Goal: Task Accomplishment & Management: Use online tool/utility

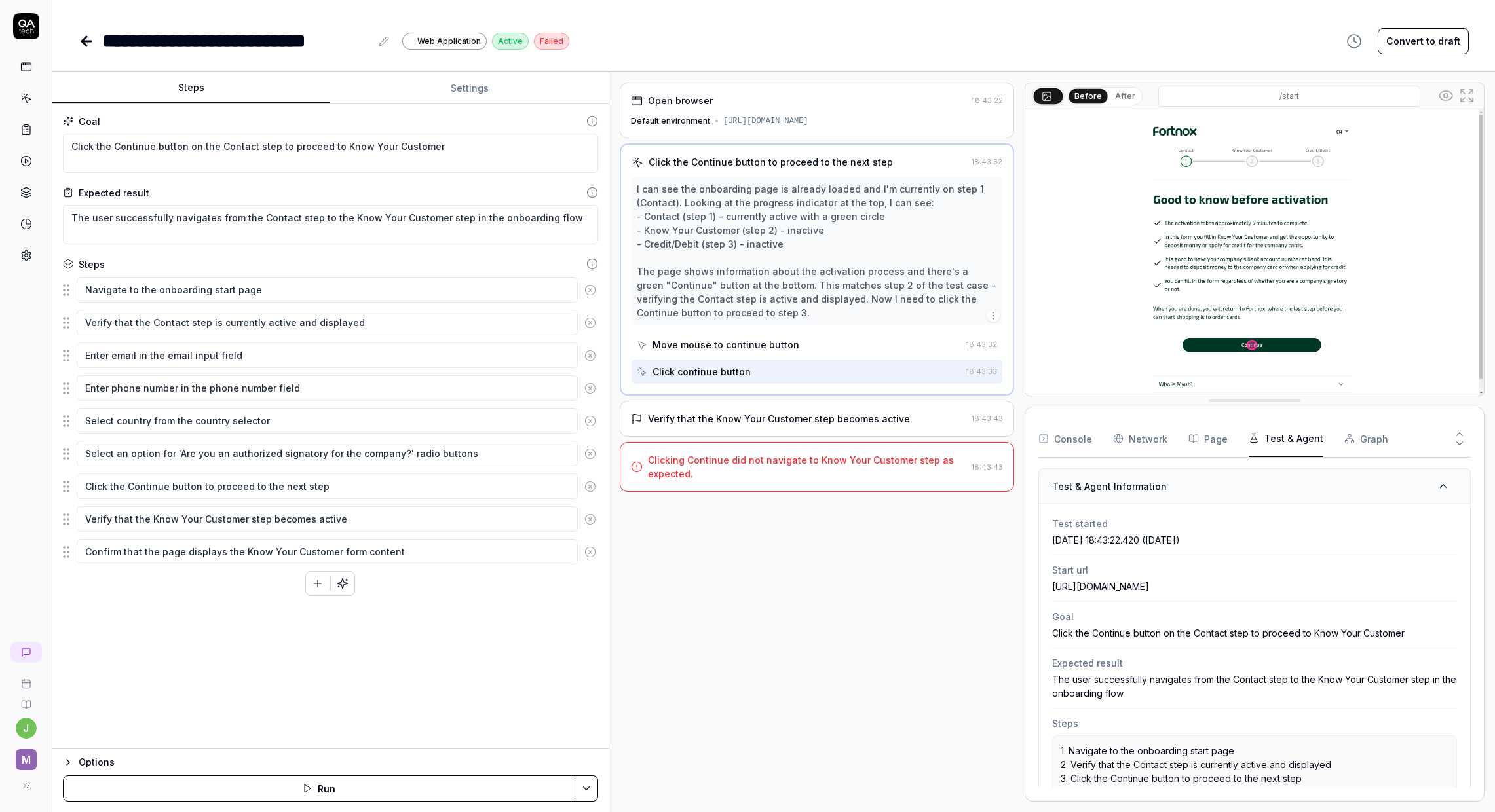
scroll to position [200, 0]
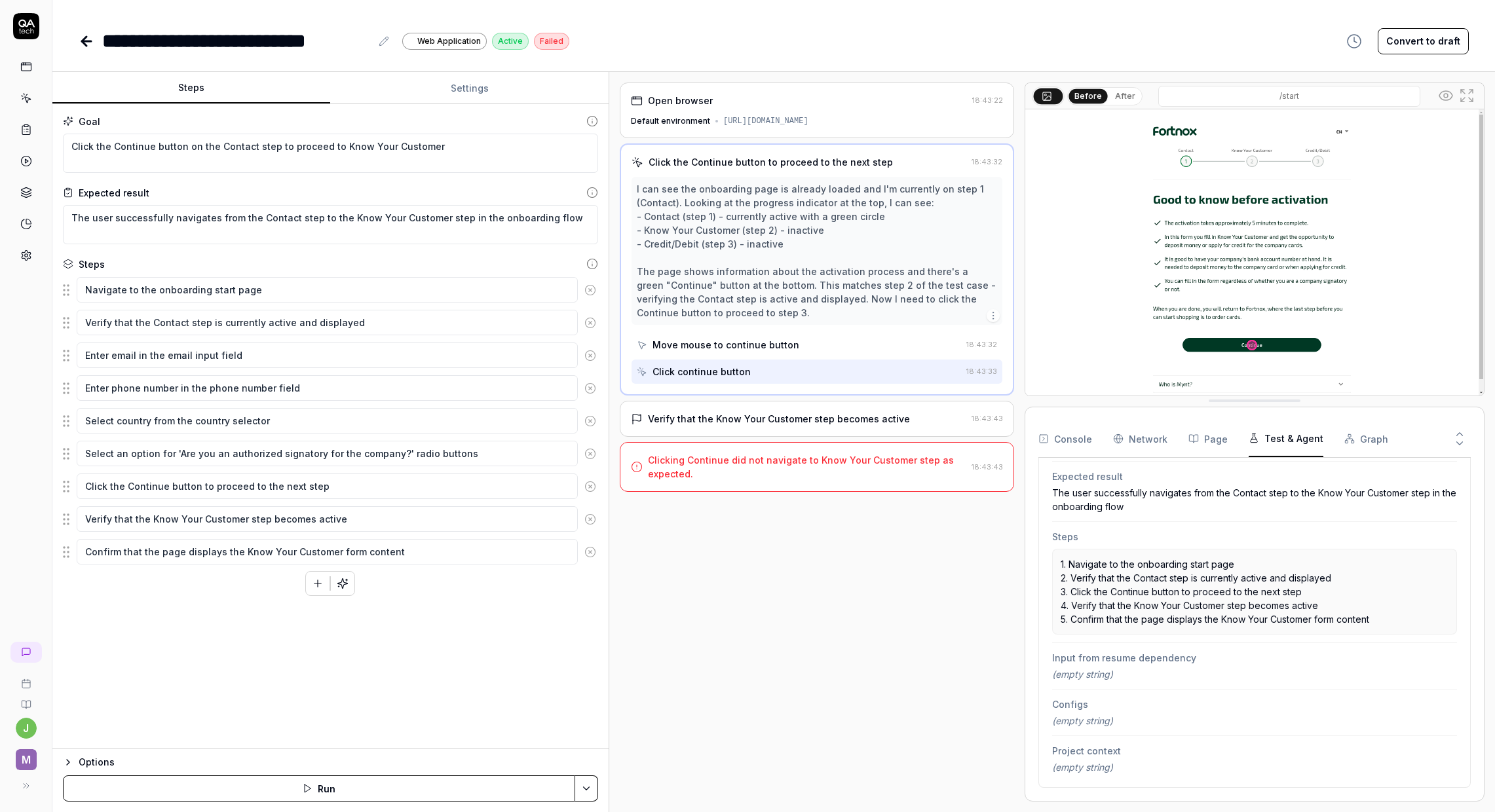
click at [766, 613] on div "Open browser 18:43:22 Default environment [URL][DOMAIN_NAME] Click the Continue…" at bounding box center [817, 442] width 394 height 719
drag, startPoint x: 232, startPoint y: 602, endPoint x: 237, endPoint y: 549, distance: 53.2
click at [232, 602] on div "Goal Click the Continue button on the Contact step to proceed to Know Your Cust…" at bounding box center [330, 427] width 557 height 645
click at [1131, 100] on button "After" at bounding box center [1125, 96] width 31 height 14
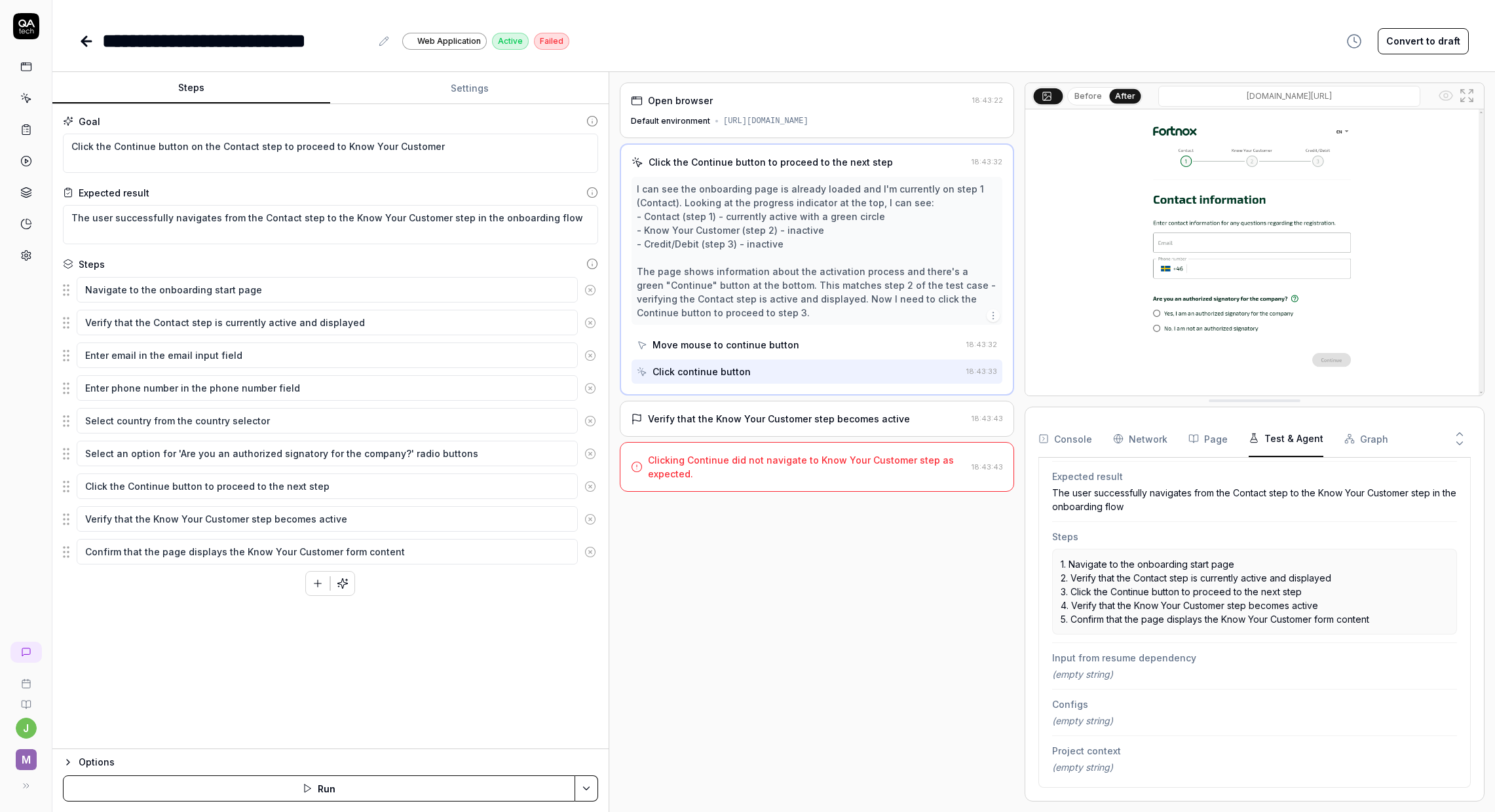
click at [1080, 95] on button "Before" at bounding box center [1088, 96] width 38 height 14
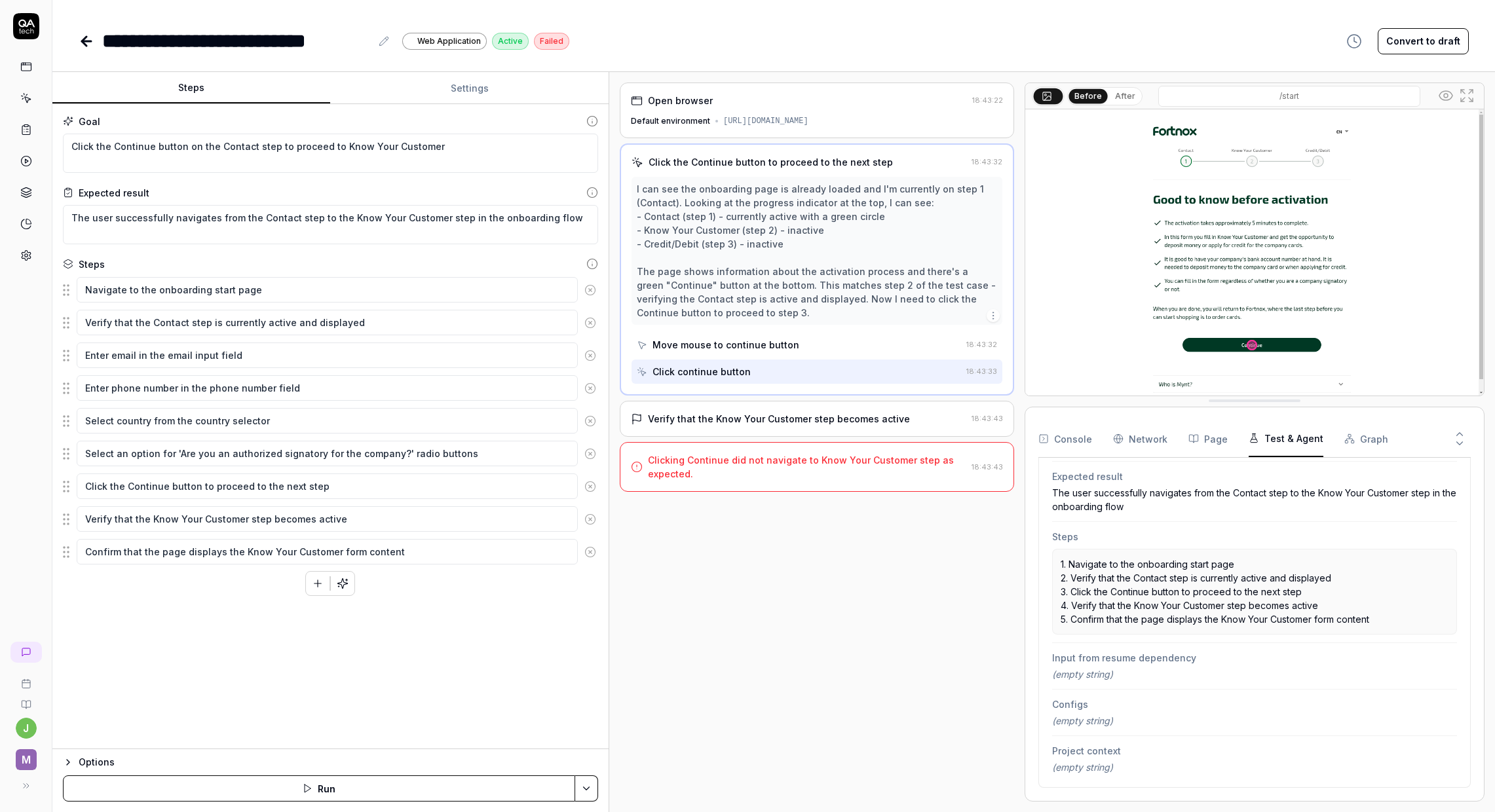
click at [1119, 95] on button "After" at bounding box center [1125, 96] width 31 height 14
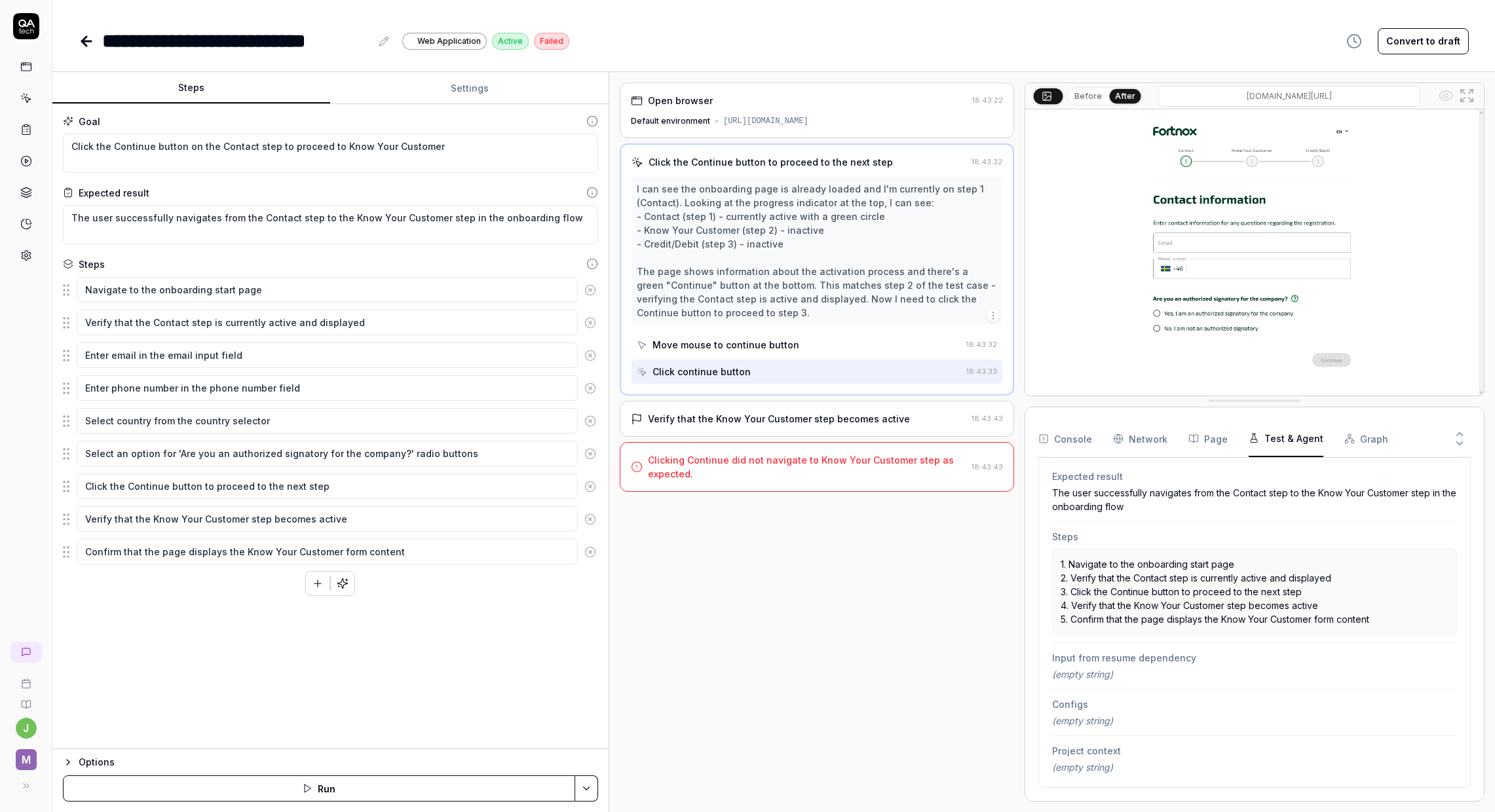
click at [1081, 93] on button "Before" at bounding box center [1088, 96] width 38 height 14
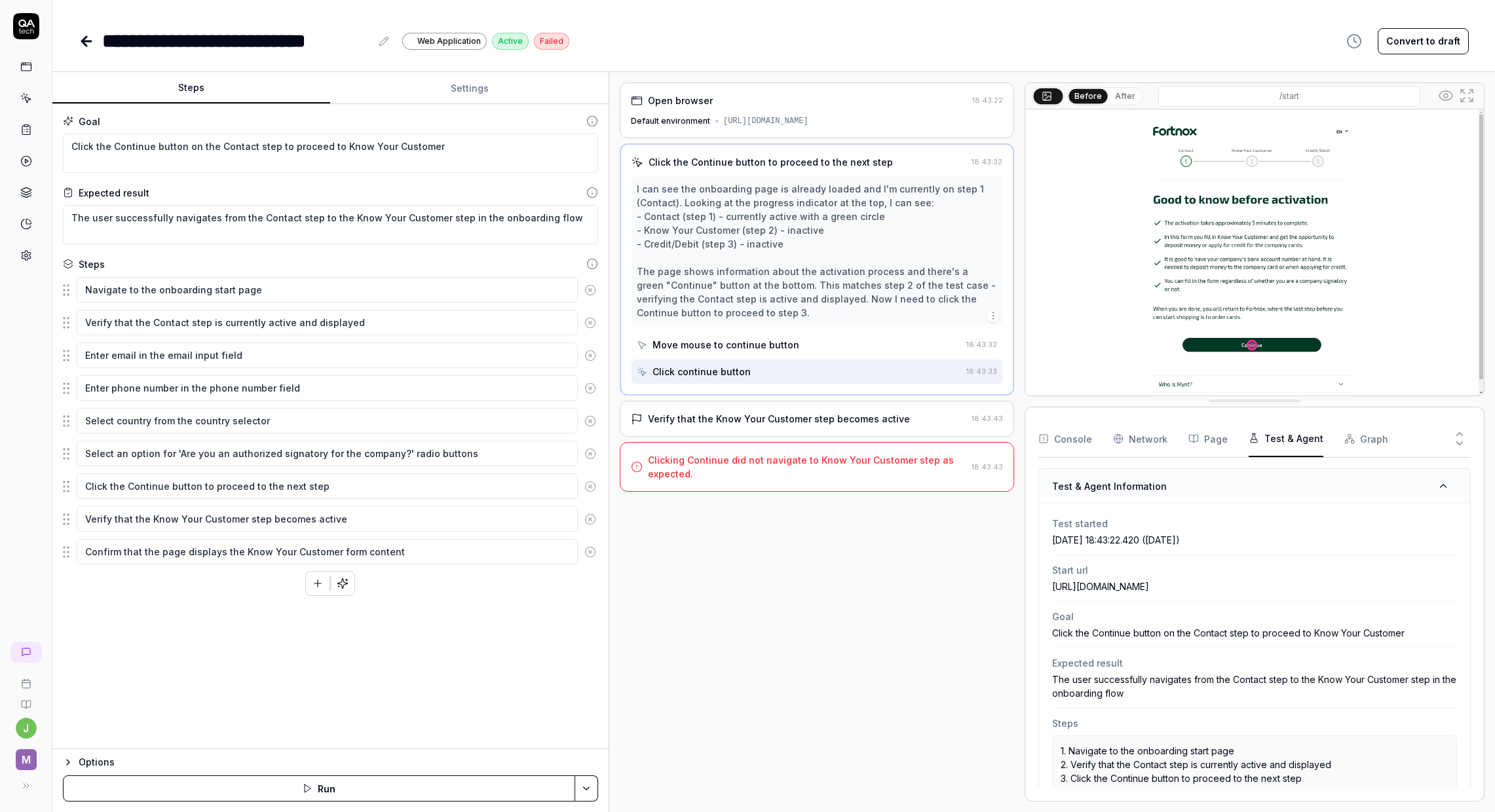
scroll to position [201, 0]
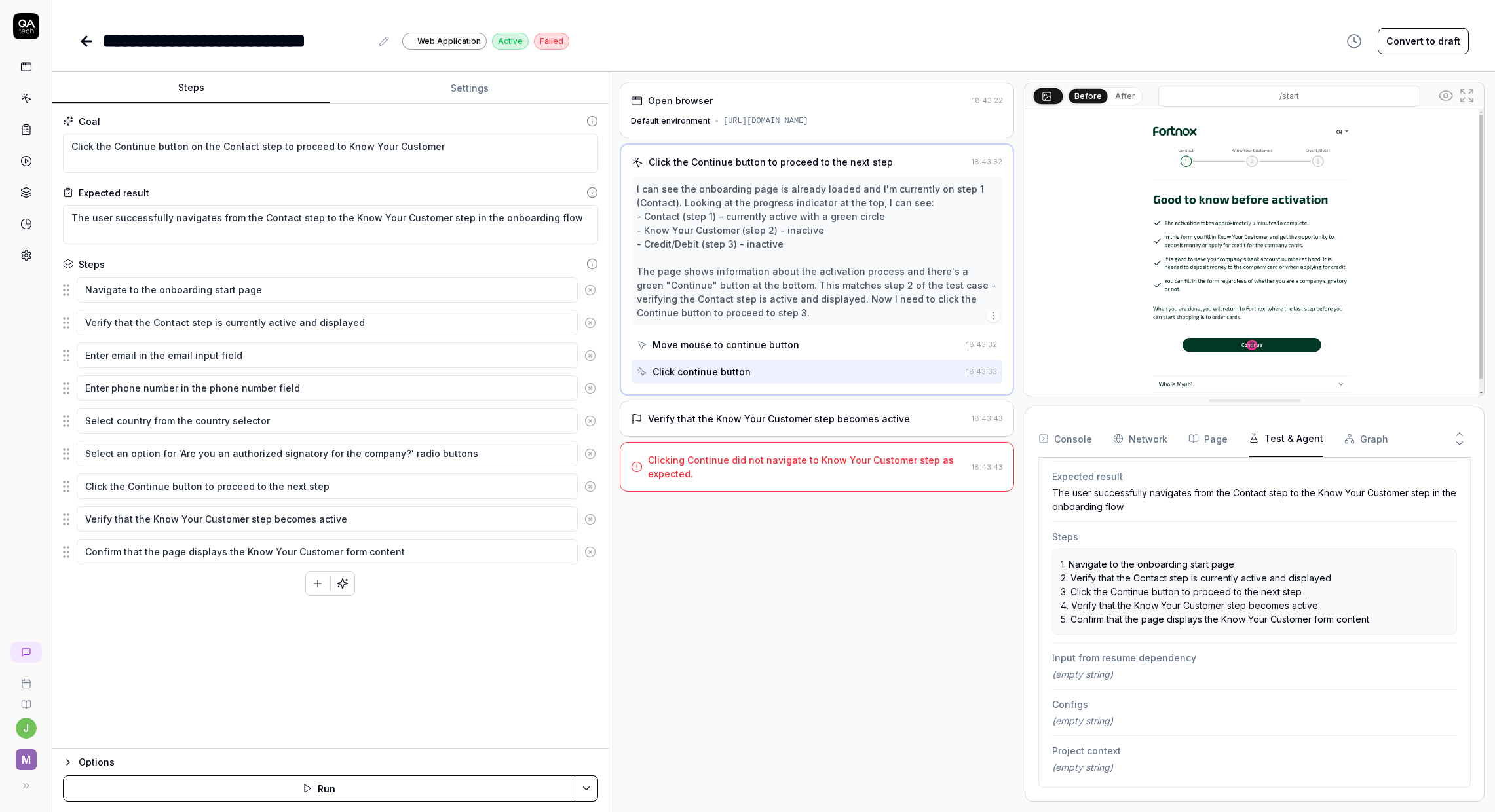
click at [1085, 670] on span "(empty string)" at bounding box center [1082, 674] width 61 height 11
click at [1189, 443] on button "Page" at bounding box center [1208, 439] width 39 height 37
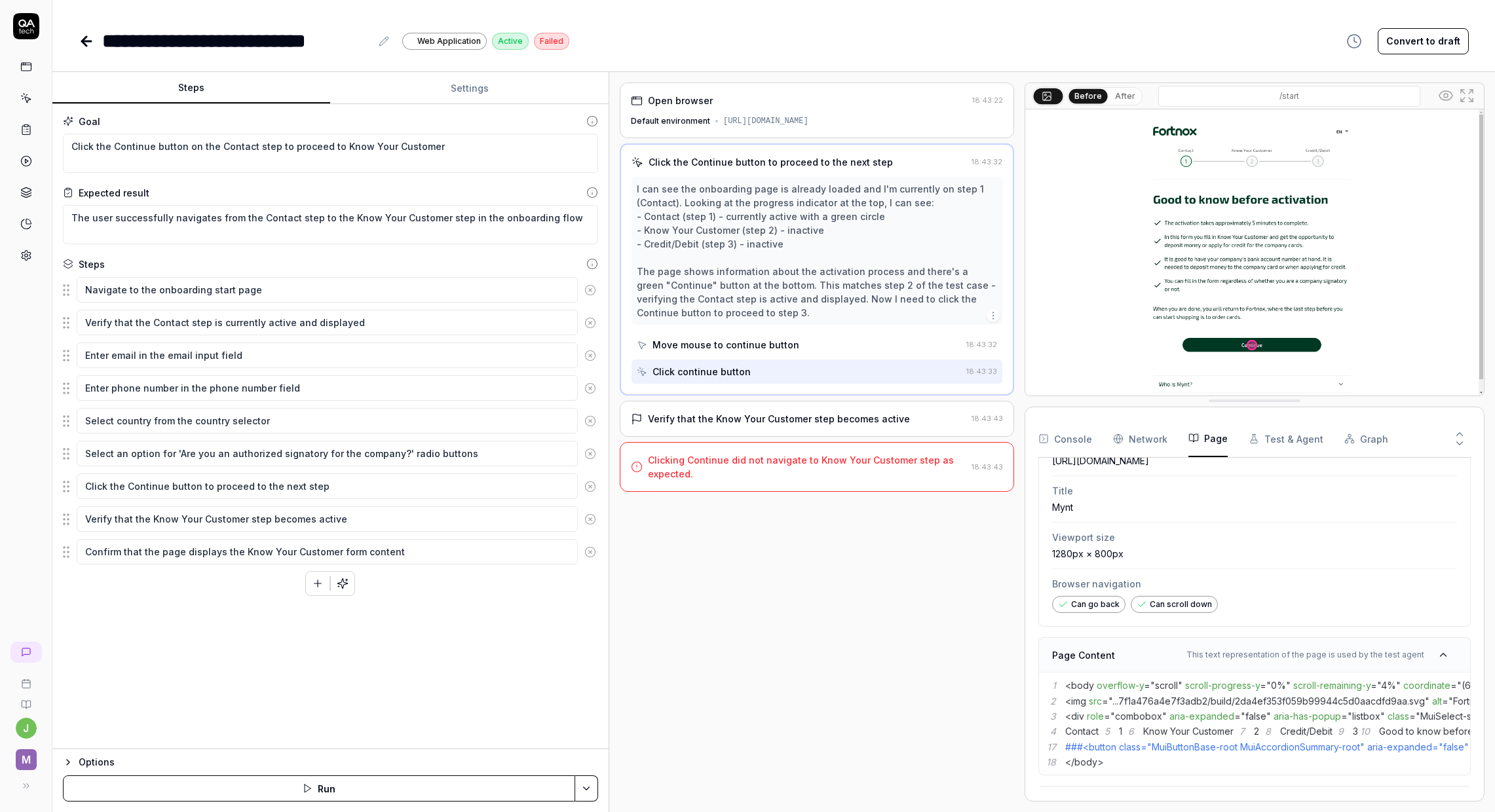
scroll to position [0, 0]
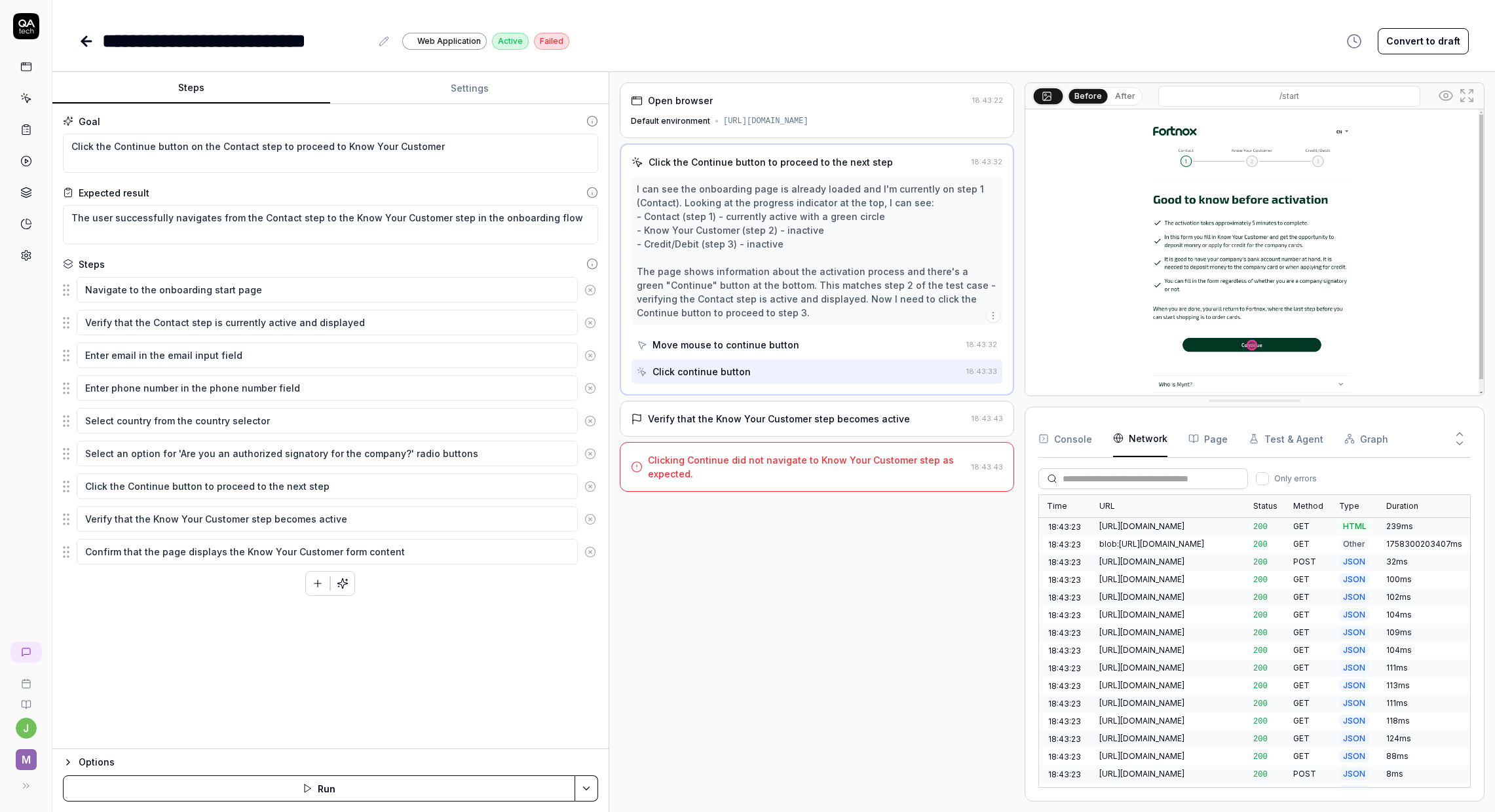
click at [1137, 444] on Requests "Network" at bounding box center [1140, 439] width 54 height 37
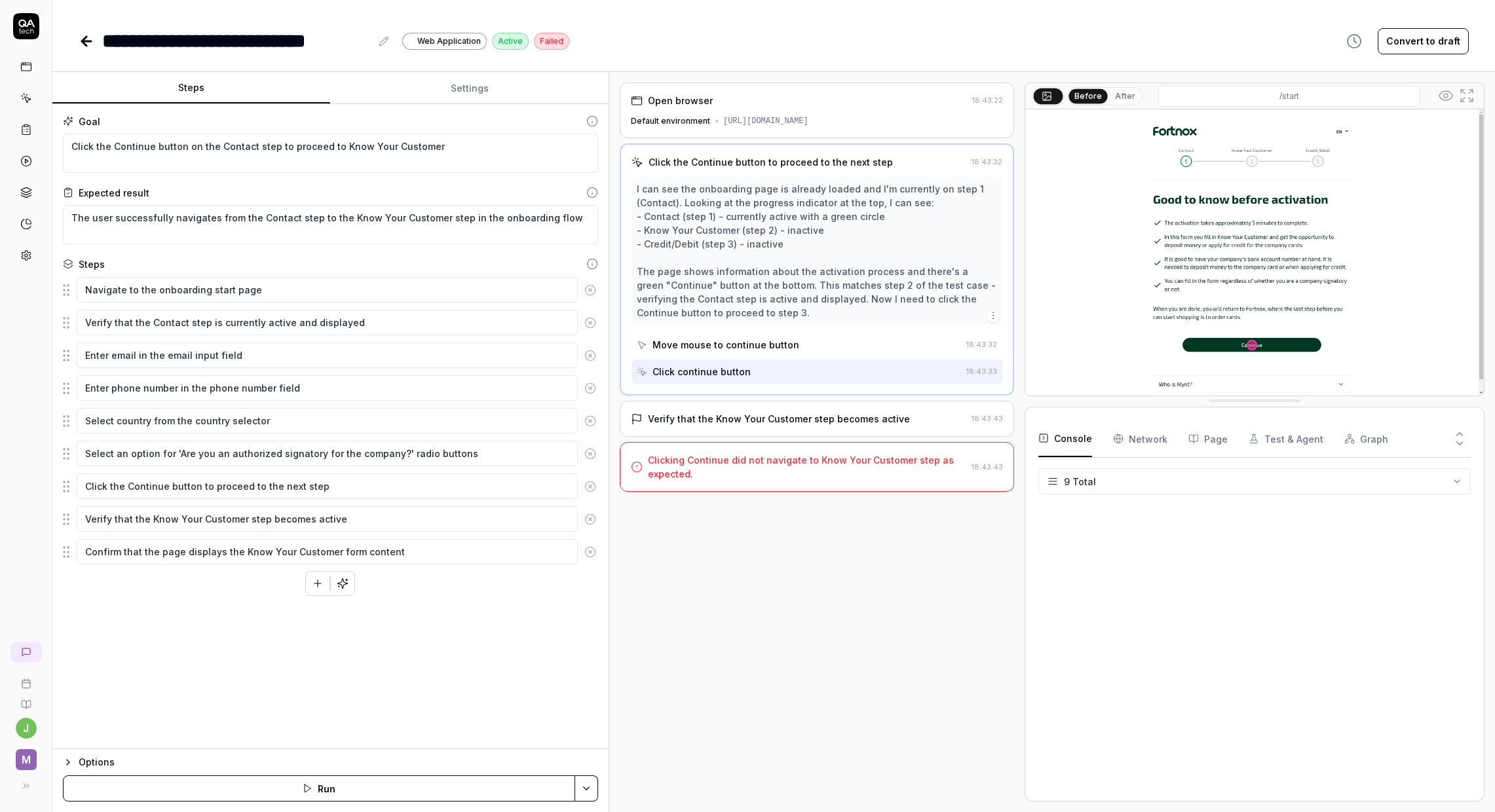
click at [1067, 428] on button "Console" at bounding box center [1065, 439] width 54 height 37
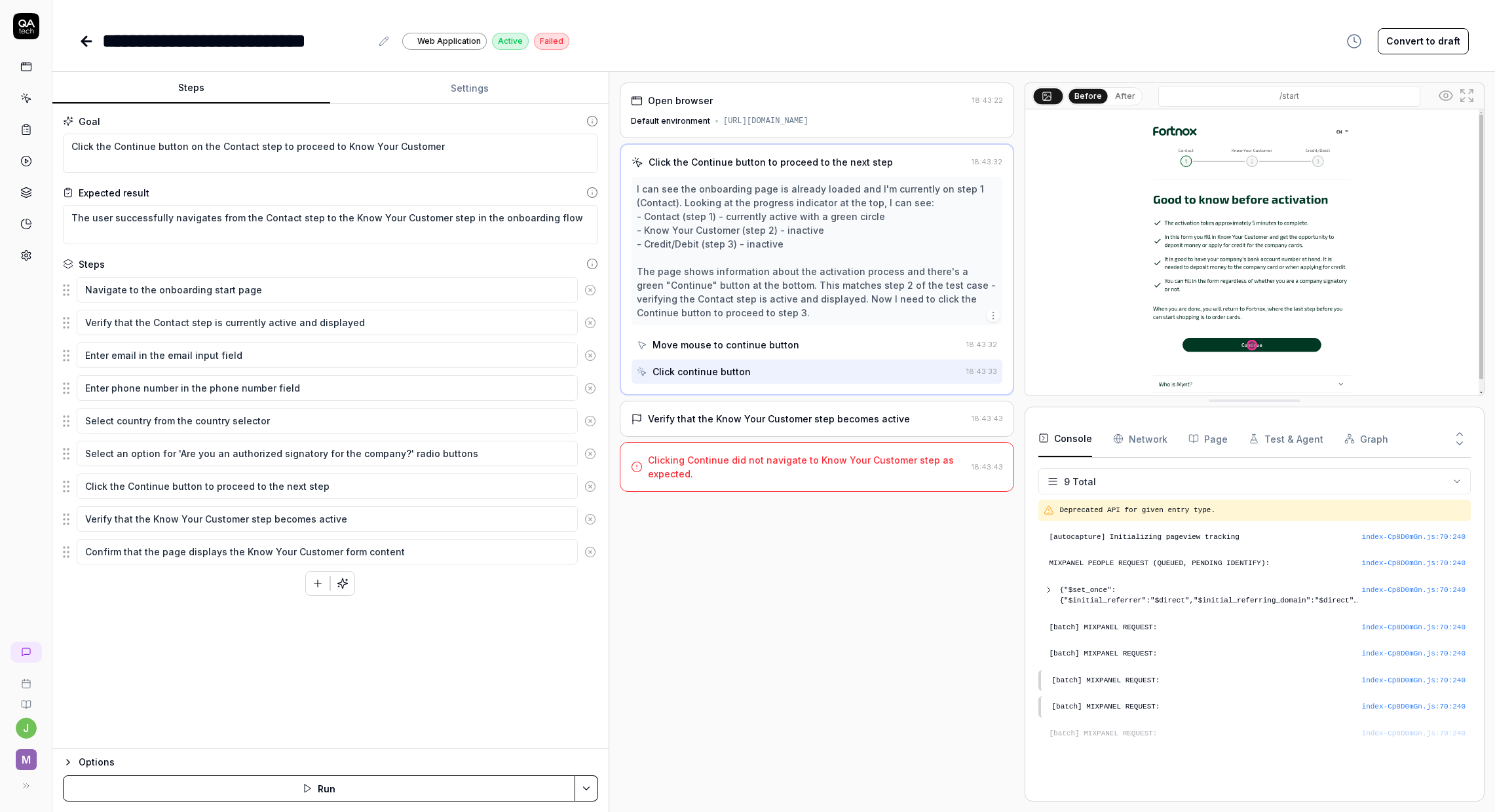
click at [1349, 436] on rect "button" at bounding box center [1349, 436] width 2 height 2
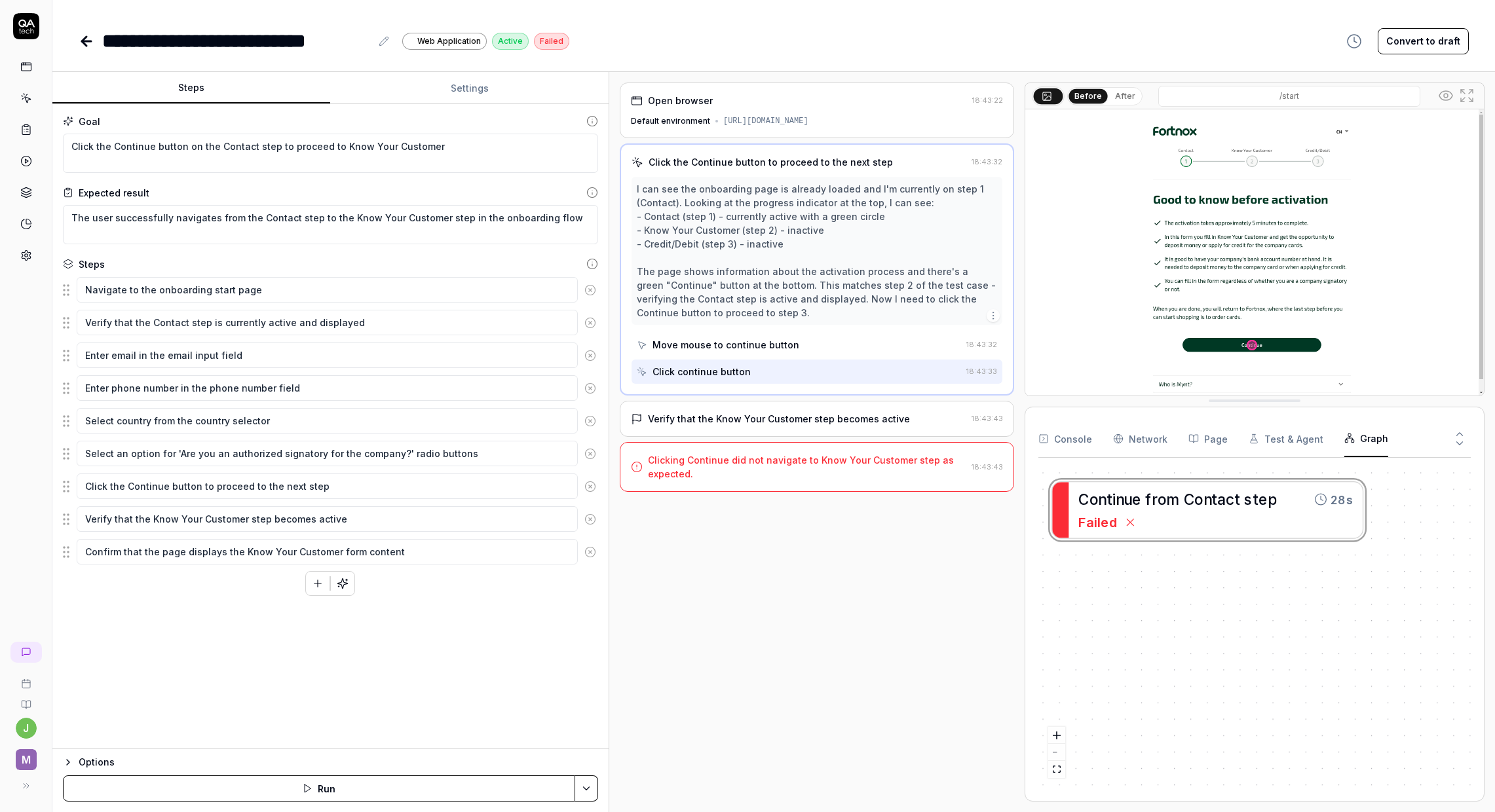
click at [1297, 440] on button "Test & Agent" at bounding box center [1286, 439] width 75 height 37
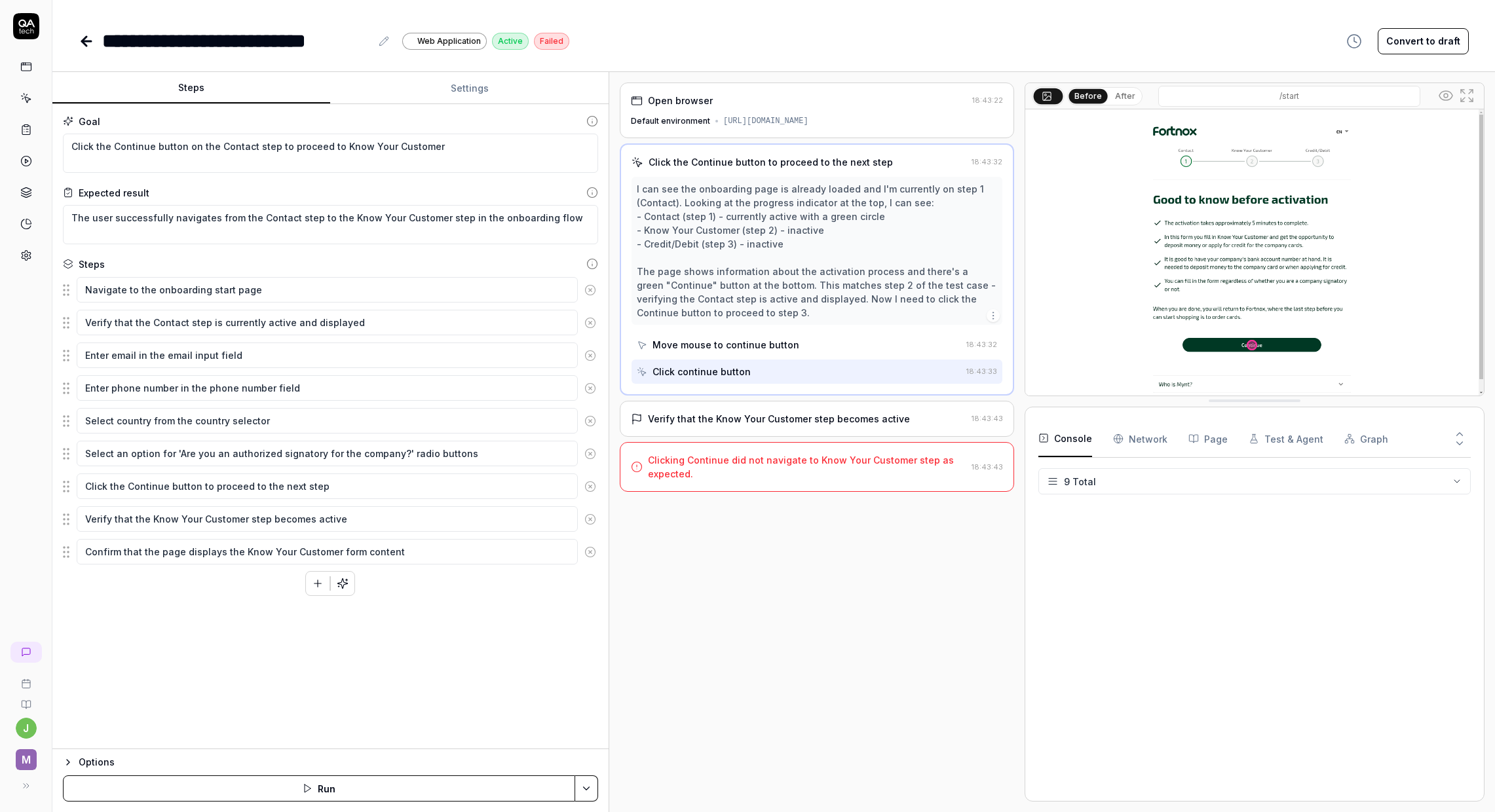
click at [1081, 438] on button "Console" at bounding box center [1065, 439] width 54 height 37
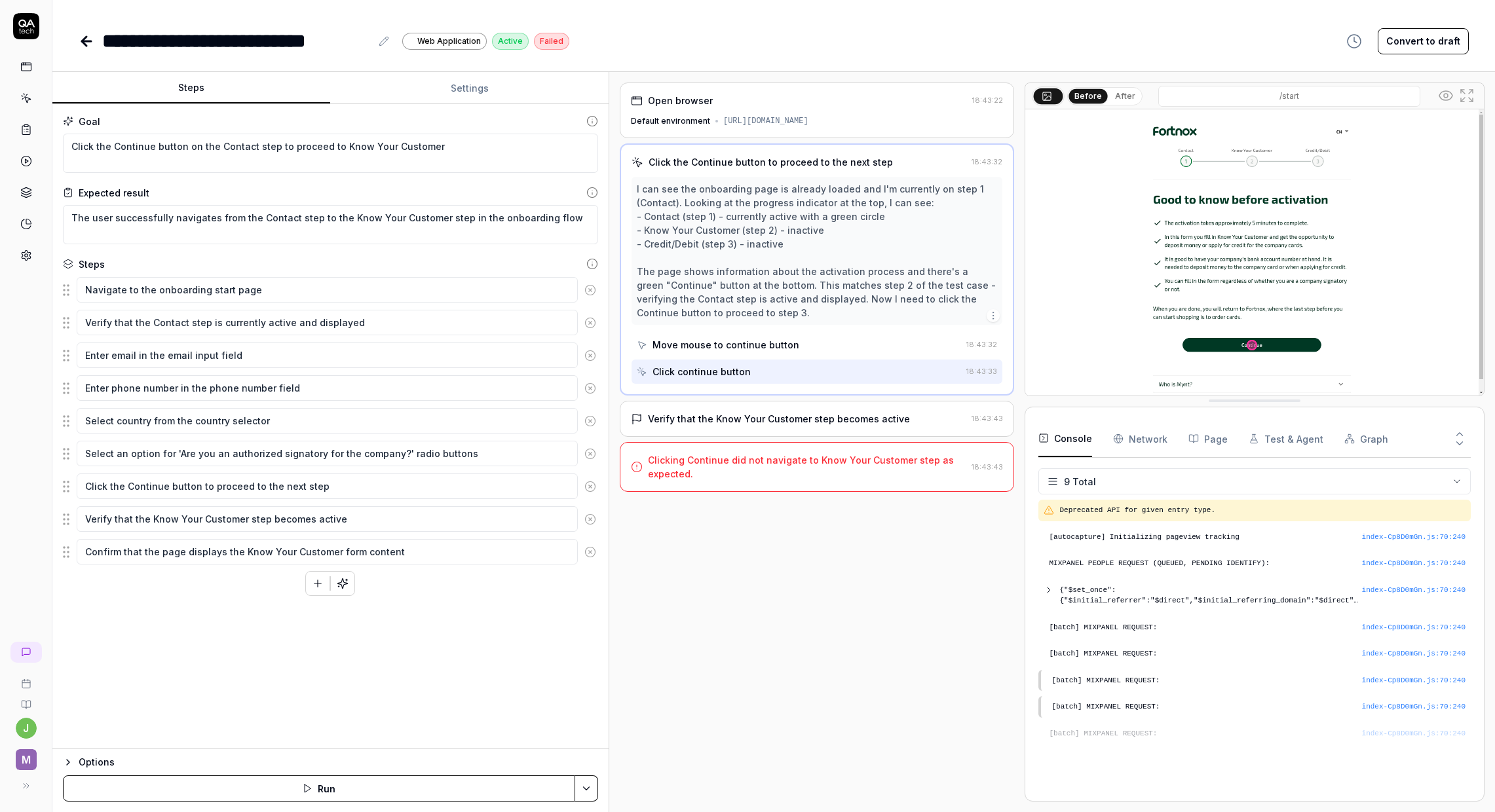
click at [712, 492] on div "Clicking Continue did not navigate to Know Your Customer step as expected. 18:4…" at bounding box center [817, 467] width 394 height 50
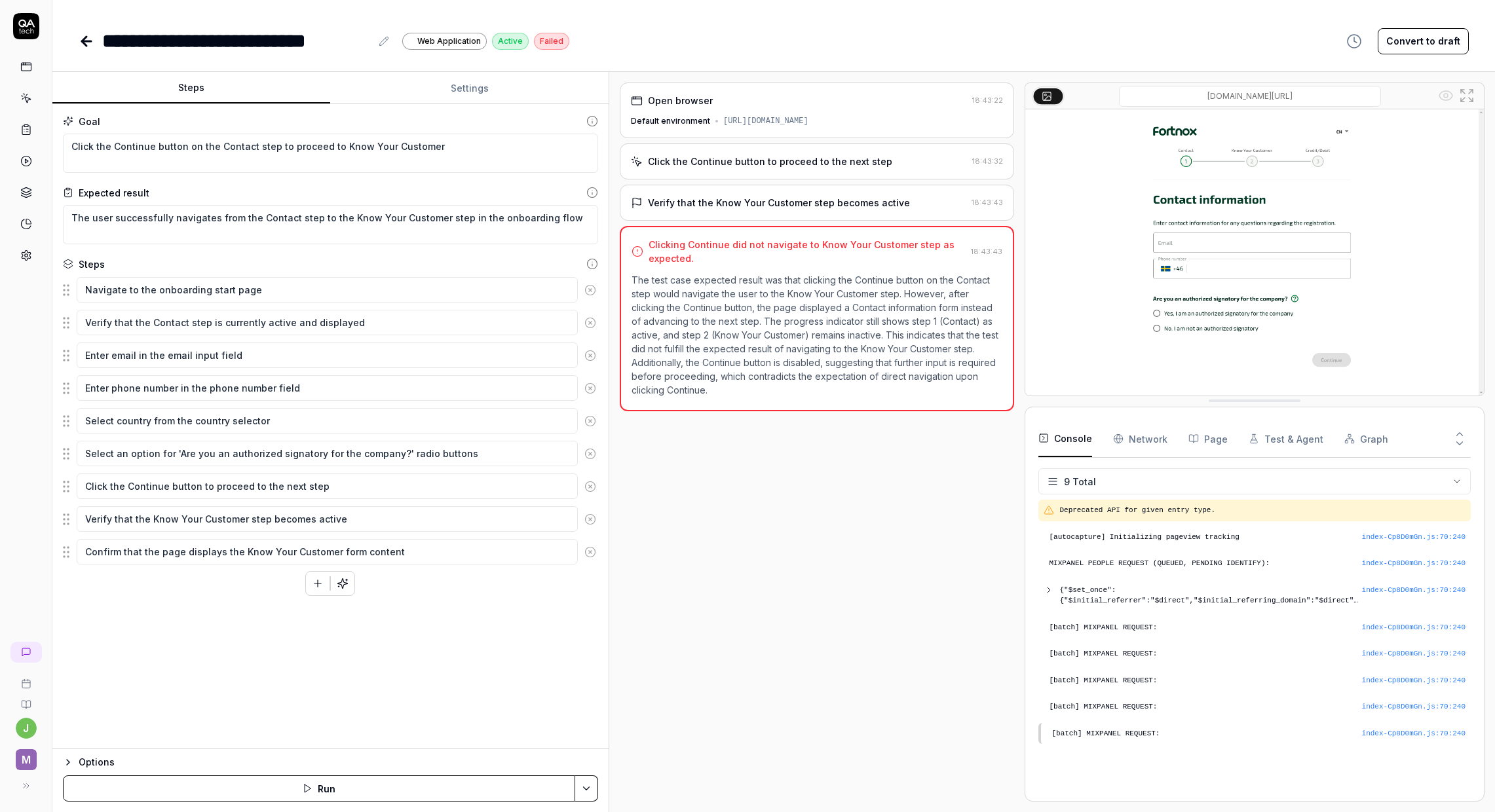
click at [723, 343] on p "The test case expected result was that clicking the Continue button on the Cont…" at bounding box center [817, 335] width 371 height 124
click at [781, 210] on div "Verify that the Know Your Customer step becomes active" at bounding box center [778, 203] width 262 height 14
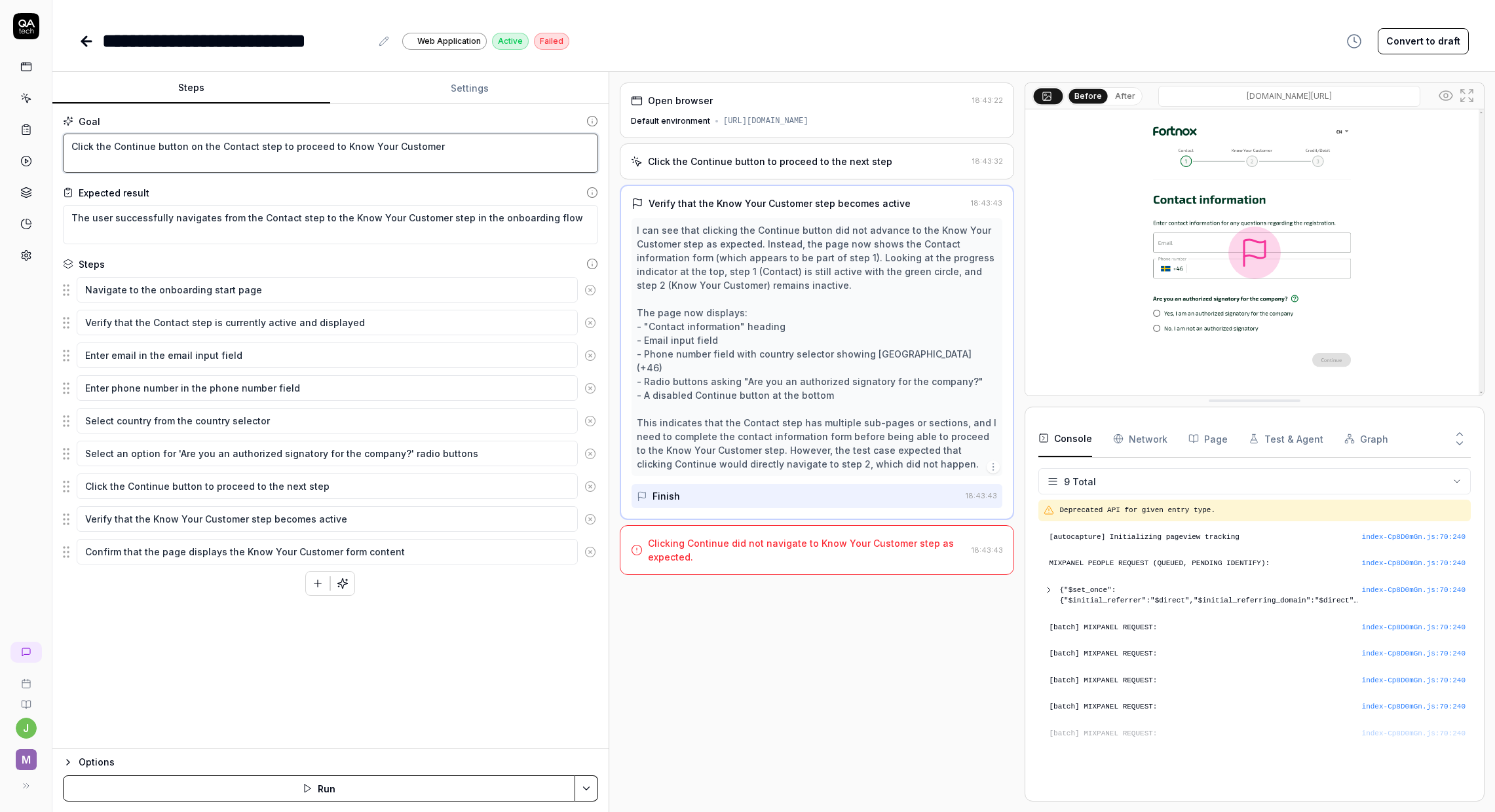
click at [182, 147] on textarea "Click the Continue button on the Contact step to proceed to Know Your Customer" at bounding box center [330, 153] width 536 height 39
click at [126, 320] on textarea "Verify that the Contact step is currently active and displayed" at bounding box center [327, 323] width 502 height 26
click at [127, 349] on textarea "Enter email in the email input field" at bounding box center [327, 355] width 502 height 26
click at [216, 324] on textarea "Verify that the Contact step is currently active and displayed" at bounding box center [327, 323] width 502 height 26
click at [223, 355] on textarea "Enter email in the email input field" at bounding box center [327, 355] width 502 height 26
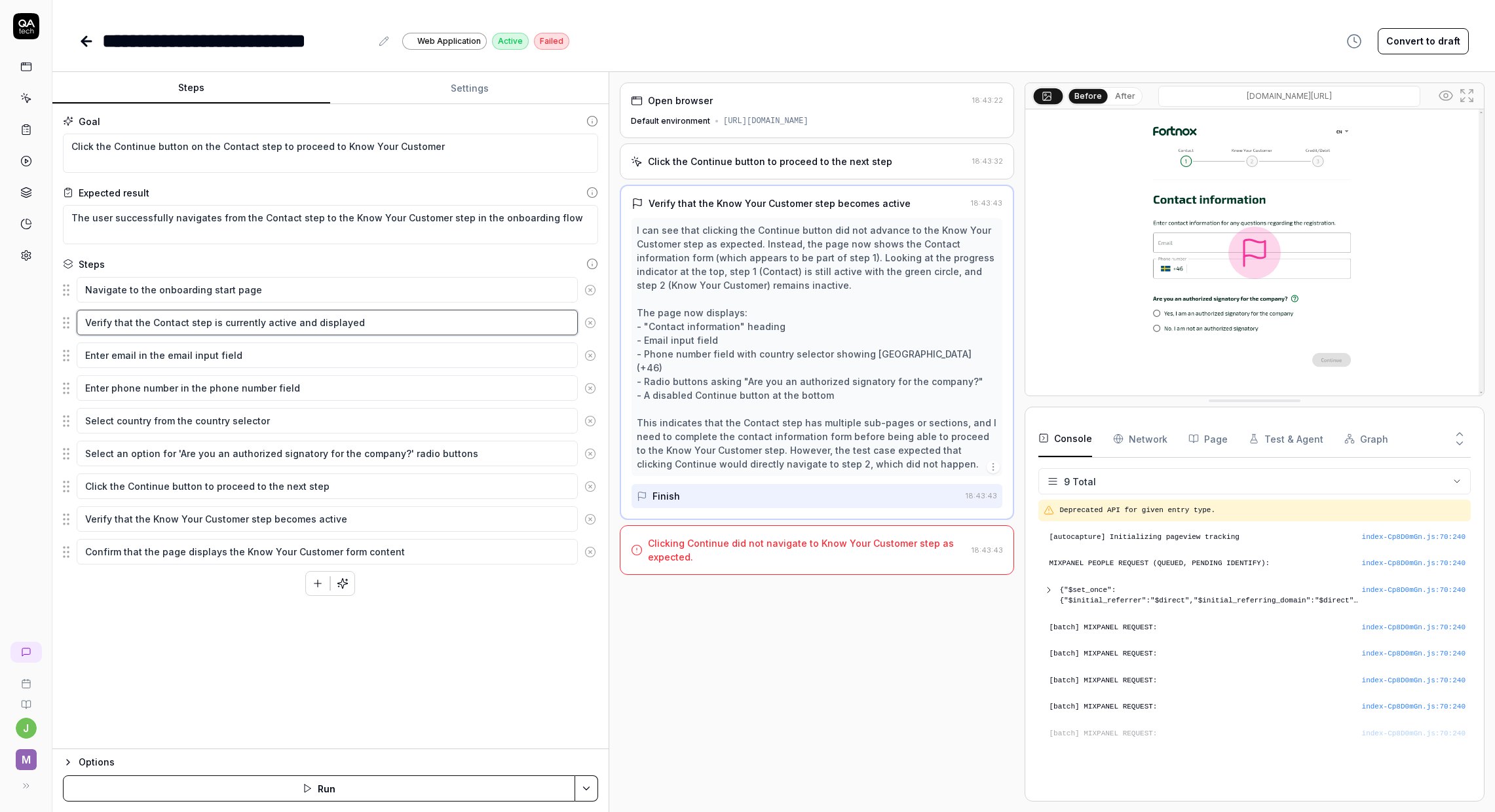
click at [251, 326] on textarea "Verify that the Contact step is currently active and displayed" at bounding box center [327, 323] width 502 height 26
click at [73, 765] on button "Options" at bounding box center [330, 762] width 536 height 16
click at [68, 627] on icon "button" at bounding box center [68, 627] width 5 height 2
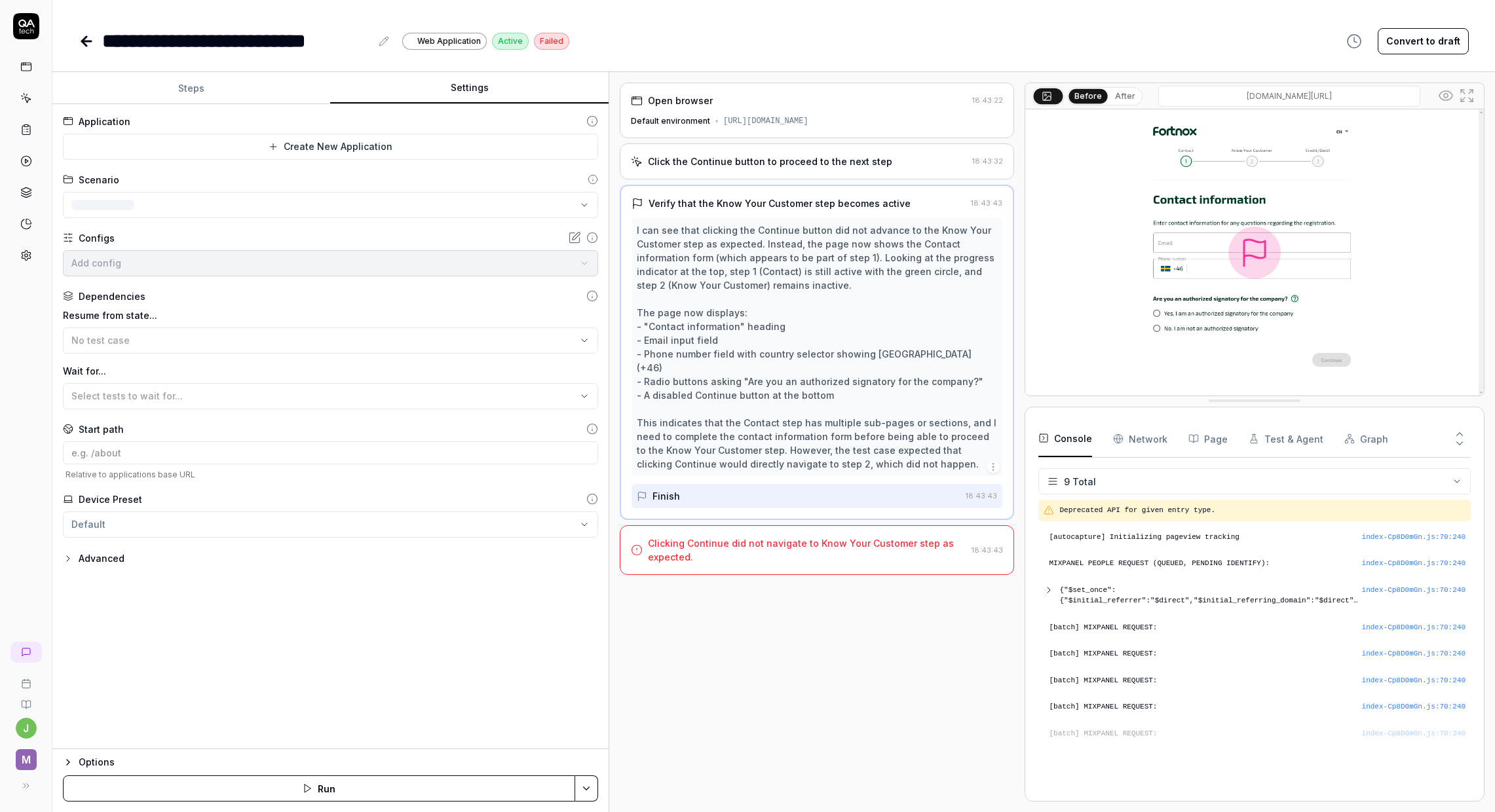
click at [437, 98] on button "Settings" at bounding box center [469, 88] width 278 height 32
click at [203, 87] on button "Steps" at bounding box center [191, 88] width 278 height 32
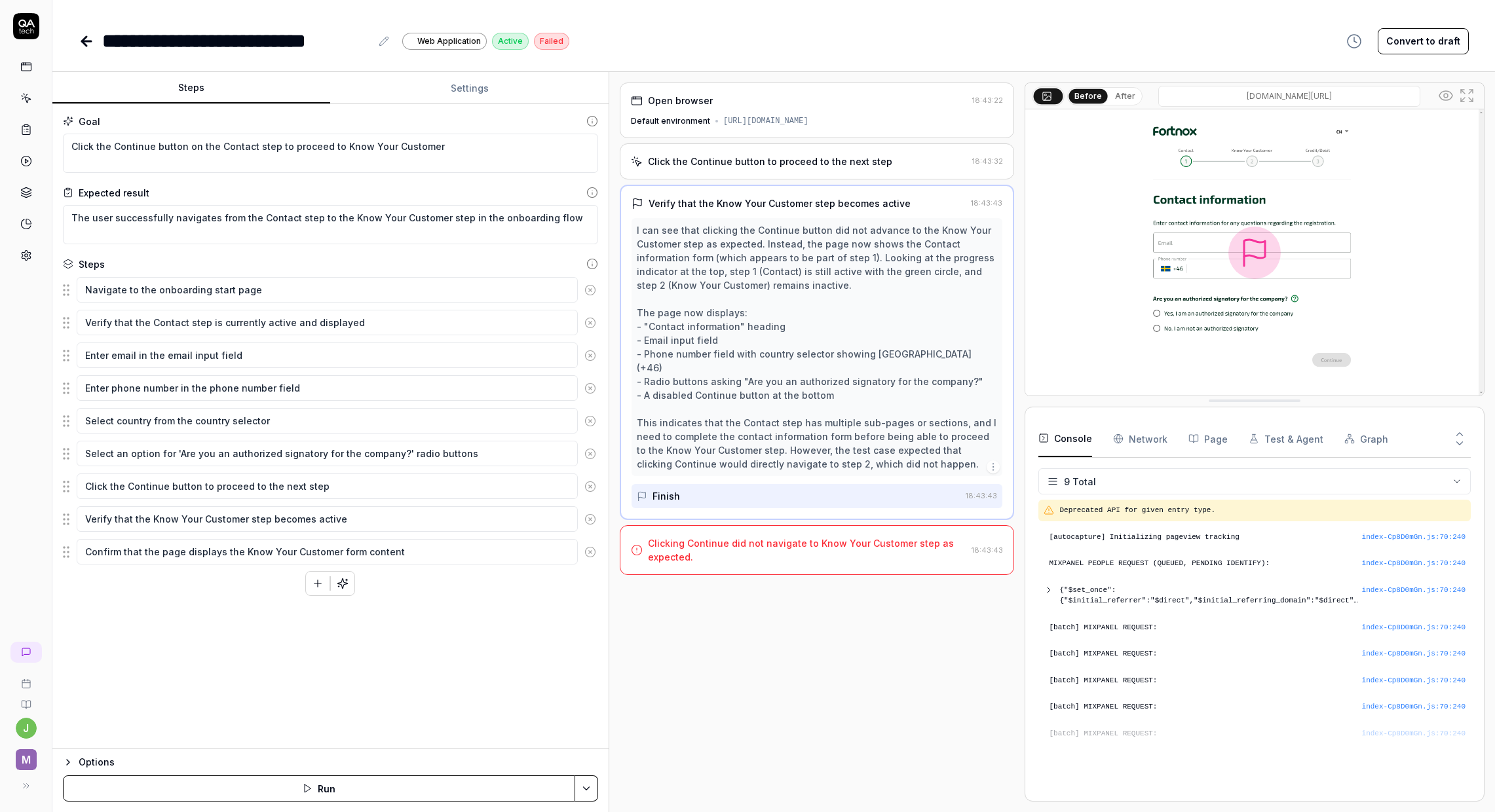
click at [1270, 435] on button "Test & Agent" at bounding box center [1286, 439] width 75 height 37
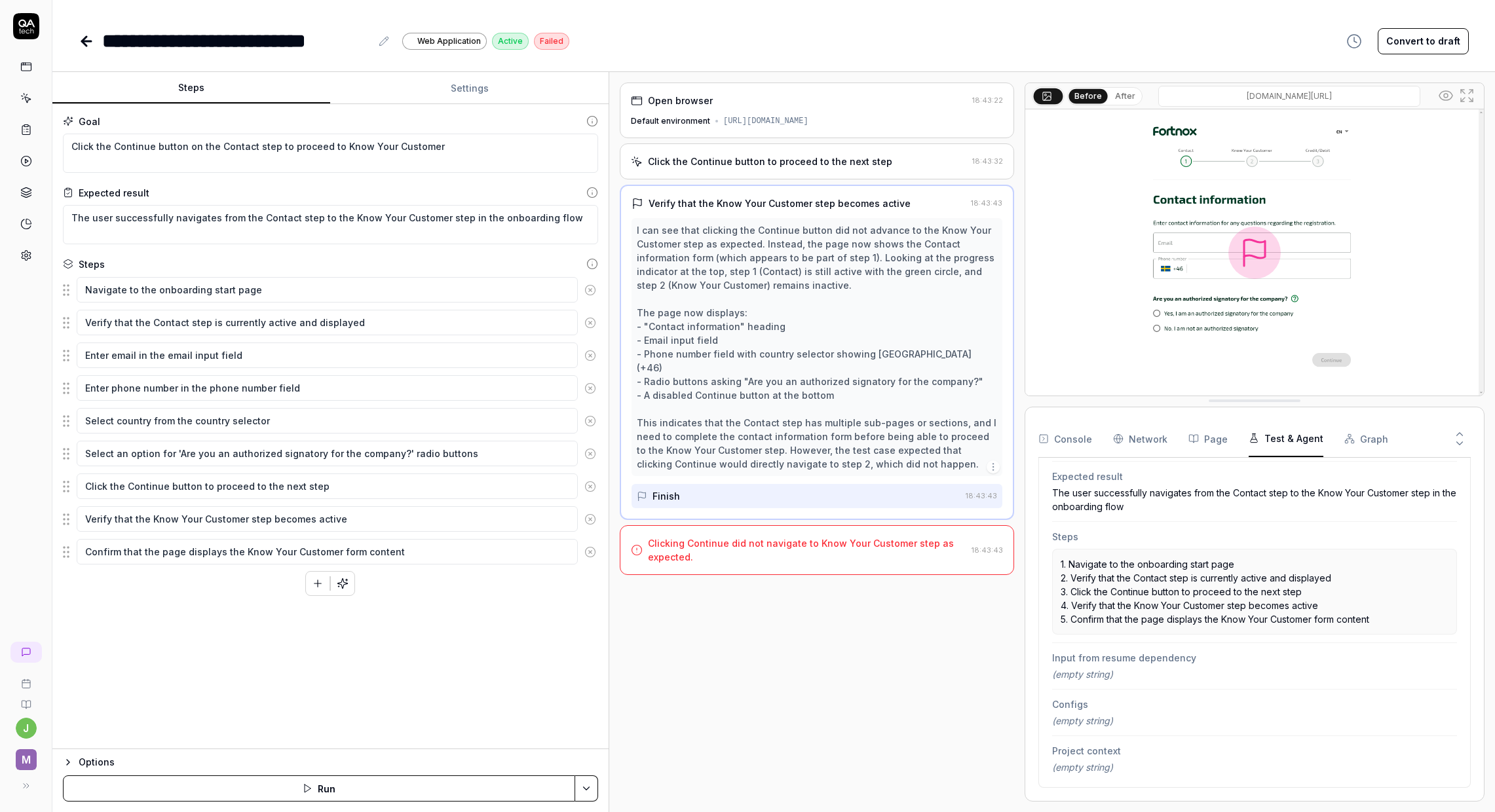
click at [1245, 250] on img at bounding box center [1255, 253] width 459 height 286
click at [1187, 329] on img at bounding box center [1255, 253] width 459 height 286
click at [1355, 428] on button "Graph" at bounding box center [1367, 439] width 44 height 37
click at [1279, 440] on button "Test & Agent" at bounding box center [1286, 439] width 75 height 37
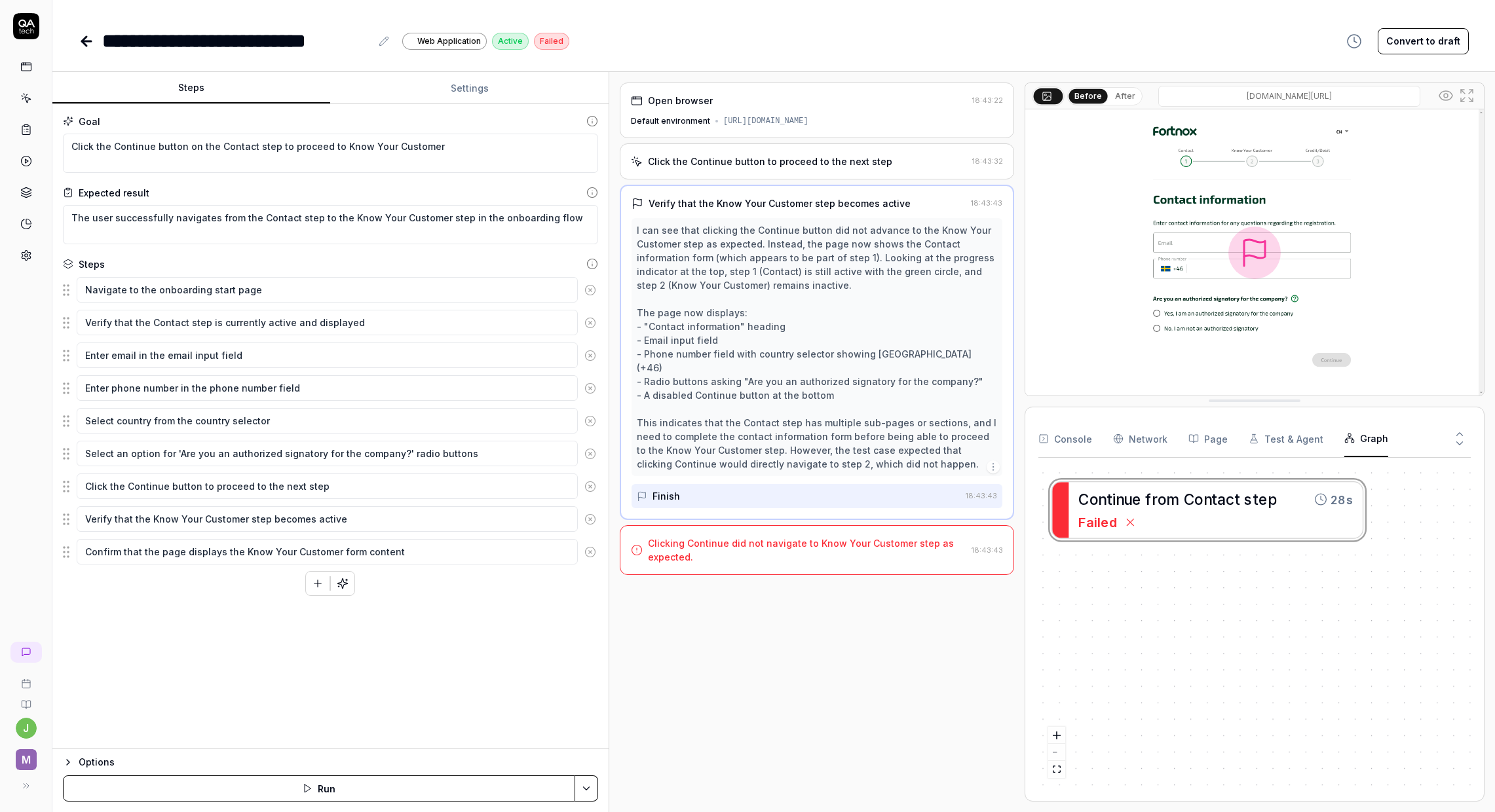
click at [1370, 440] on button "Graph" at bounding box center [1367, 439] width 44 height 37
click at [1145, 500] on div "C o n t i n u e f r o m C o n t a c t s t e p 28s Failed" at bounding box center [1254, 628] width 432 height 320
click at [1132, 530] on div "C o n t i n u e f r o m C o n t a c t s t e p 28s Failed" at bounding box center [1254, 628] width 432 height 320
click at [1163, 514] on div "C o n t i n u e f r o m C o n t a c t s t e p 28s Failed" at bounding box center [1254, 628] width 432 height 320
drag, startPoint x: 1306, startPoint y: 501, endPoint x: 1328, endPoint y: 508, distance: 23.1
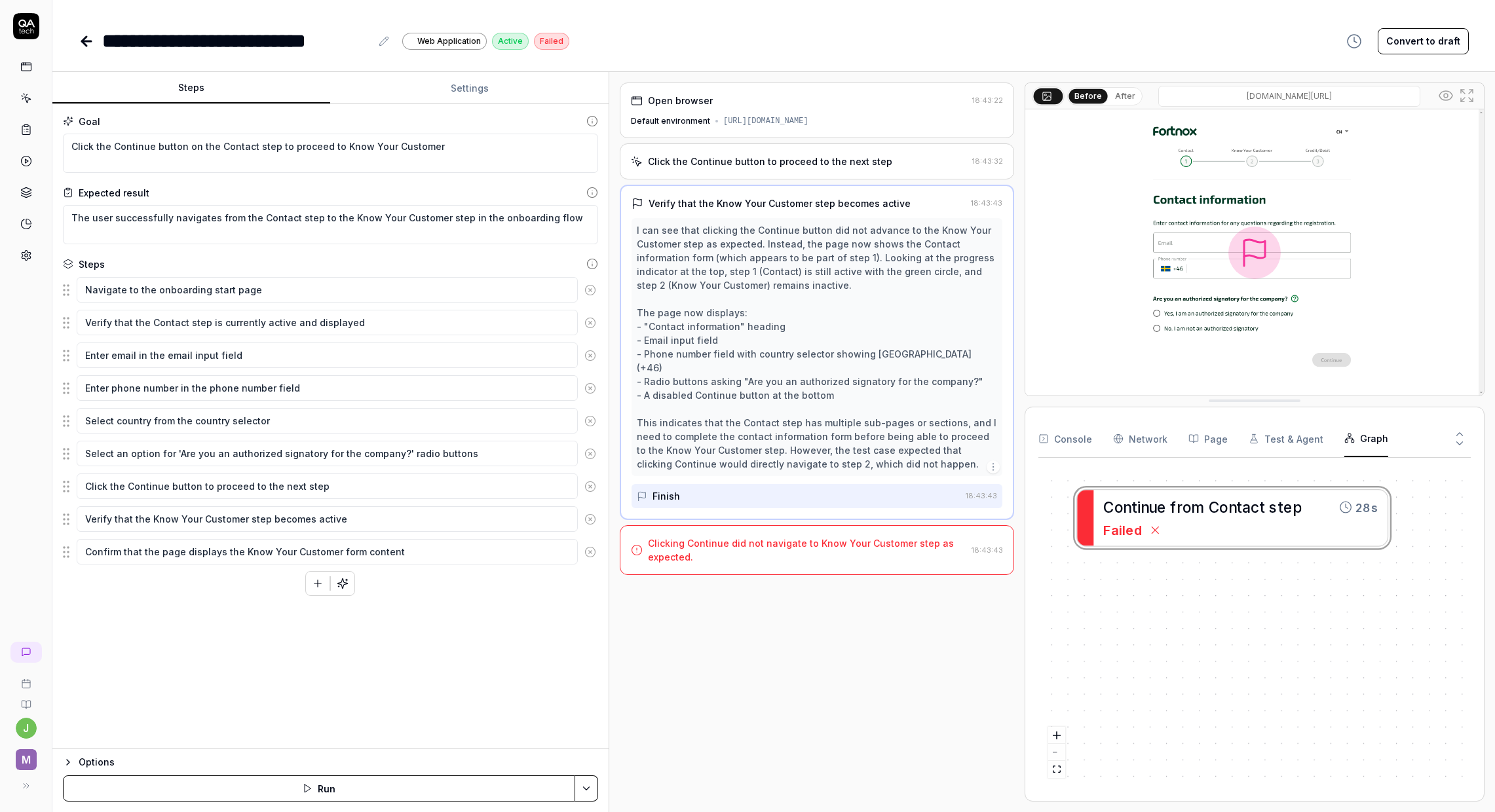
click at [1328, 508] on div "C o n t i n u e f r o m C o n t a c t s t e p 28s Failed" at bounding box center [1254, 628] width 432 height 320
click at [1056, 748] on button "zoom out" at bounding box center [1057, 752] width 17 height 17
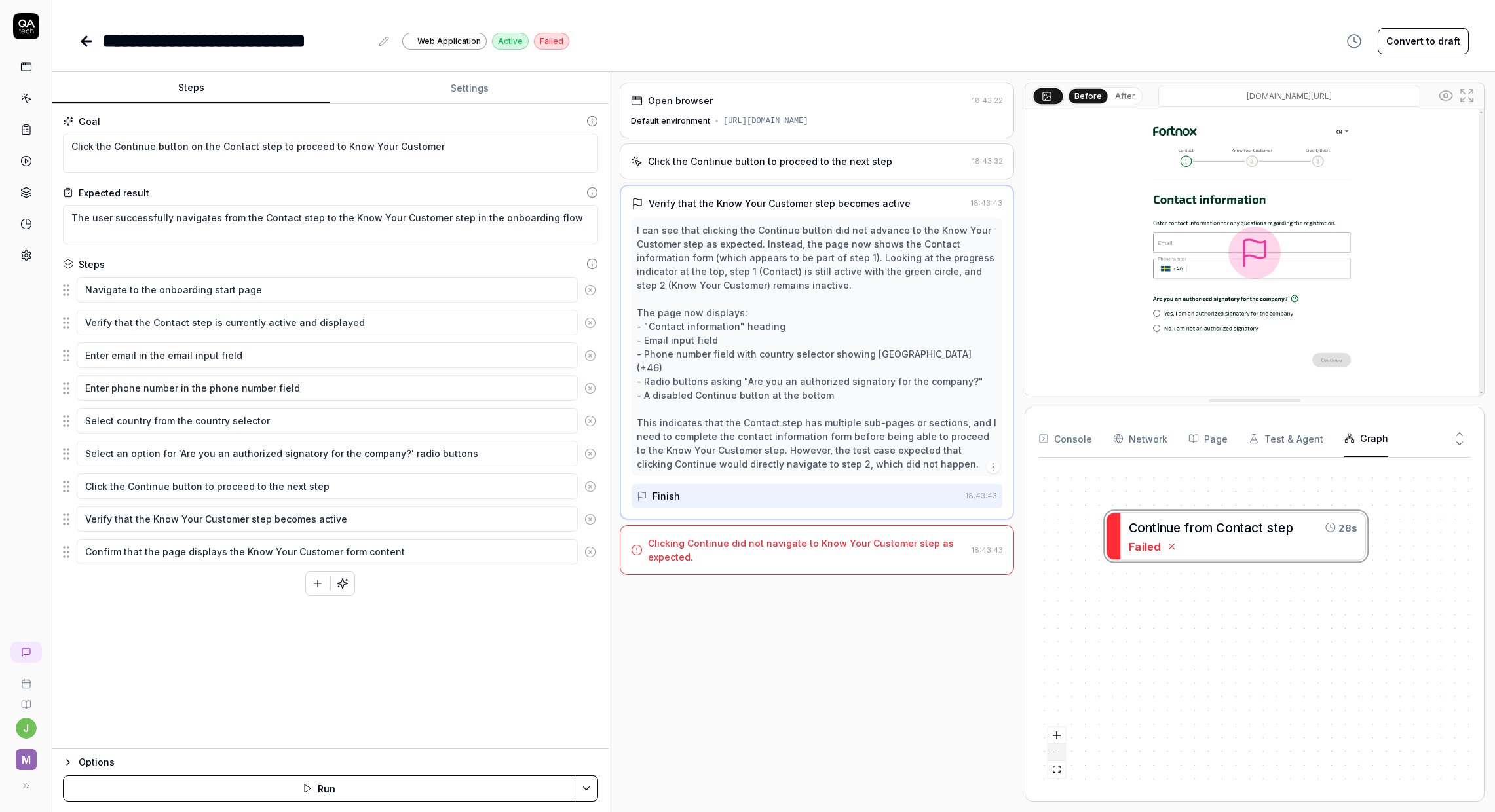
click at [1056, 748] on button "zoom out" at bounding box center [1057, 752] width 17 height 17
click at [1056, 747] on button "zoom out" at bounding box center [1057, 752] width 17 height 17
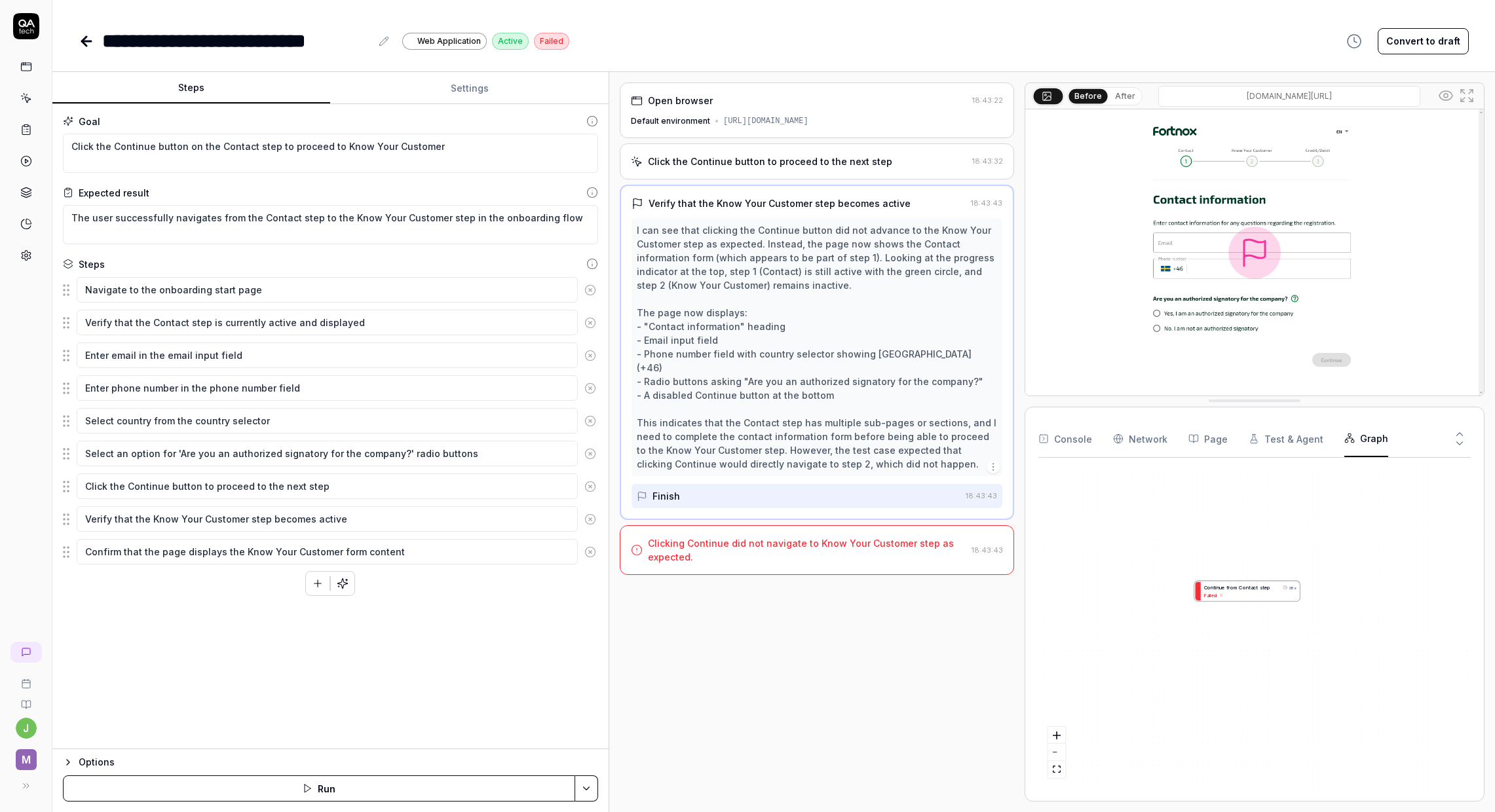
click at [803, 546] on div "Clicking Continue did not navigate to Know Your Customer step as expected." at bounding box center [807, 550] width 318 height 27
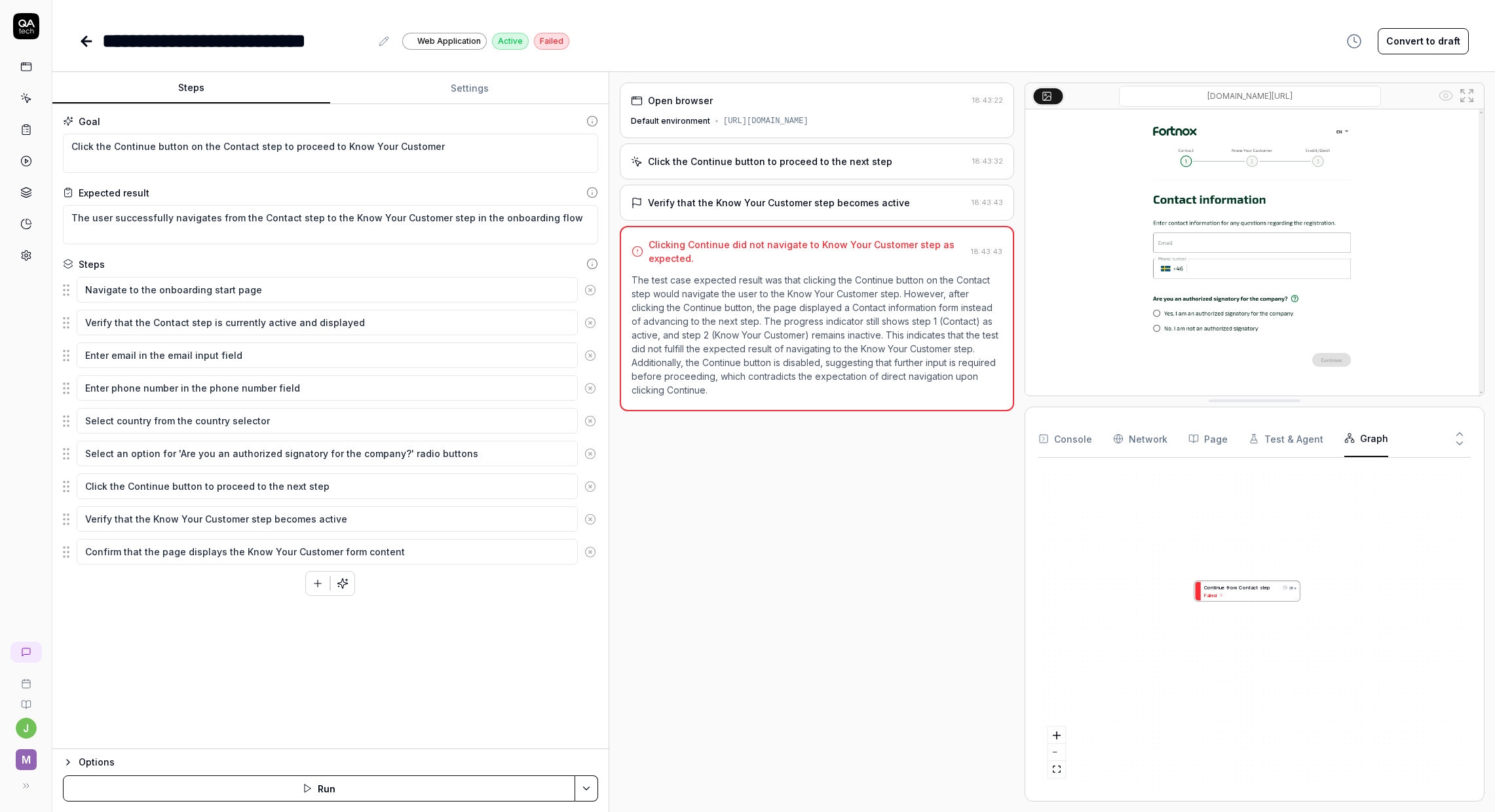
drag, startPoint x: 1227, startPoint y: 253, endPoint x: 1223, endPoint y: 274, distance: 21.4
click at [1226, 253] on img at bounding box center [1255, 253] width 459 height 286
click at [1293, 351] on img at bounding box center [1255, 253] width 459 height 286
click at [870, 204] on div "Verify that the Know Your Customer step becomes active 18:43:43" at bounding box center [817, 203] width 394 height 36
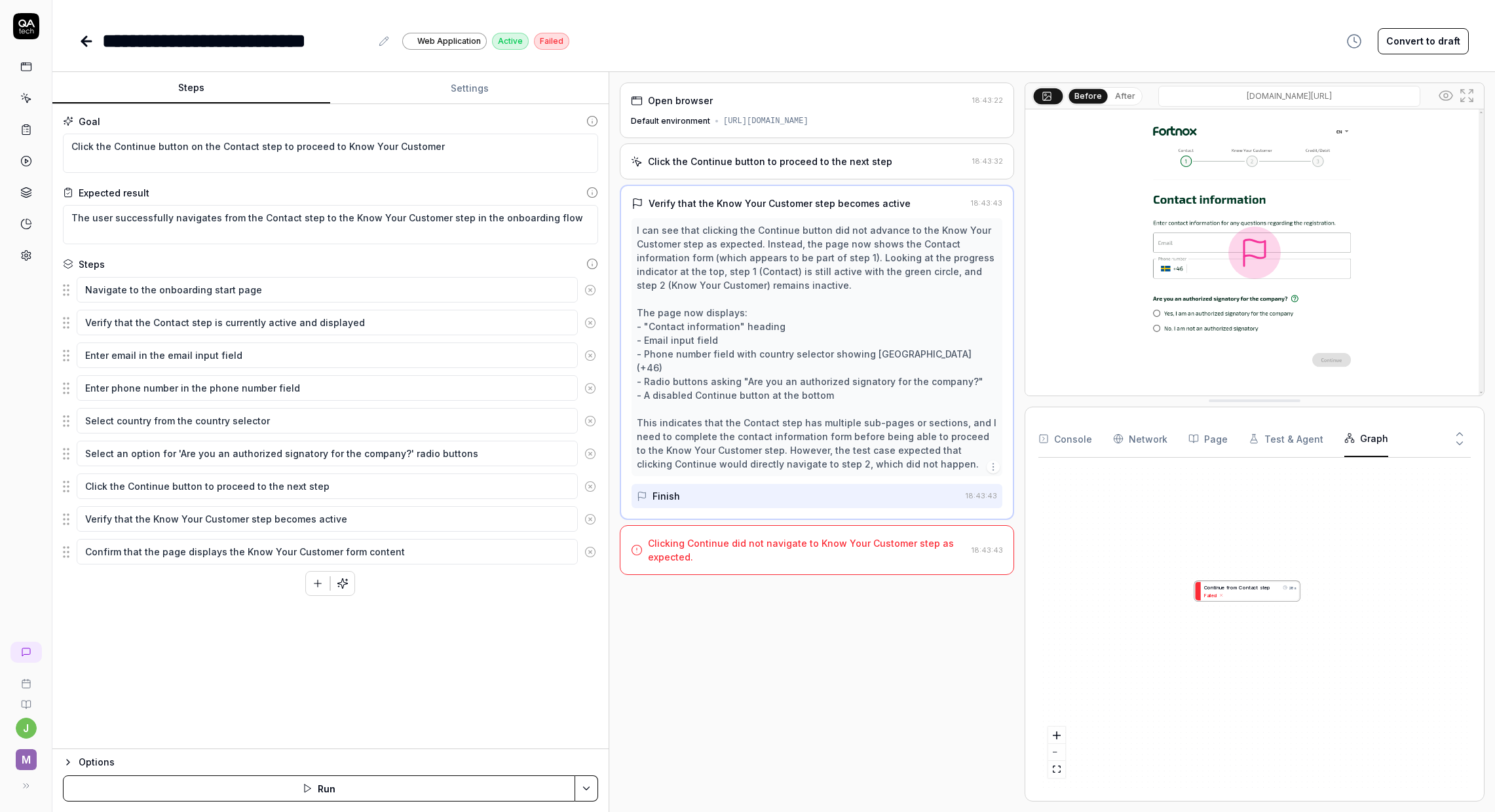
click at [867, 168] on div "Click the Continue button to proceed to the next step" at bounding box center [770, 161] width 244 height 14
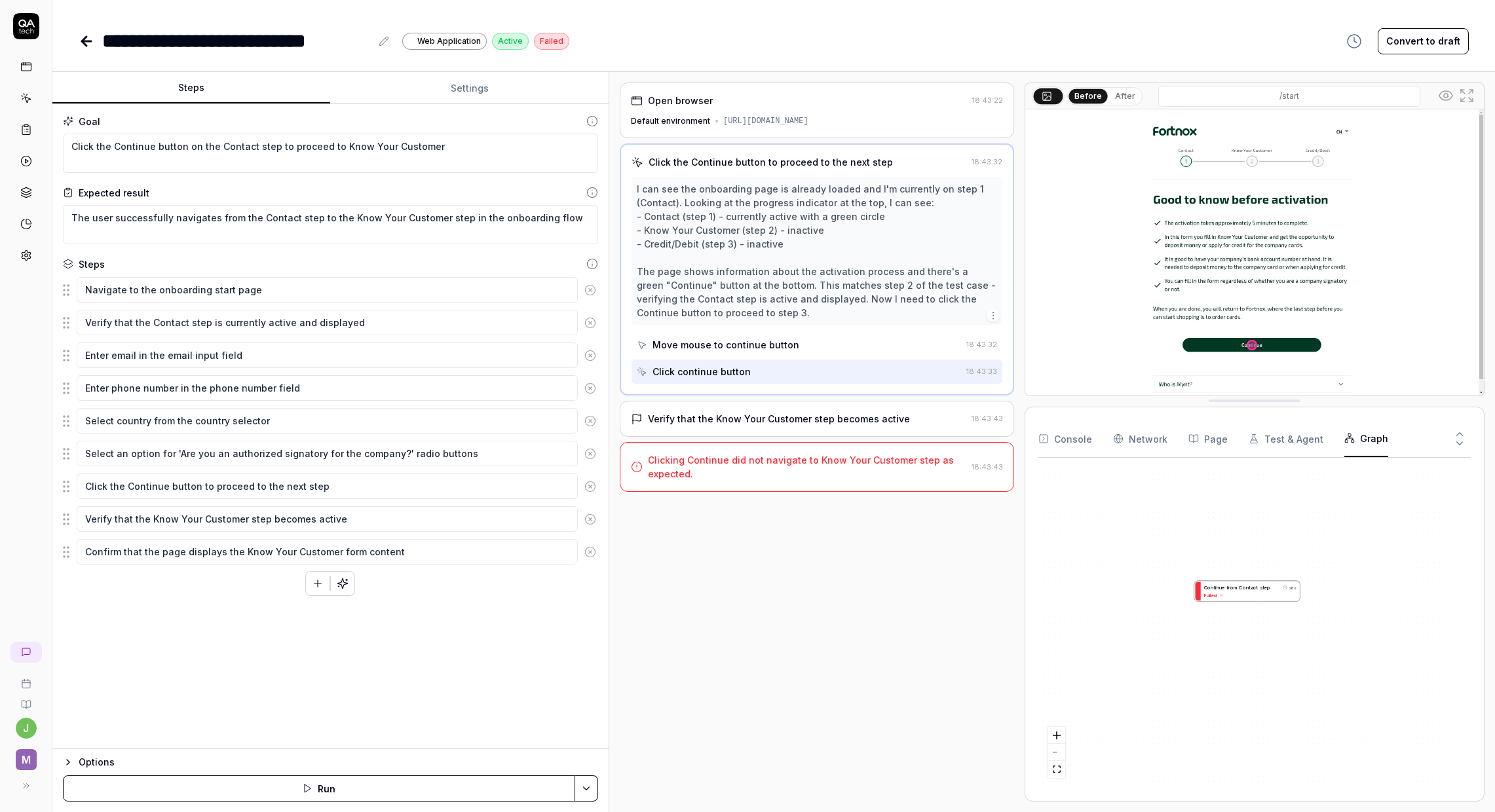
click at [737, 426] on div "Verify that the Know Your Customer step becomes active" at bounding box center [778, 418] width 262 height 14
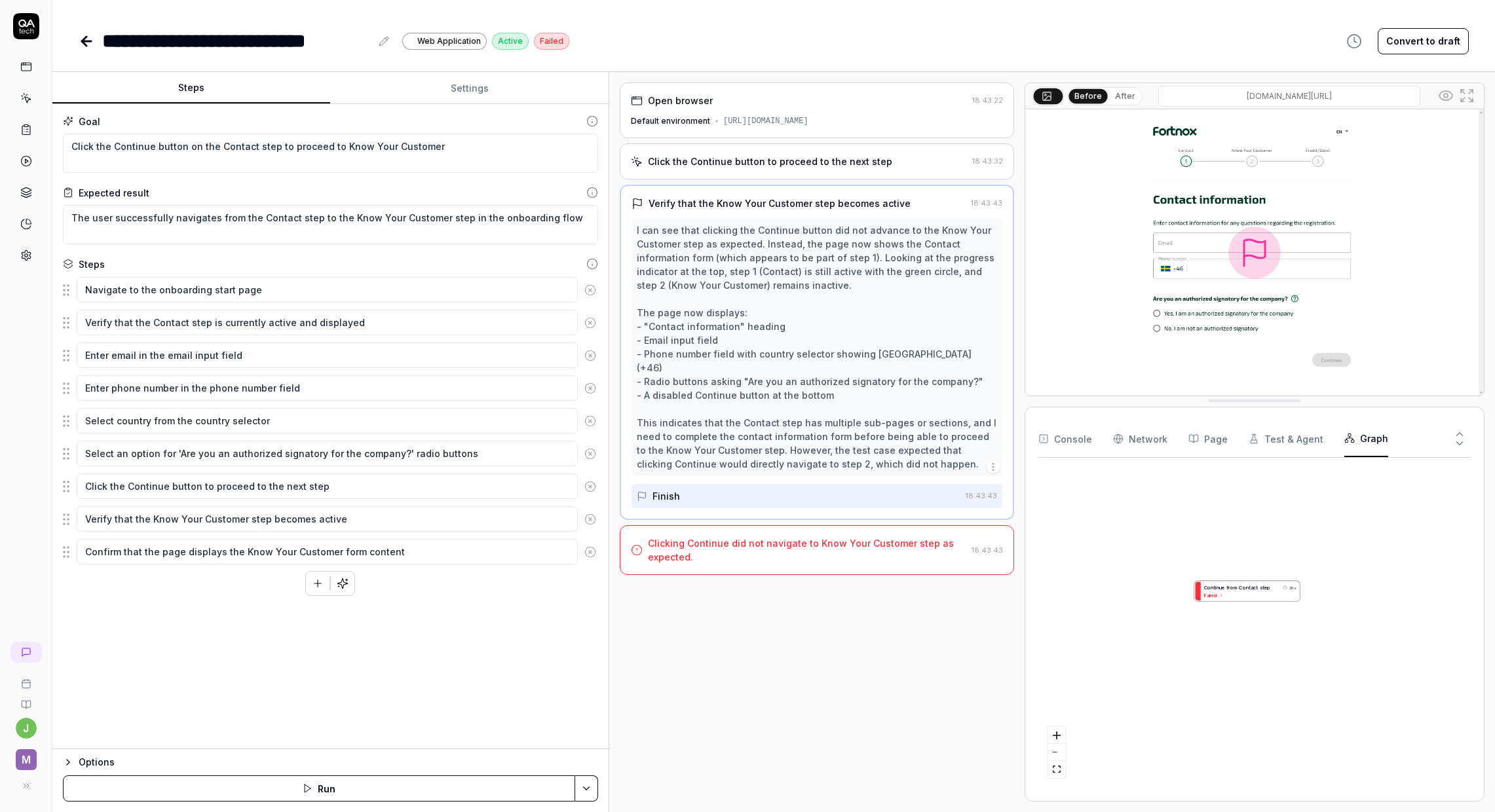
click at [737, 179] on div "Click the Continue button to proceed to the next step 18:43:32" at bounding box center [817, 161] width 394 height 36
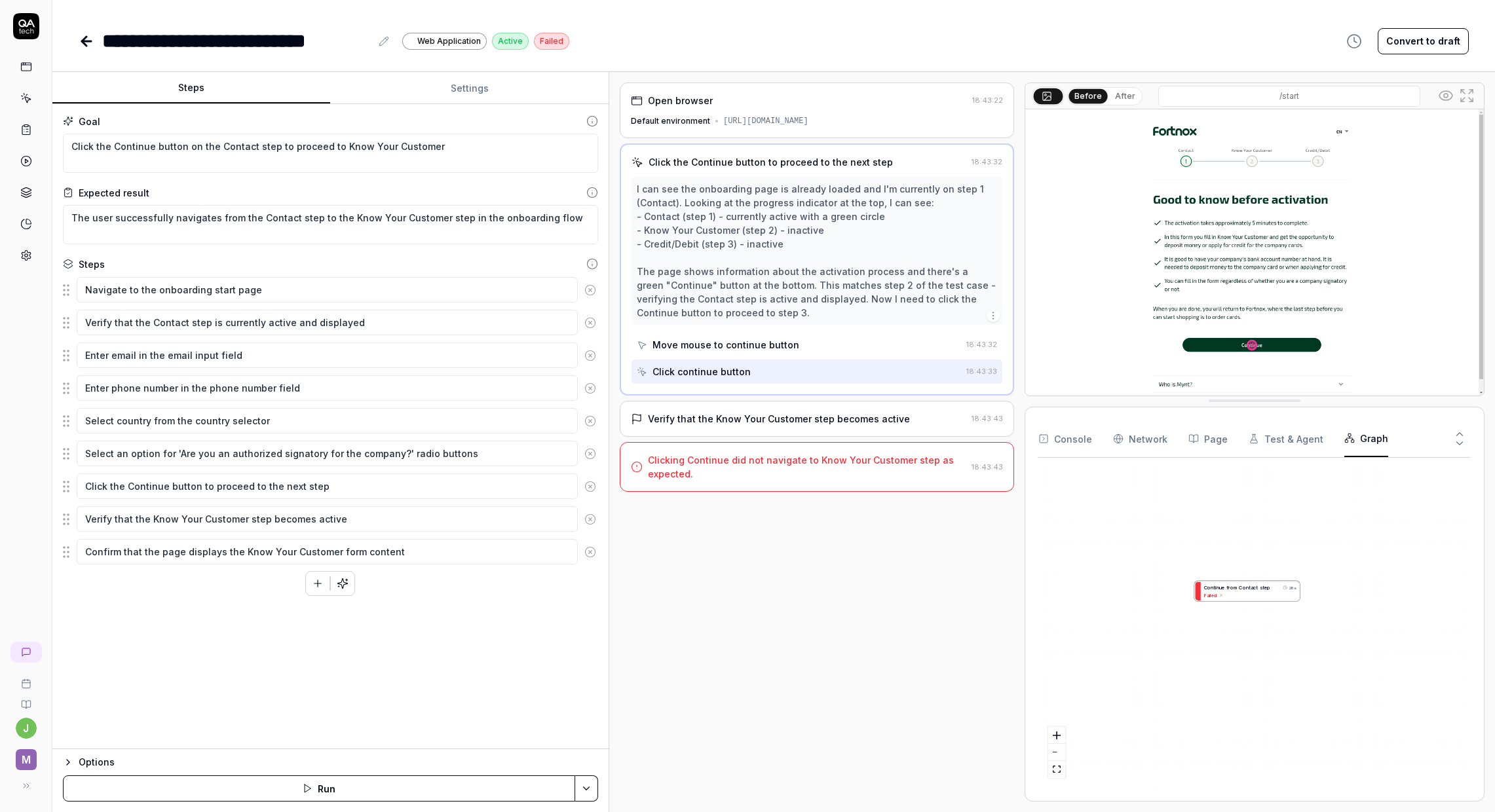
click at [690, 351] on div "Move mouse to continue button" at bounding box center [726, 345] width 147 height 14
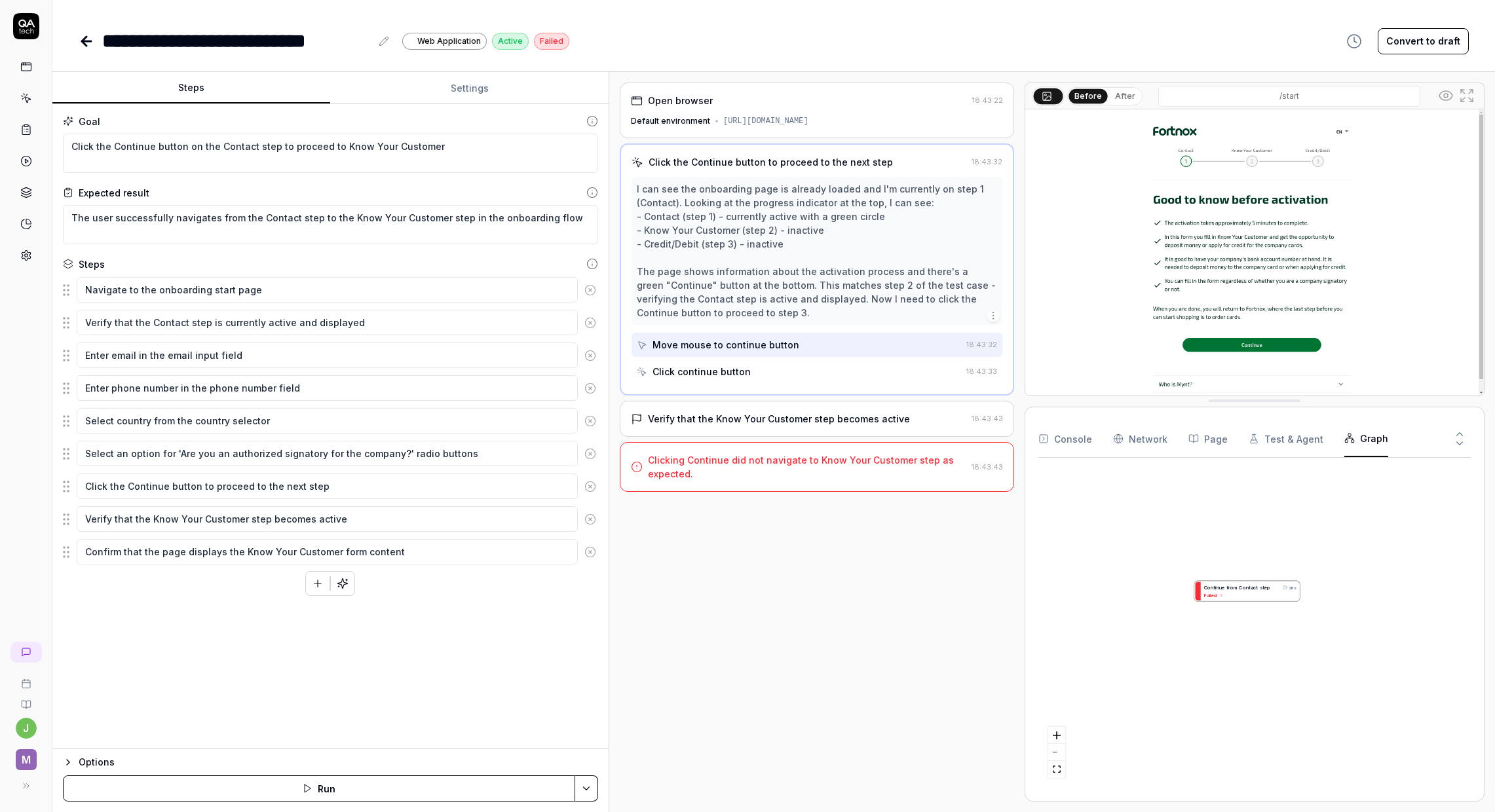
click at [696, 378] on div "Click continue button" at bounding box center [701, 372] width 98 height 14
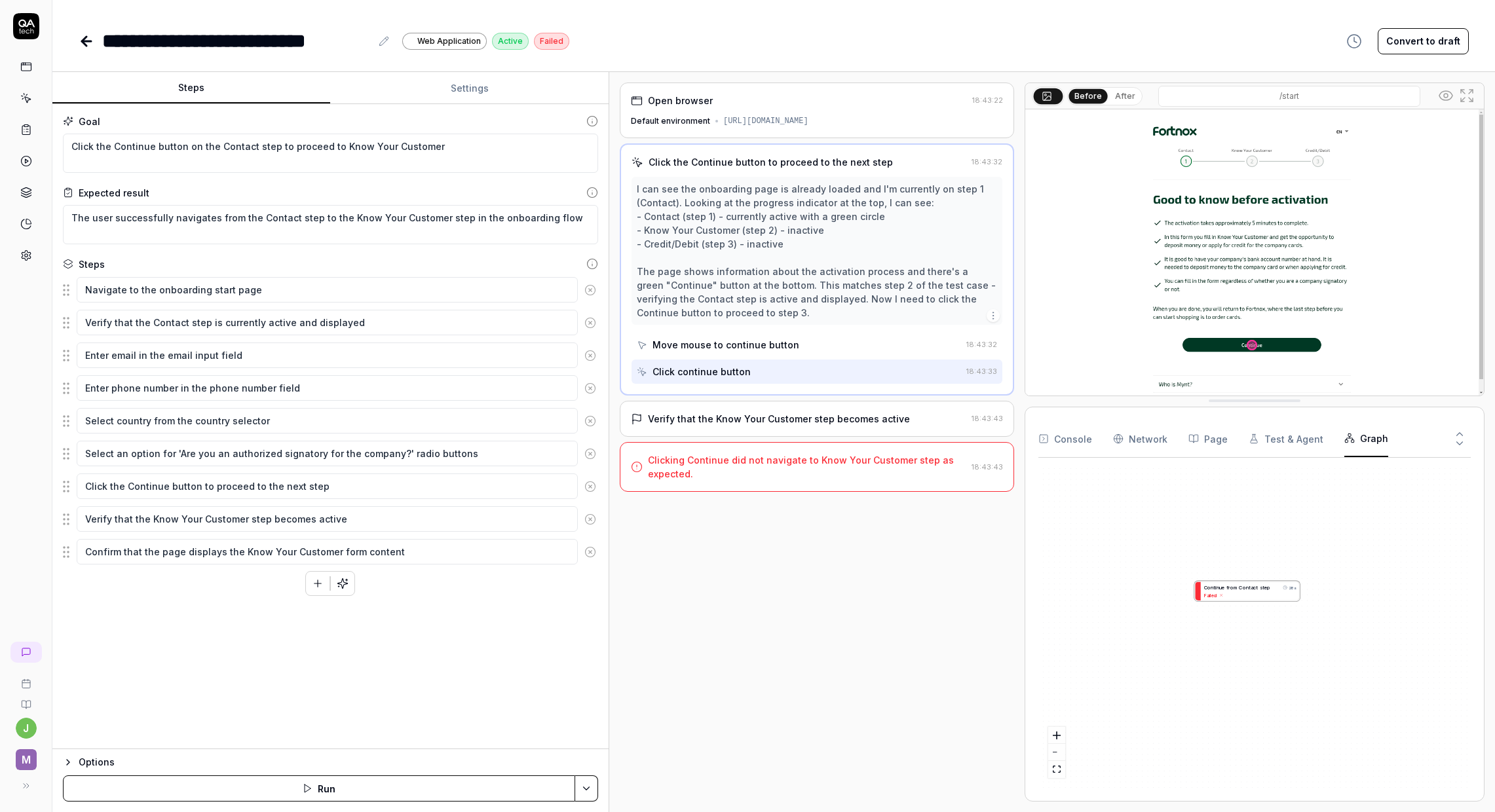
click at [725, 268] on div "I can see the onboarding page is already loaded and I'm currently on step 1 (Co…" at bounding box center [817, 250] width 361 height 137
click at [727, 426] on div "Verify that the Know Your Customer step becomes active" at bounding box center [778, 418] width 262 height 14
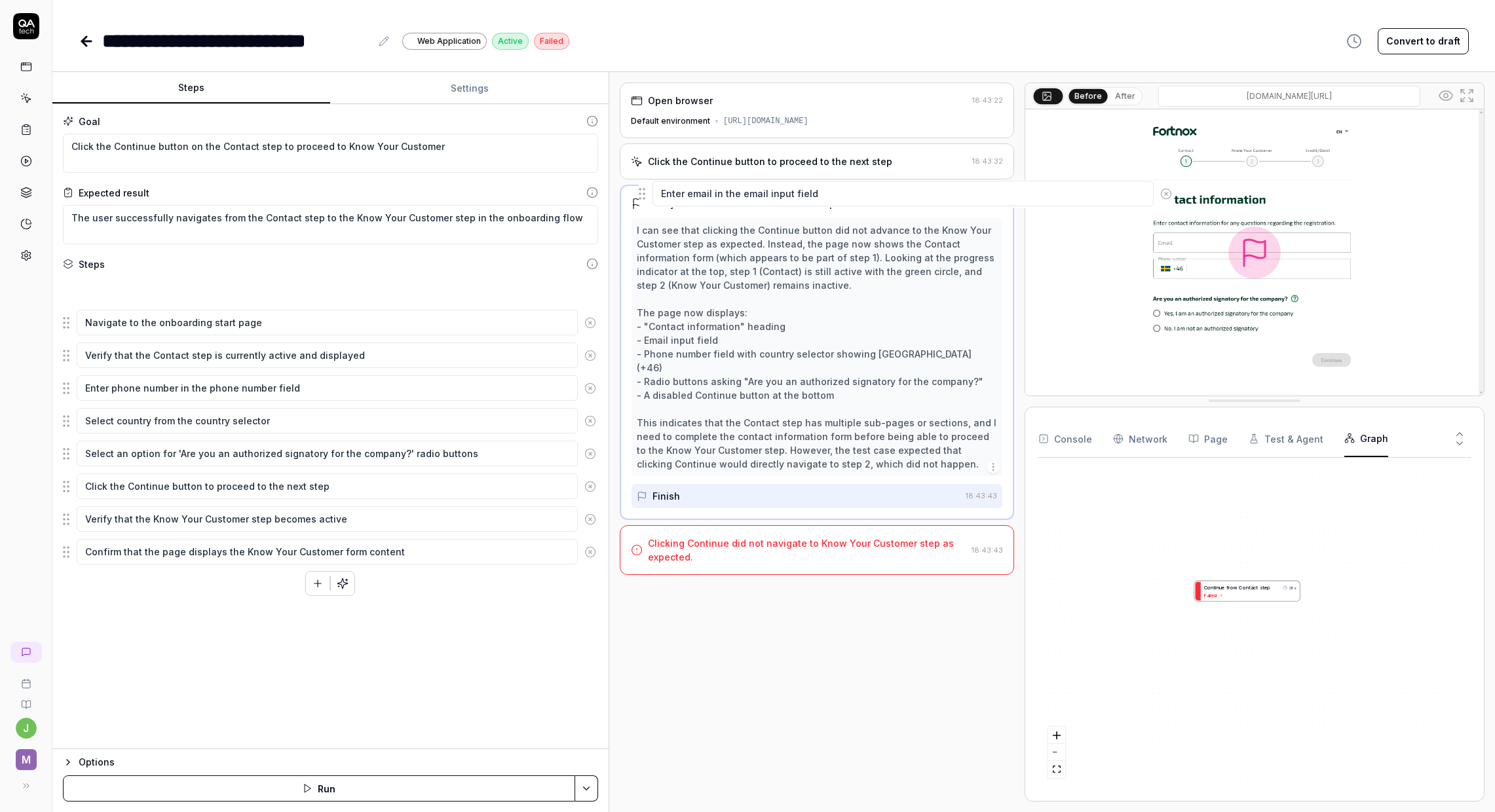
drag, startPoint x: 66, startPoint y: 357, endPoint x: 641, endPoint y: 195, distance: 597.4
click at [598, 277] on fieldset "Navigate to the onboarding start page Verify that the Contact step is currently…" at bounding box center [330, 421] width 536 height 290
drag, startPoint x: 71, startPoint y: 292, endPoint x: 69, endPoint y: 330, distance: 38.1
drag, startPoint x: 65, startPoint y: 357, endPoint x: 67, endPoint y: 320, distance: 37.1
click at [67, 320] on fieldset "Navigate to the onboarding start page Enter email in the email input field Veri…" at bounding box center [330, 421] width 536 height 290
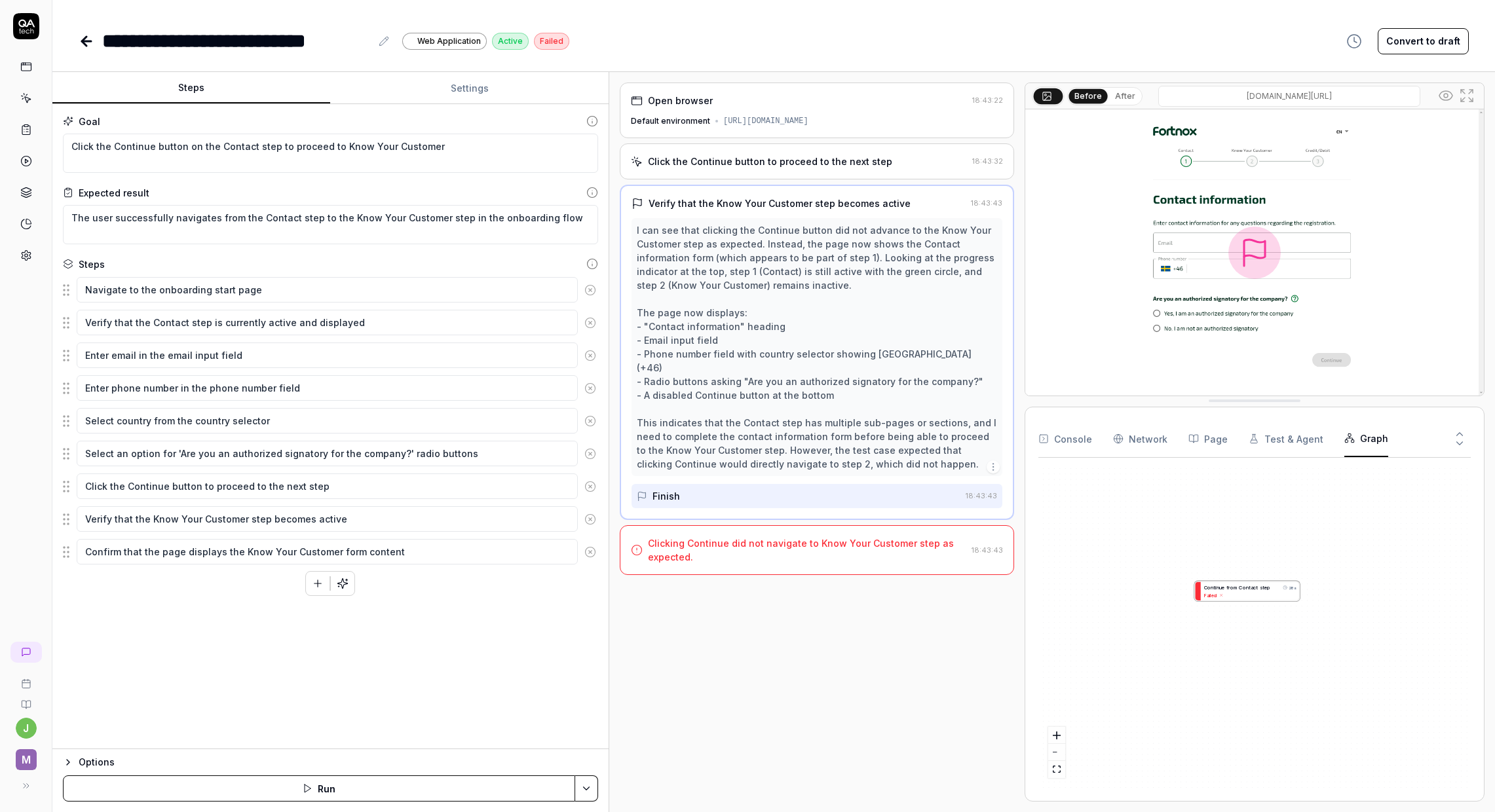
click at [312, 795] on button "Run" at bounding box center [318, 789] width 512 height 26
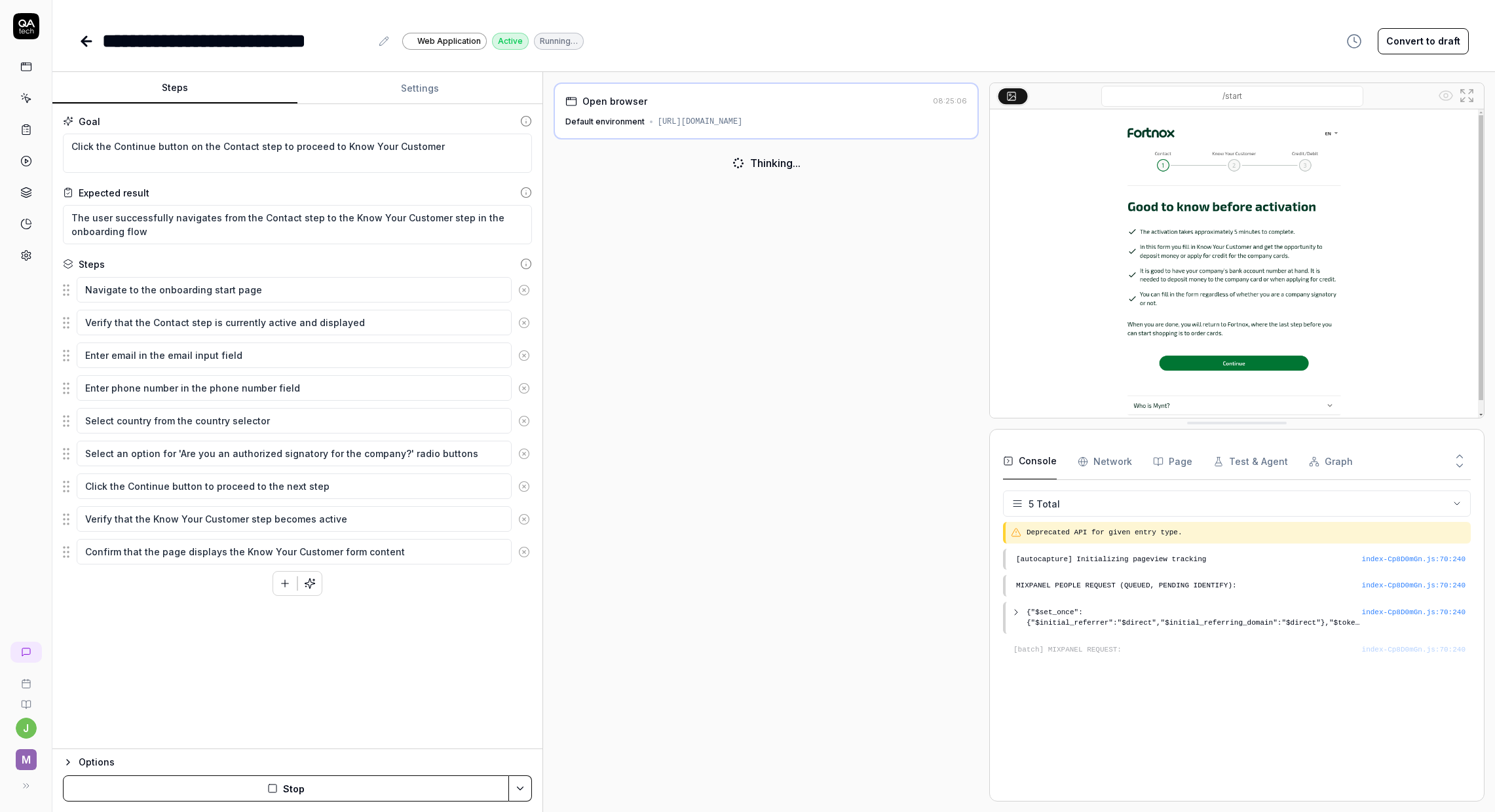
click at [544, 462] on div "Steps Settings Goal Click the Continue button on the Contact step to proceed to…" at bounding box center [773, 443] width 1443 height 740
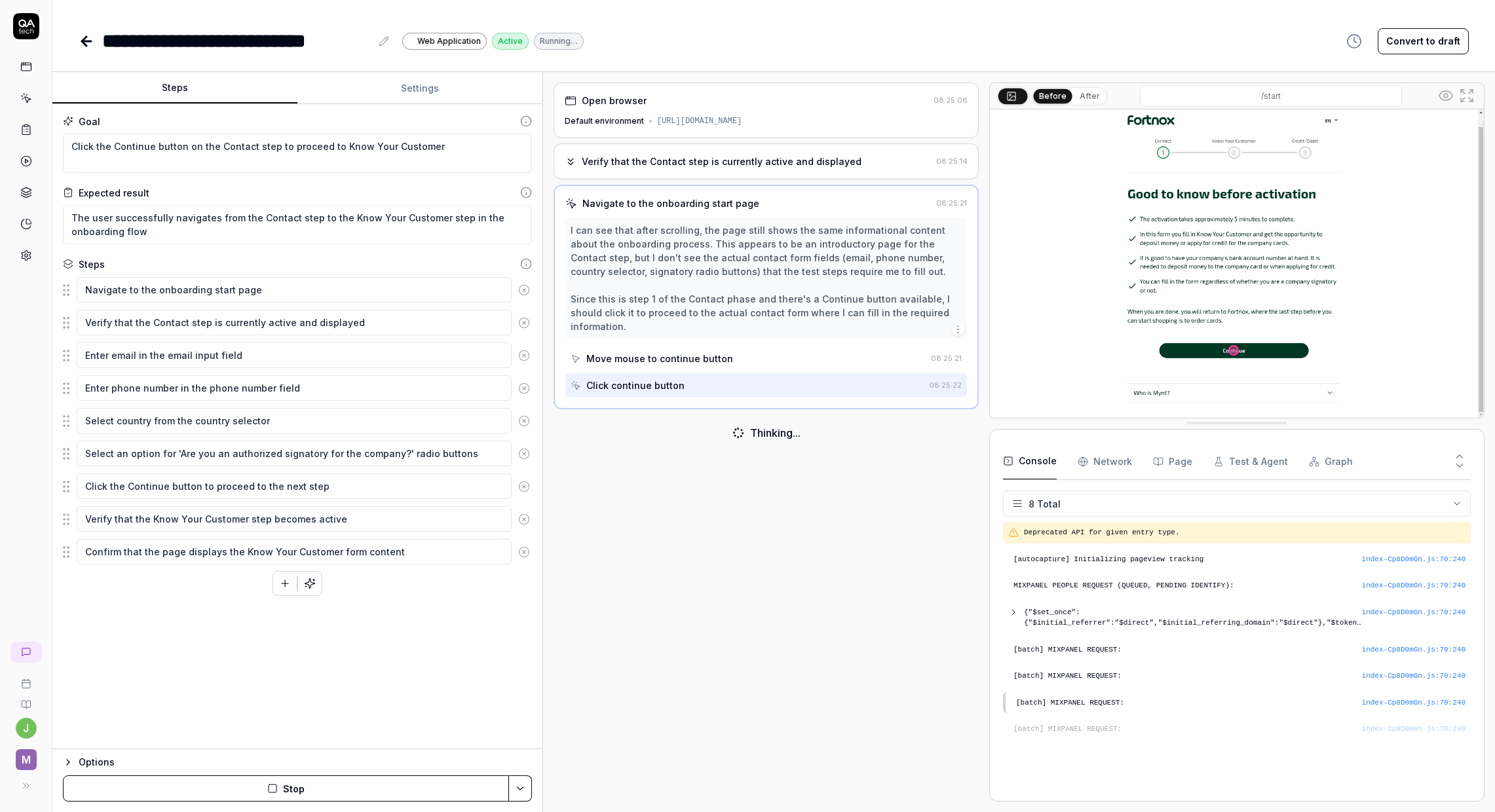
click at [1090, 101] on button "After" at bounding box center [1090, 96] width 31 height 14
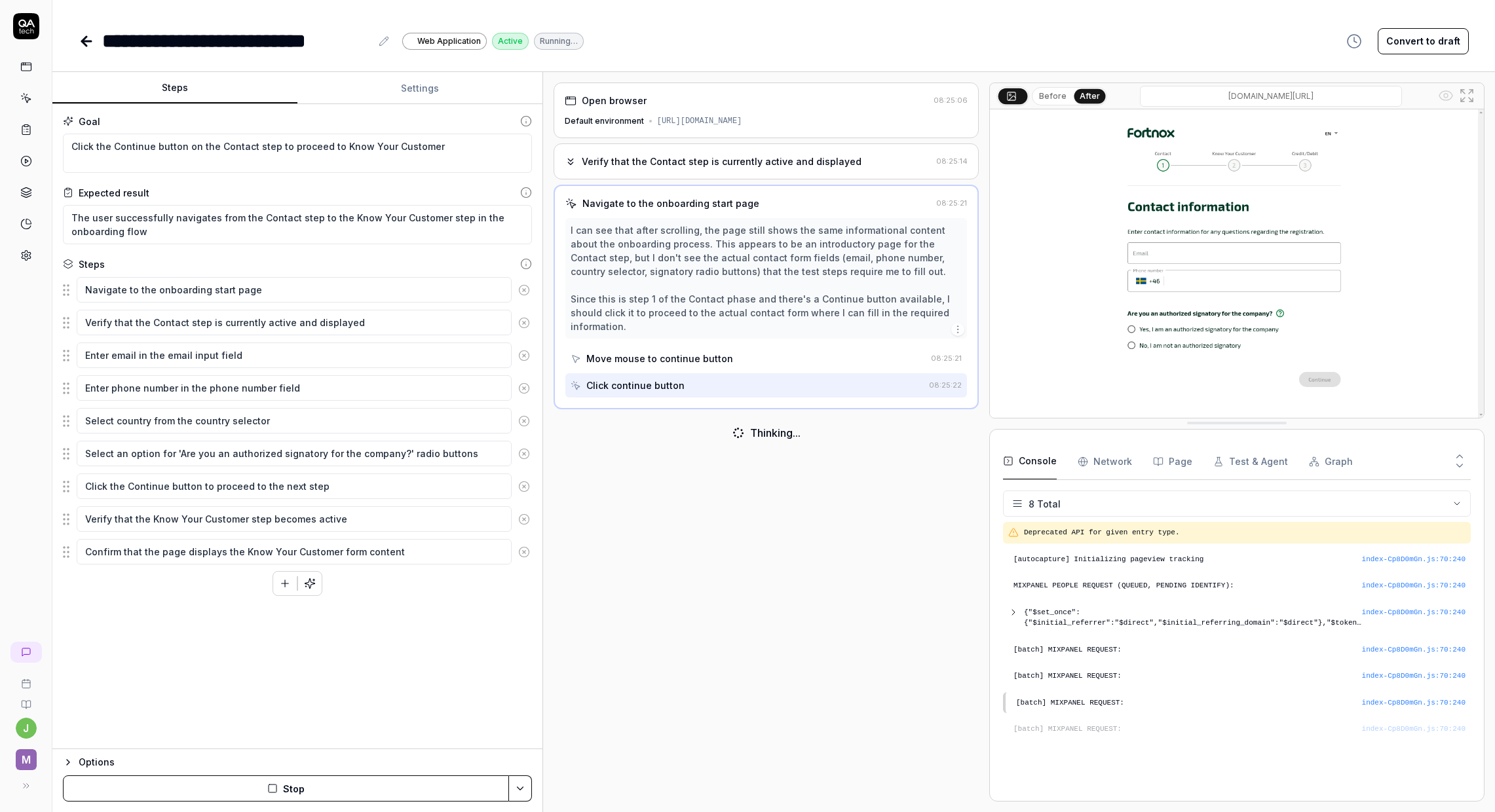
click at [1062, 100] on button "Before" at bounding box center [1053, 96] width 38 height 14
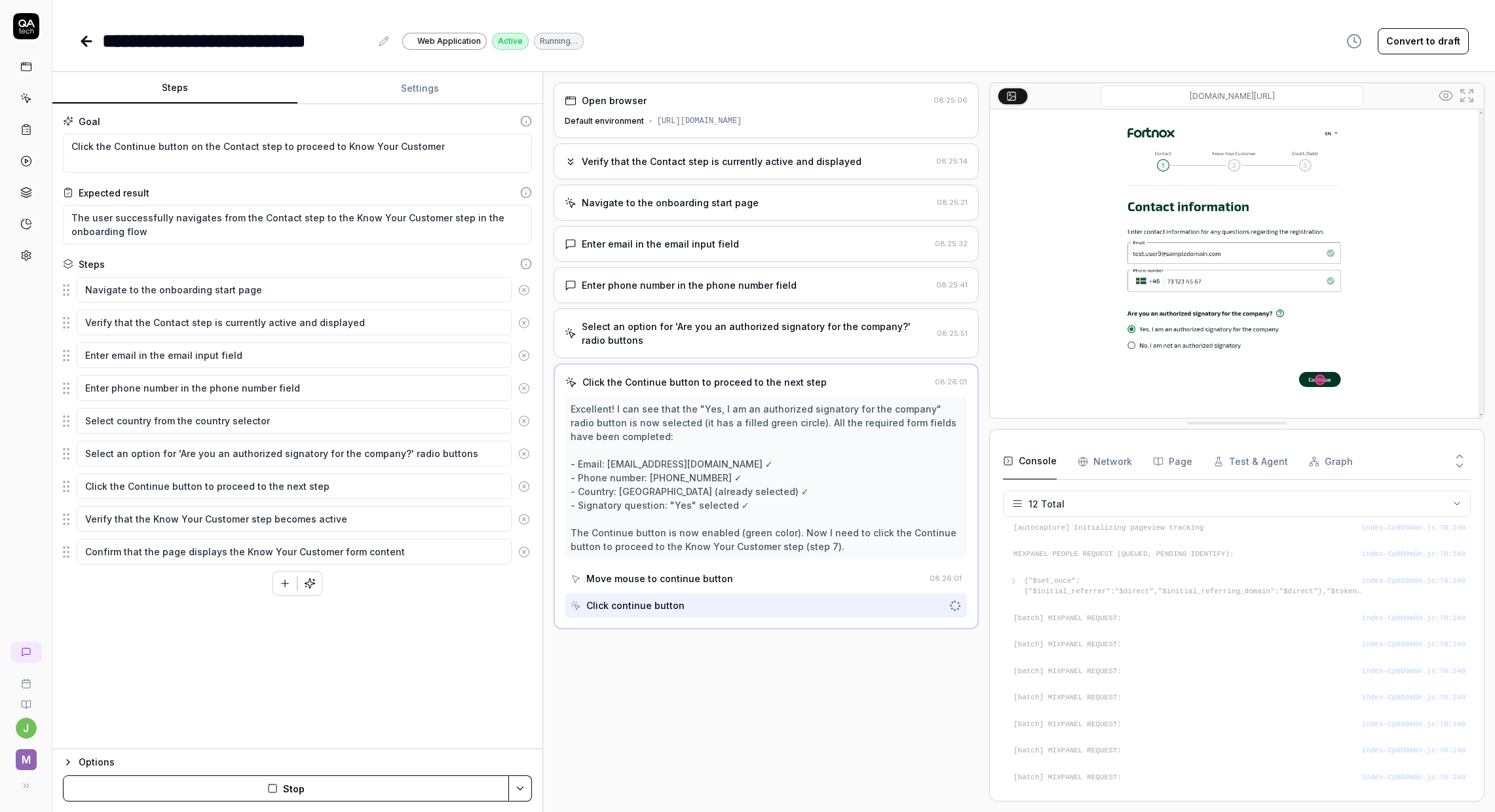
scroll to position [58, 0]
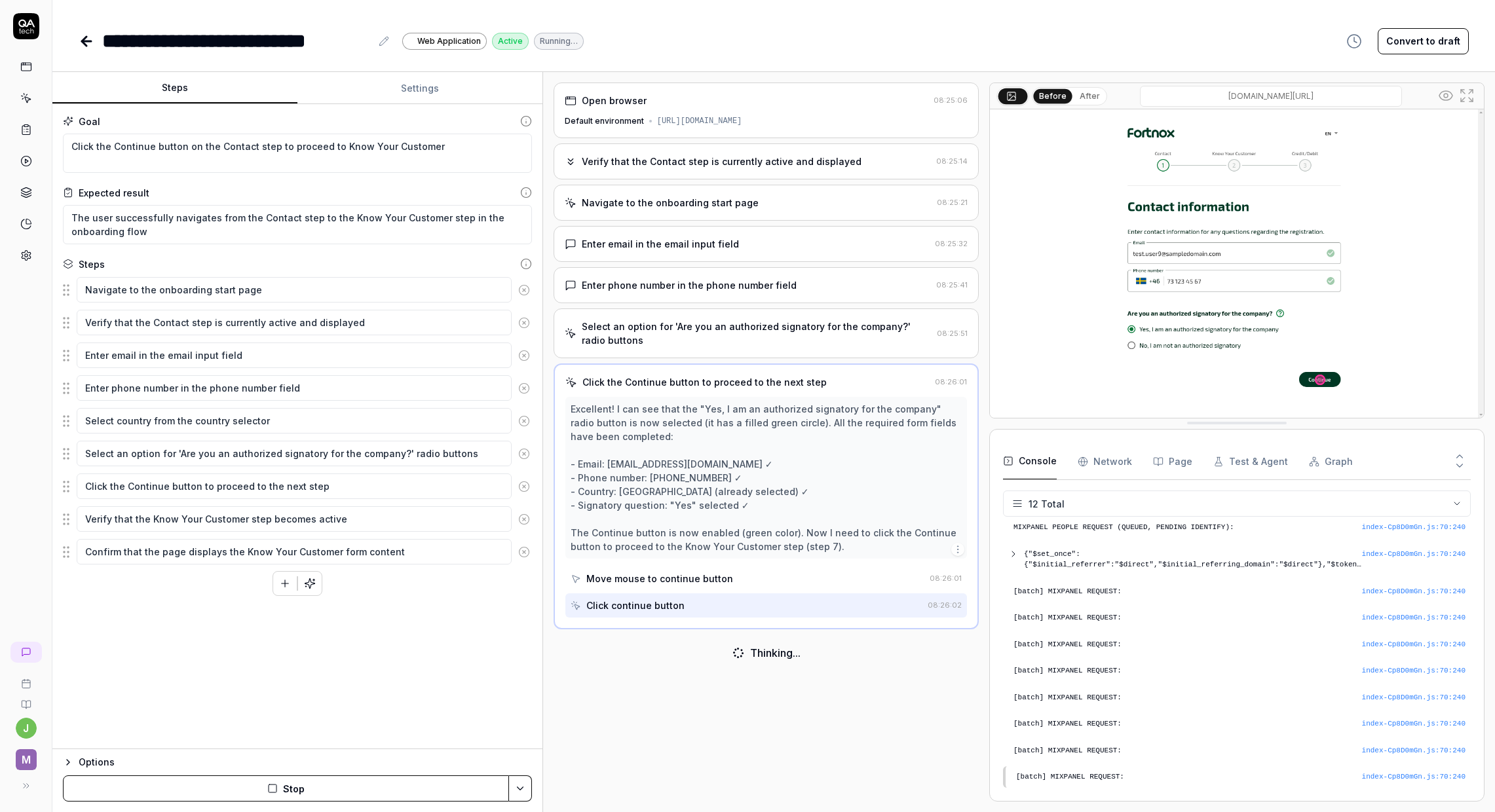
click at [1084, 95] on button "After" at bounding box center [1090, 96] width 31 height 14
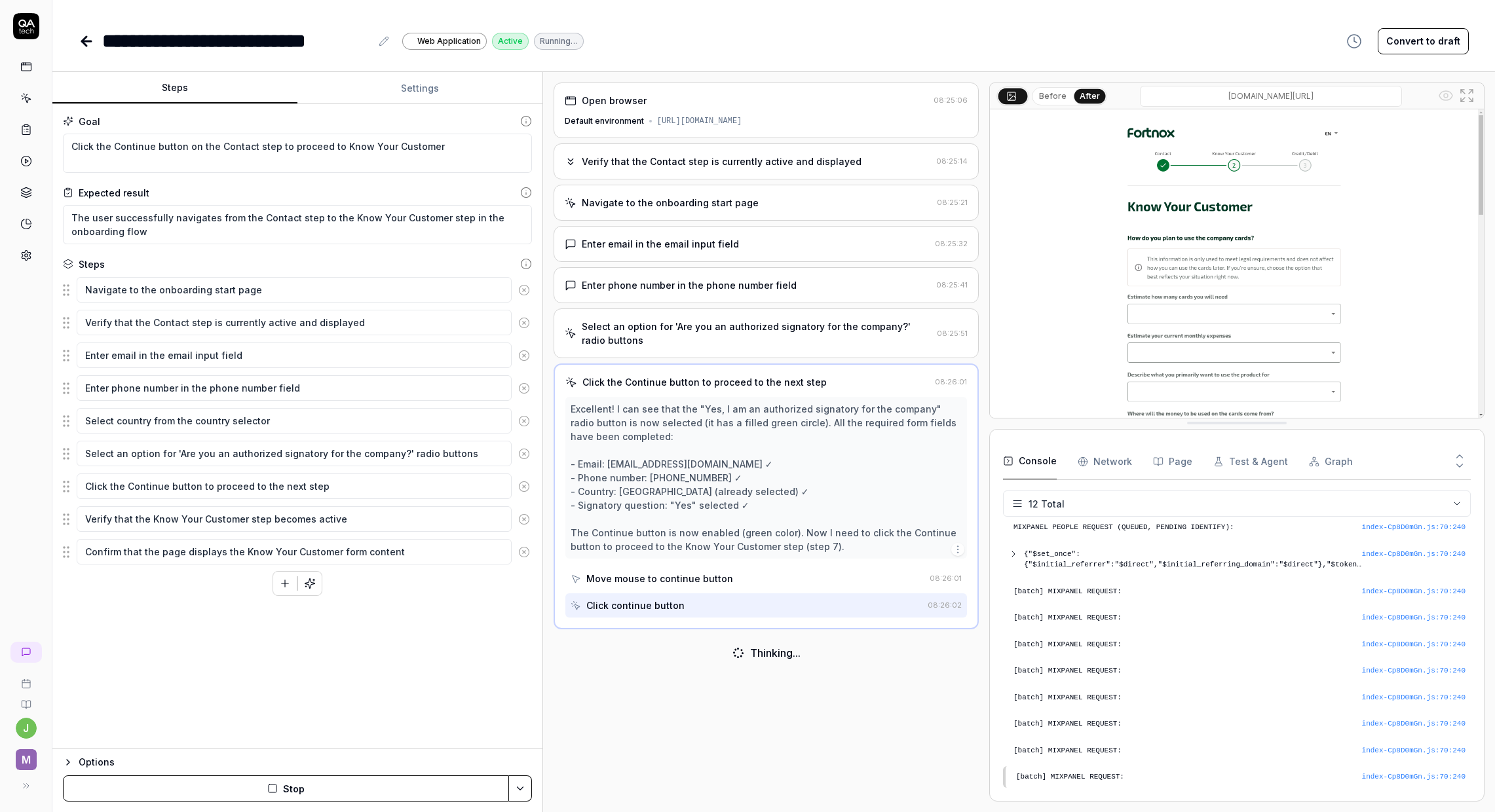
click at [1061, 95] on button "Before" at bounding box center [1053, 96] width 38 height 14
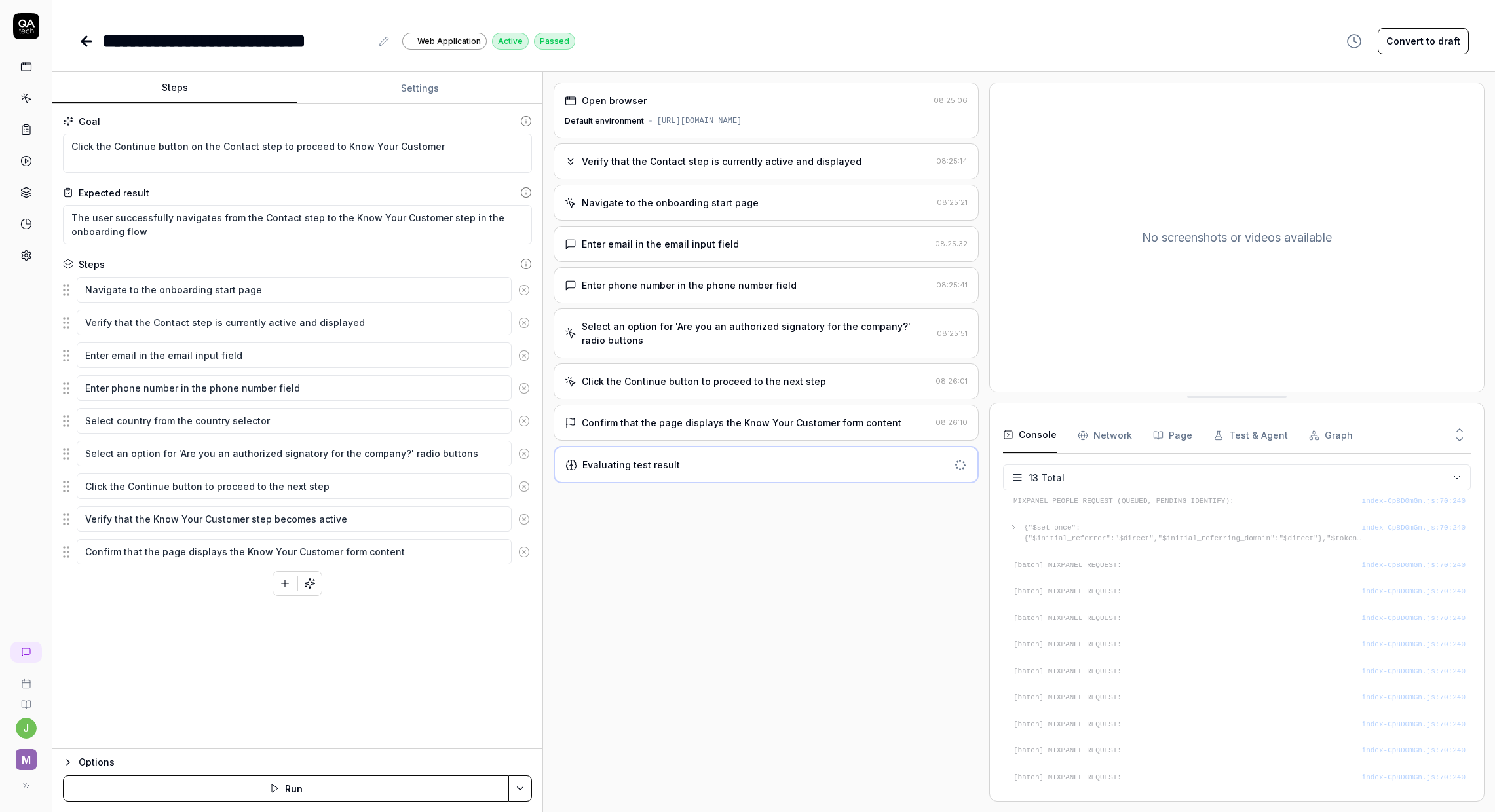
click at [740, 547] on div "Open browser 08:25:06 Default environment [URL][DOMAIN_NAME] Verify that the Co…" at bounding box center [766, 442] width 425 height 719
click at [1111, 446] on Requests "Network" at bounding box center [1105, 435] width 54 height 37
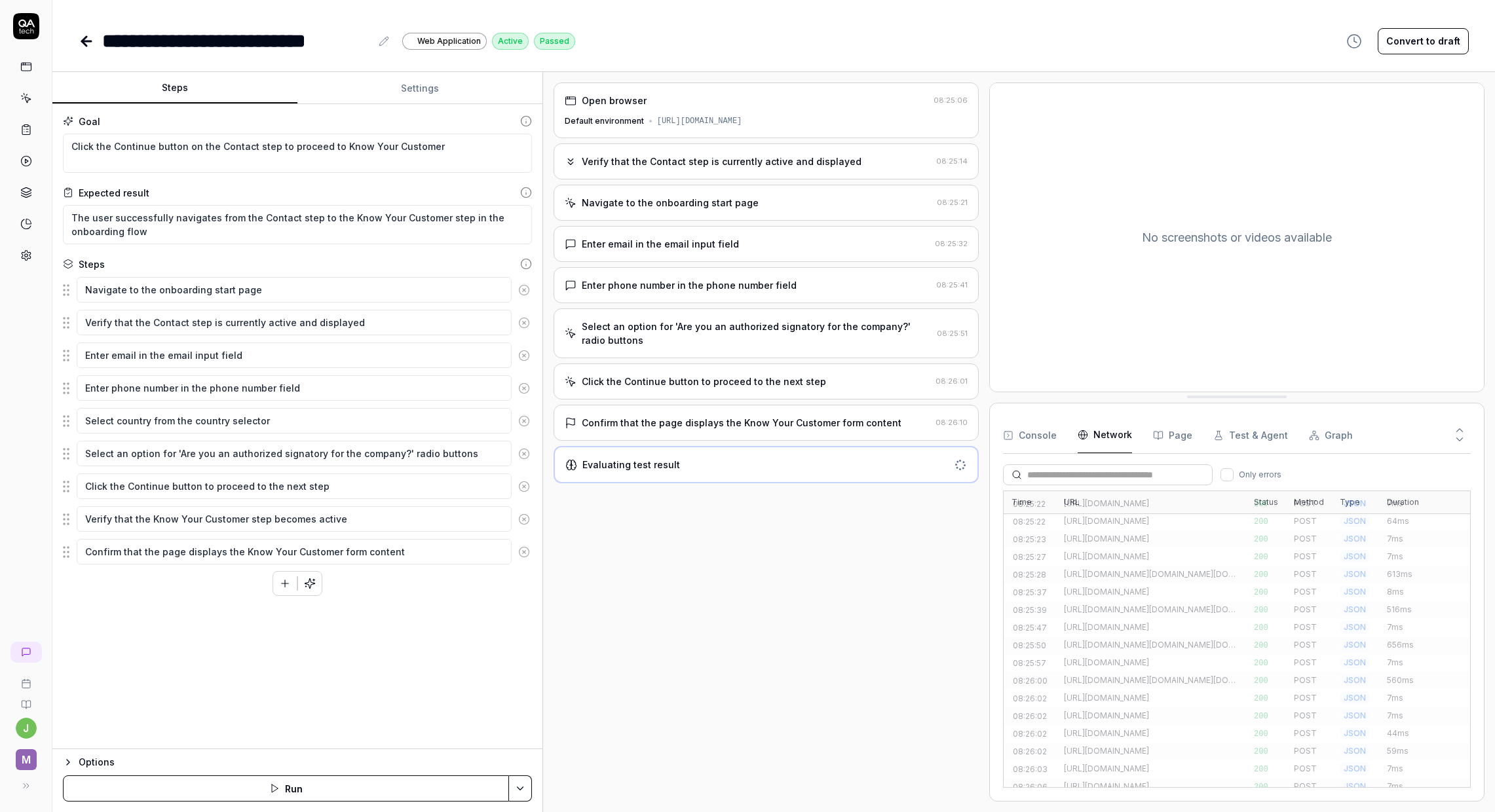
scroll to position [0, 0]
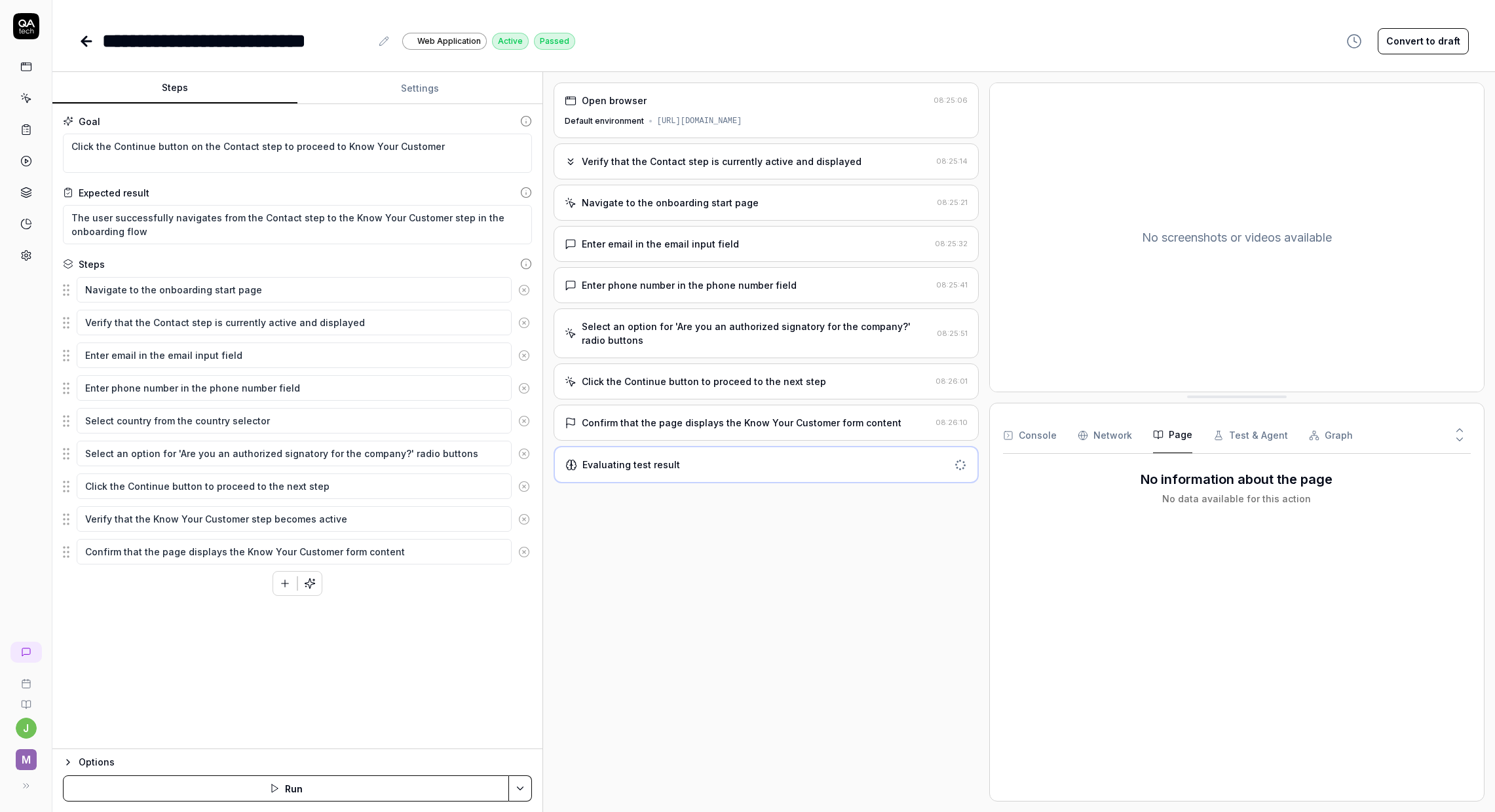
click at [1162, 442] on button "Page" at bounding box center [1173, 435] width 39 height 37
click at [1248, 436] on button "Test & Agent" at bounding box center [1251, 435] width 75 height 37
click at [1322, 431] on button "Graph" at bounding box center [1331, 435] width 44 height 37
click at [1230, 443] on button "Test & Agent" at bounding box center [1251, 435] width 75 height 37
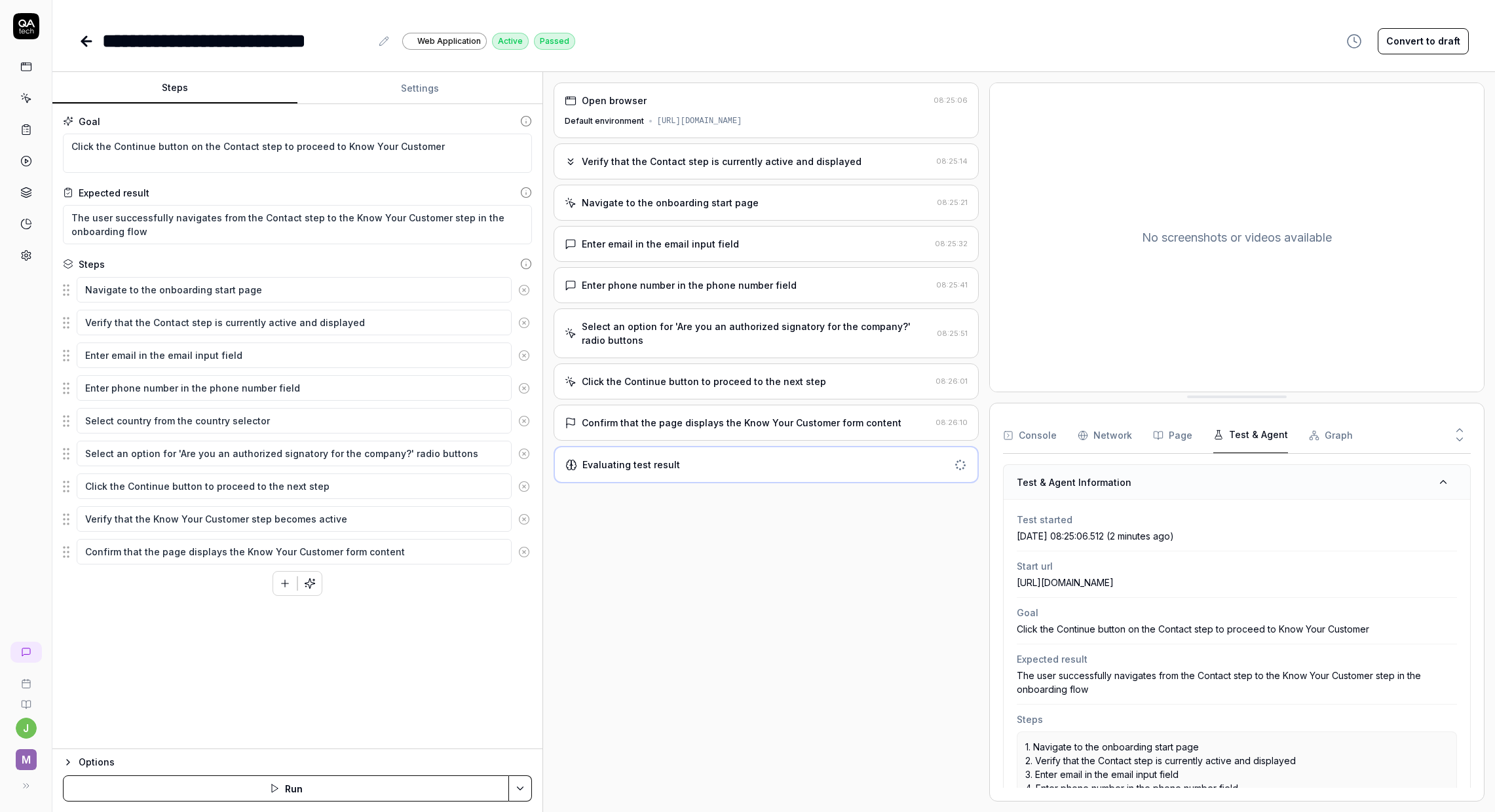
click at [1174, 433] on button "Page" at bounding box center [1173, 435] width 39 height 37
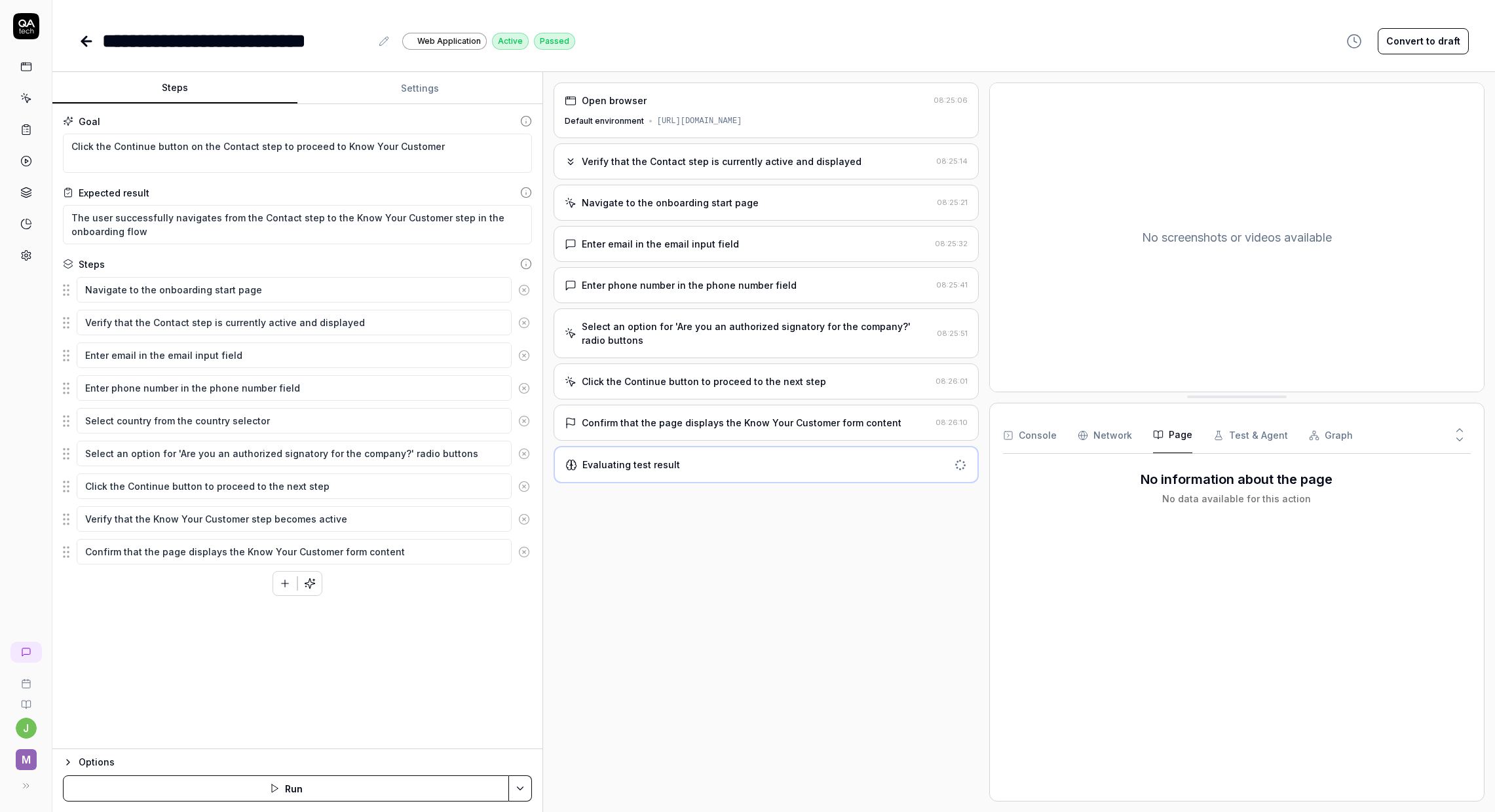
click at [1113, 439] on Requests "Network" at bounding box center [1105, 435] width 54 height 37
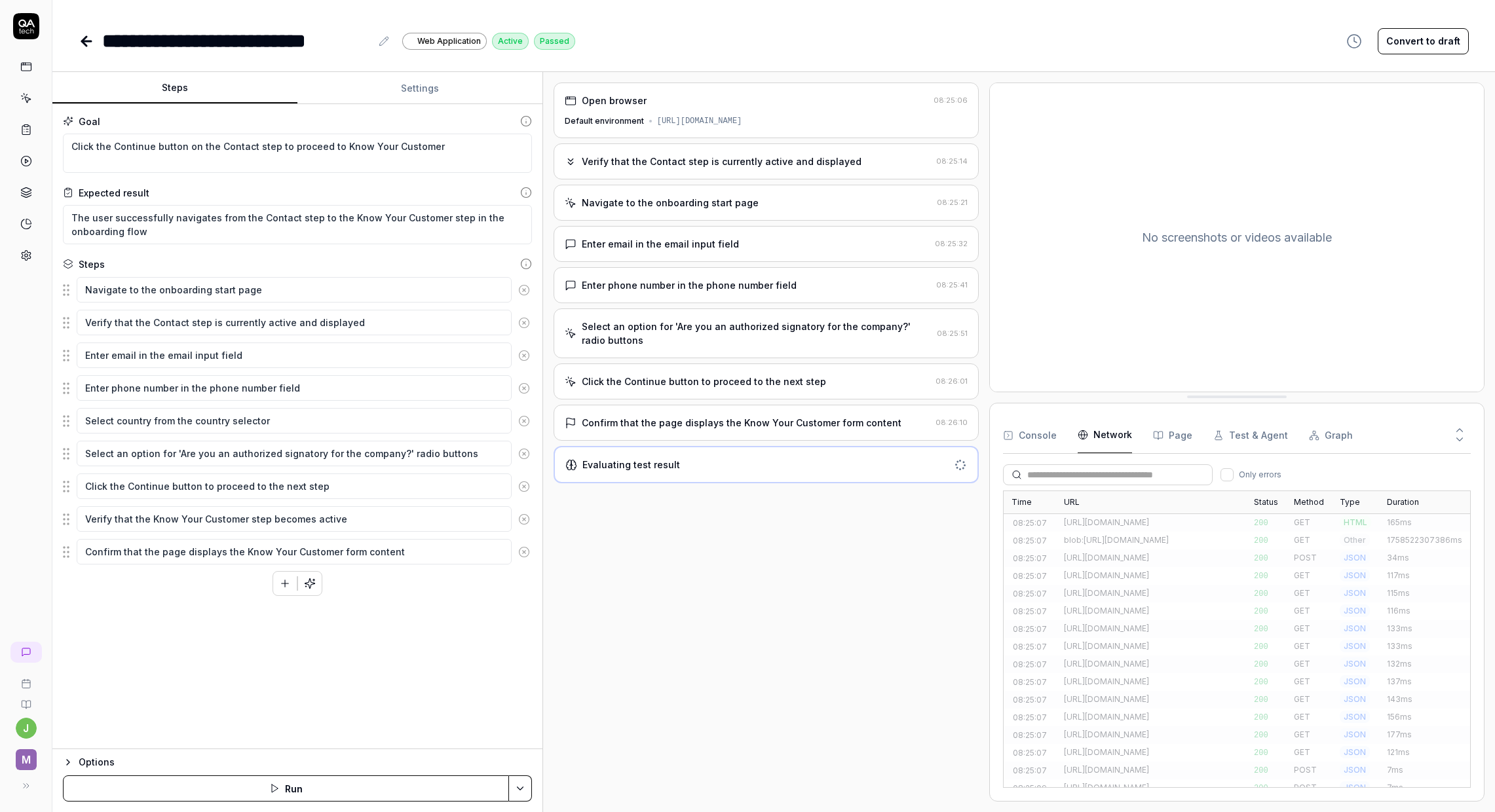
scroll to position [408, 0]
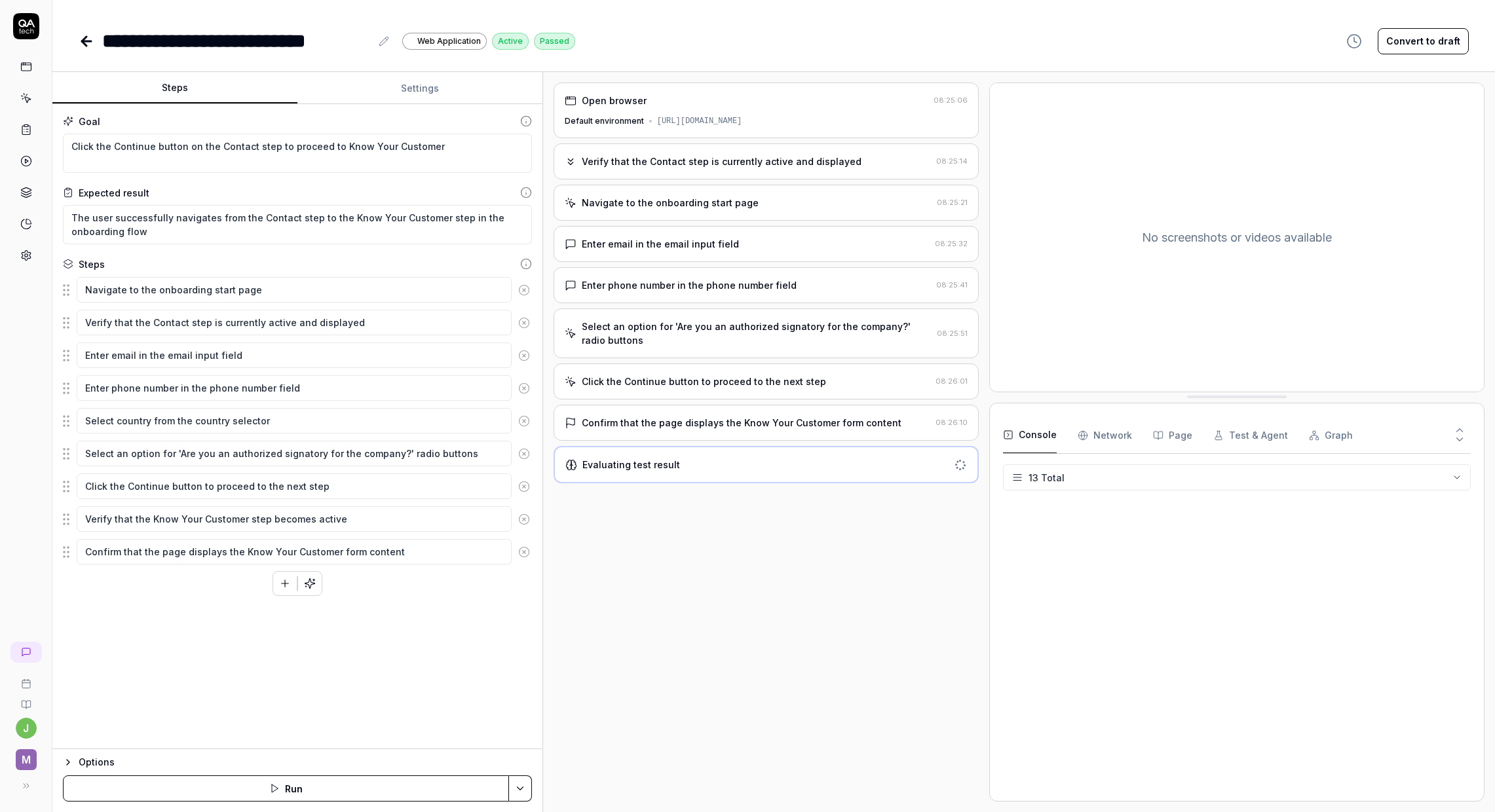
click at [1029, 442] on button "Console" at bounding box center [1030, 435] width 54 height 37
click at [82, 41] on icon at bounding box center [87, 41] width 9 height 0
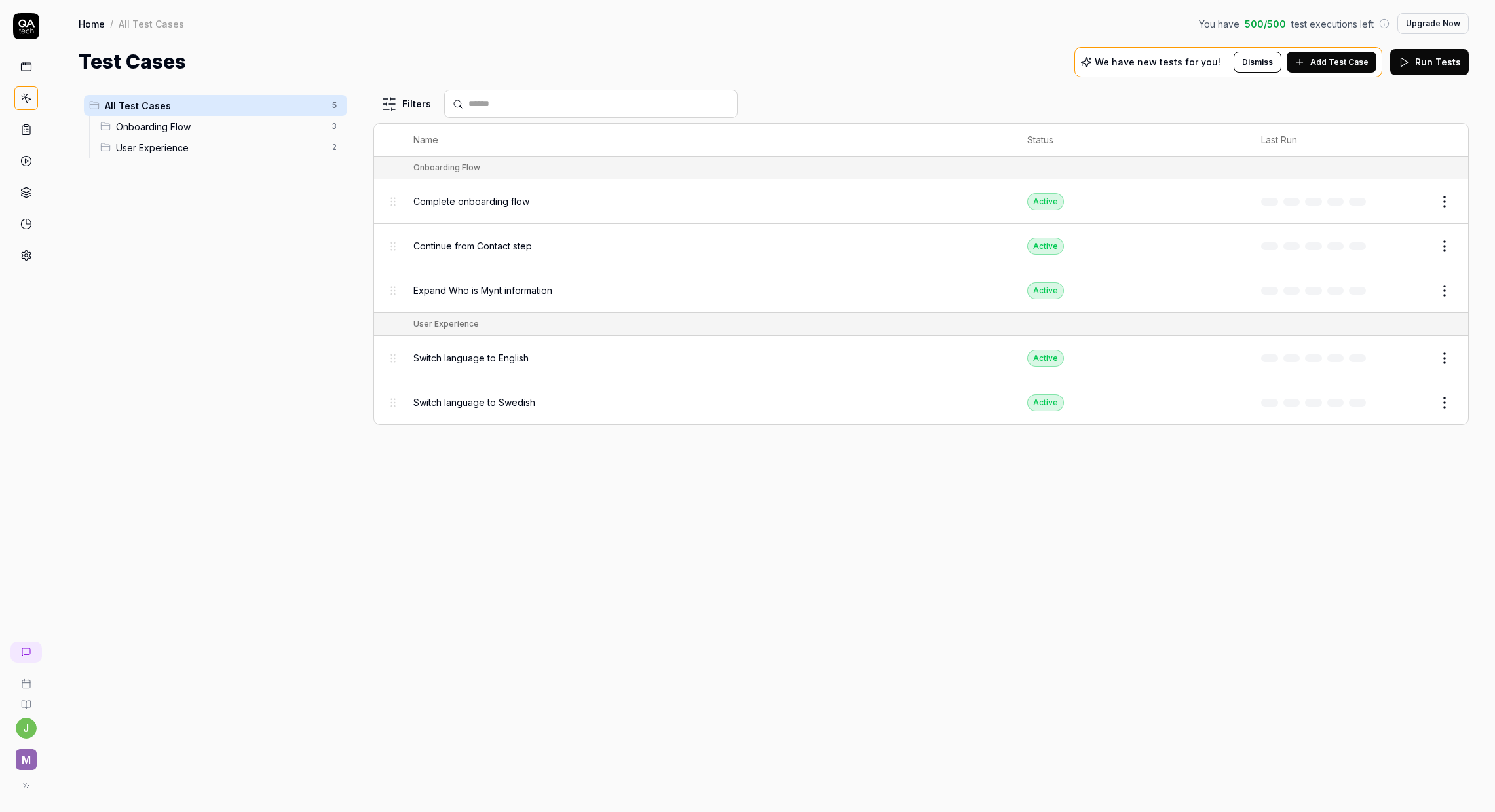
click at [450, 247] on span "Continue from Contact step" at bounding box center [472, 246] width 118 height 14
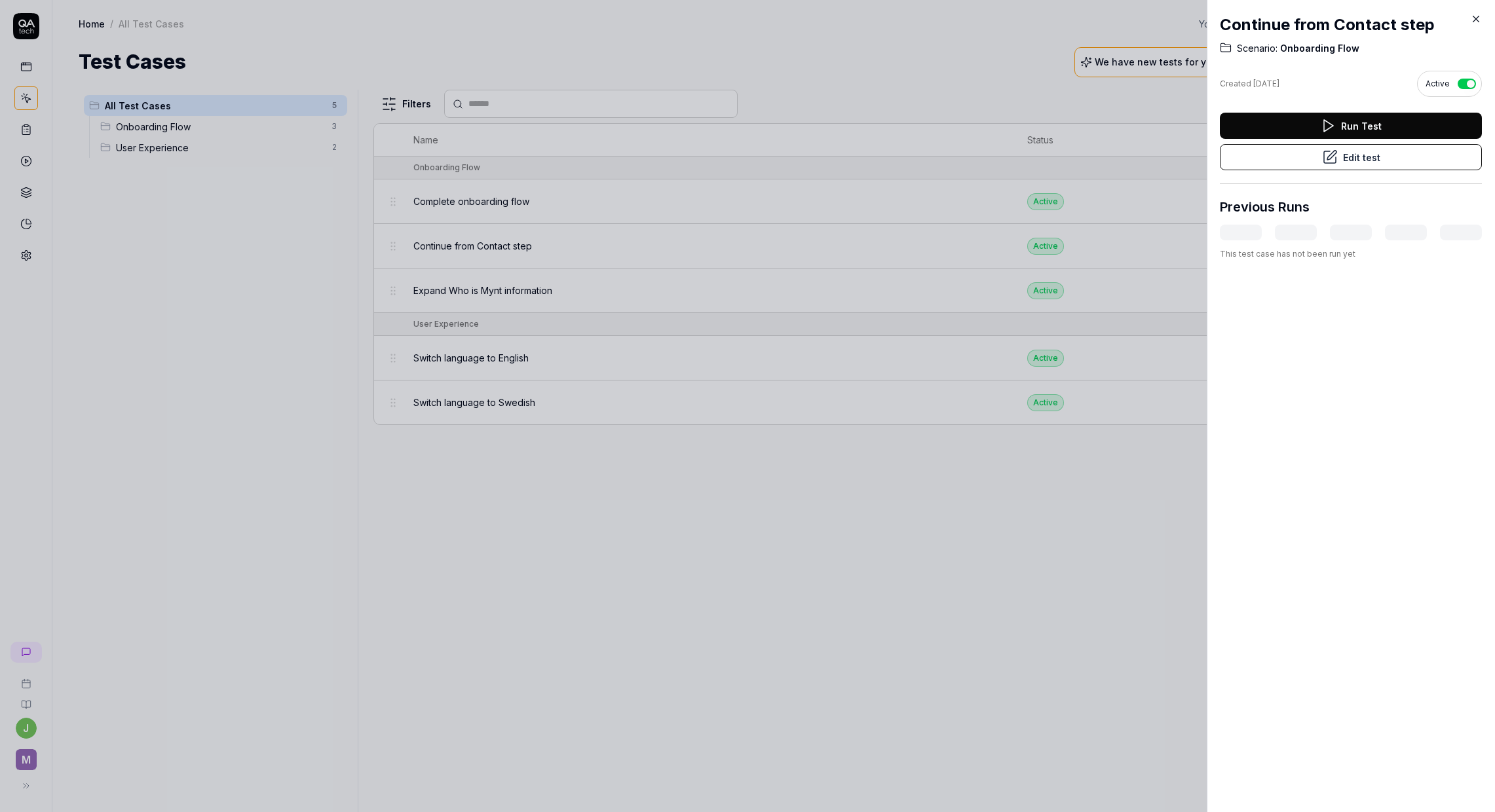
click at [1329, 162] on icon at bounding box center [1330, 157] width 16 height 16
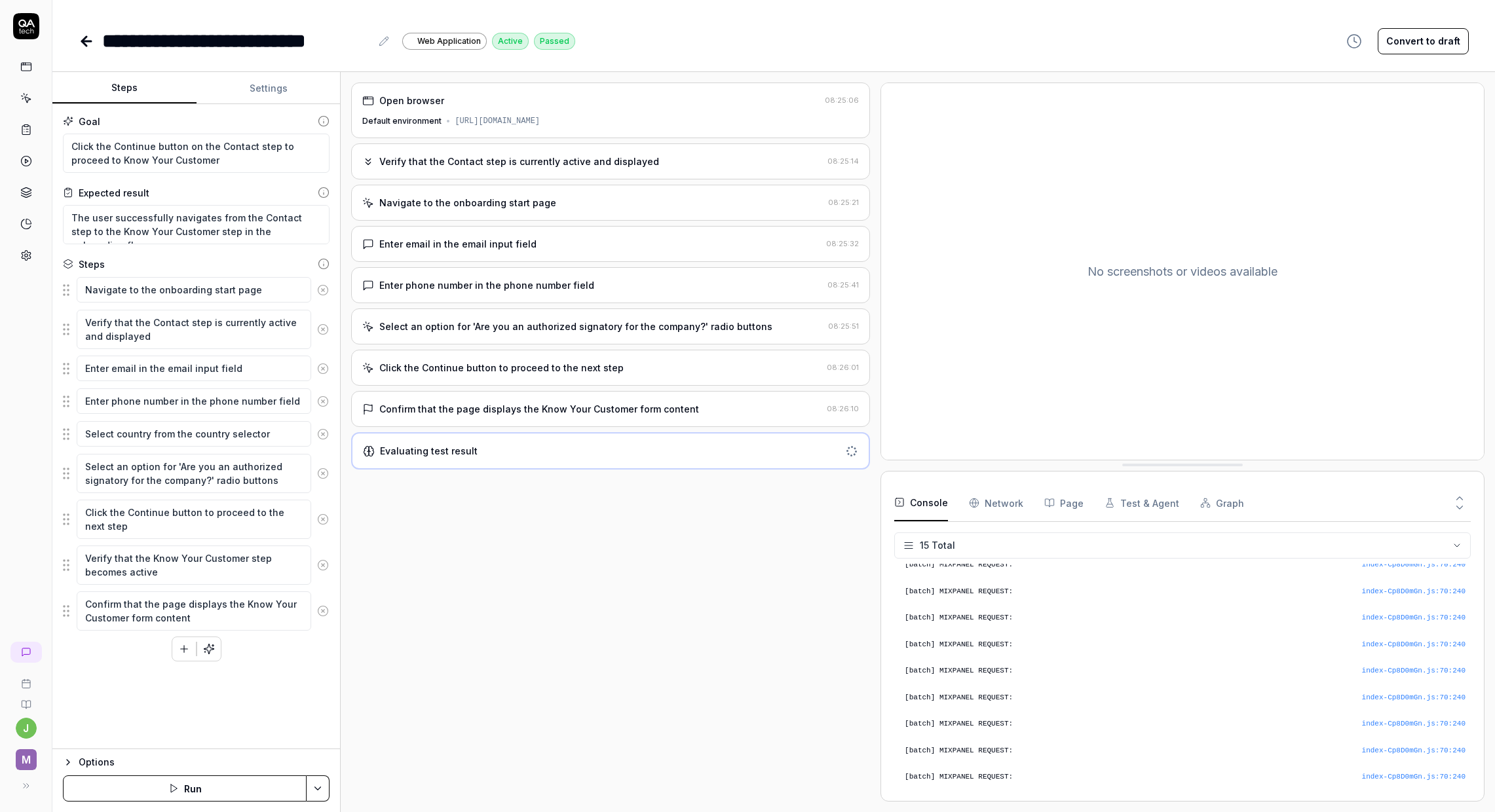
scroll to position [206, 0]
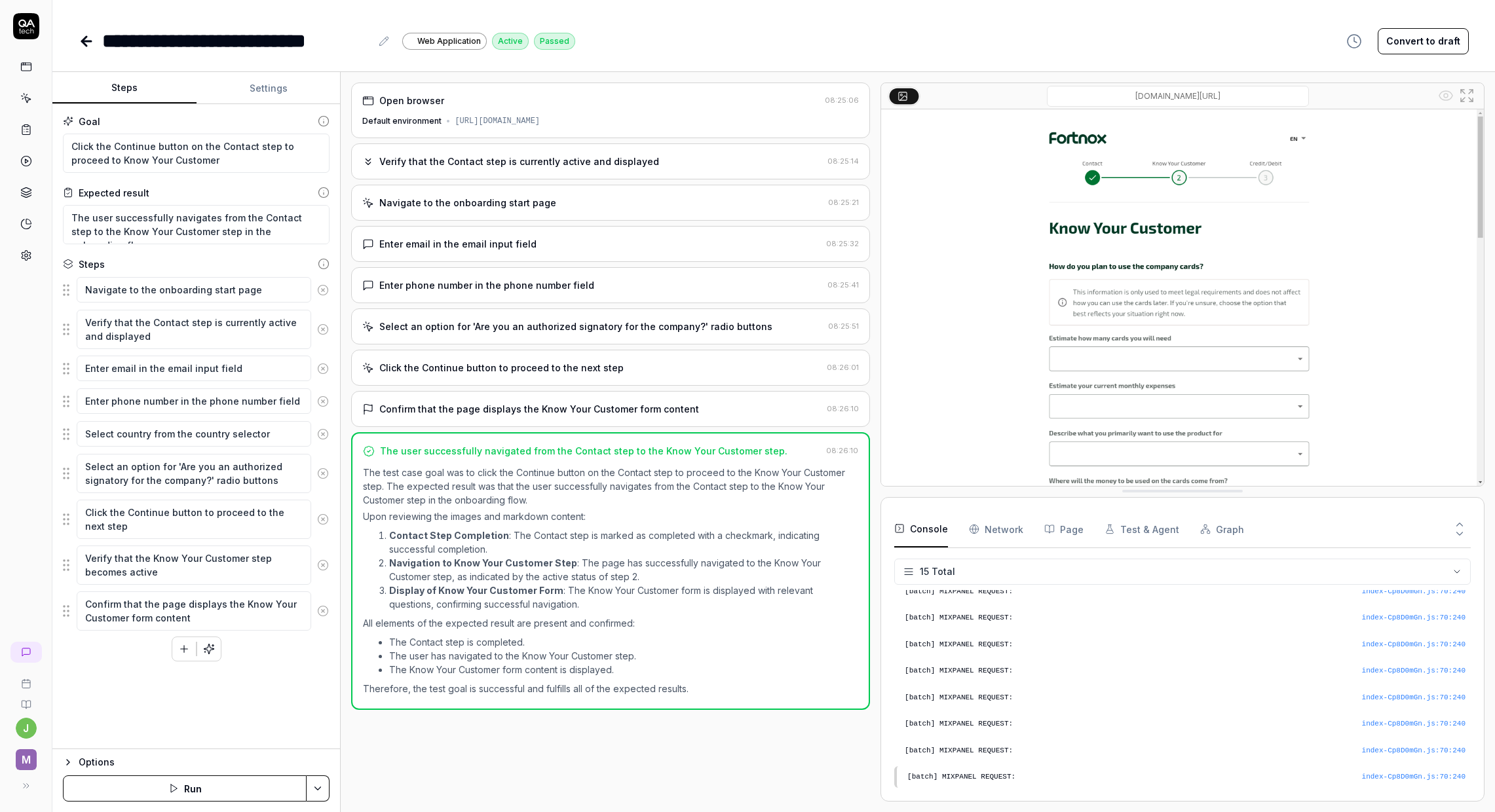
click at [278, 91] on button "Settings" at bounding box center [269, 88] width 144 height 32
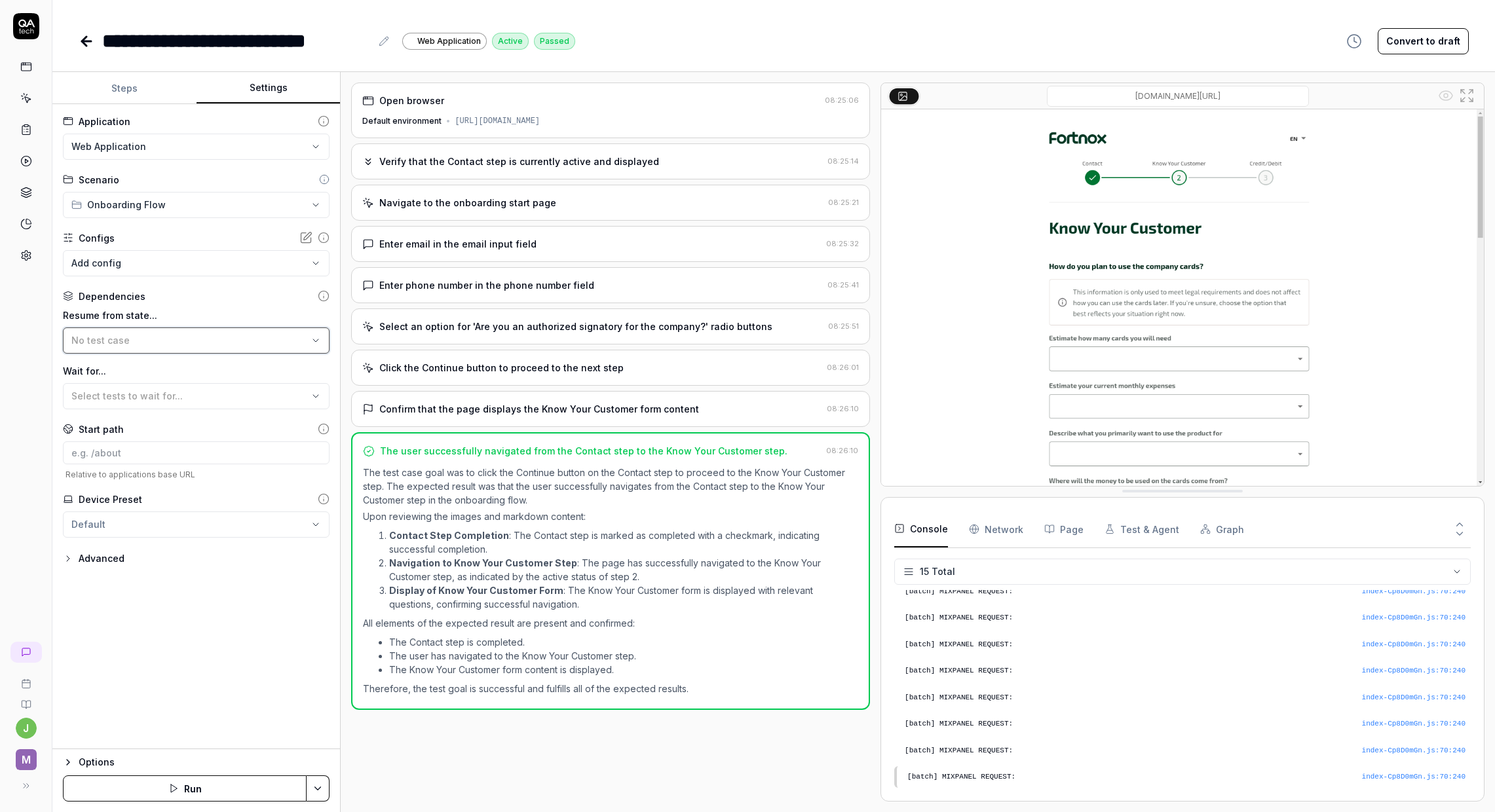
click at [157, 347] on div "No test case" at bounding box center [190, 340] width 237 height 14
click at [181, 294] on div "Dependencies" at bounding box center [196, 296] width 267 height 14
click at [322, 296] on icon at bounding box center [324, 296] width 12 height 12
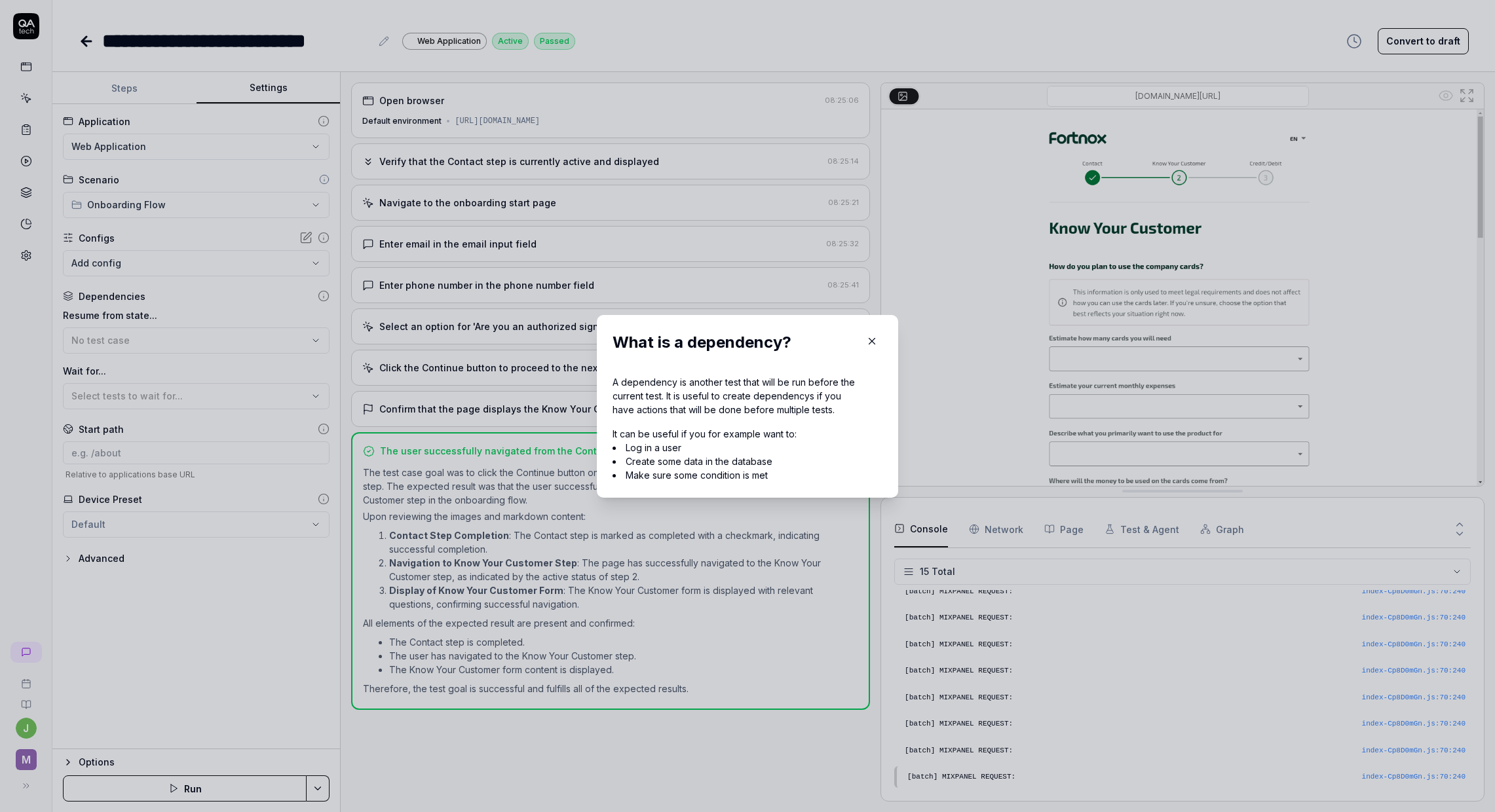
click at [870, 341] on icon "button" at bounding box center [872, 342] width 12 height 12
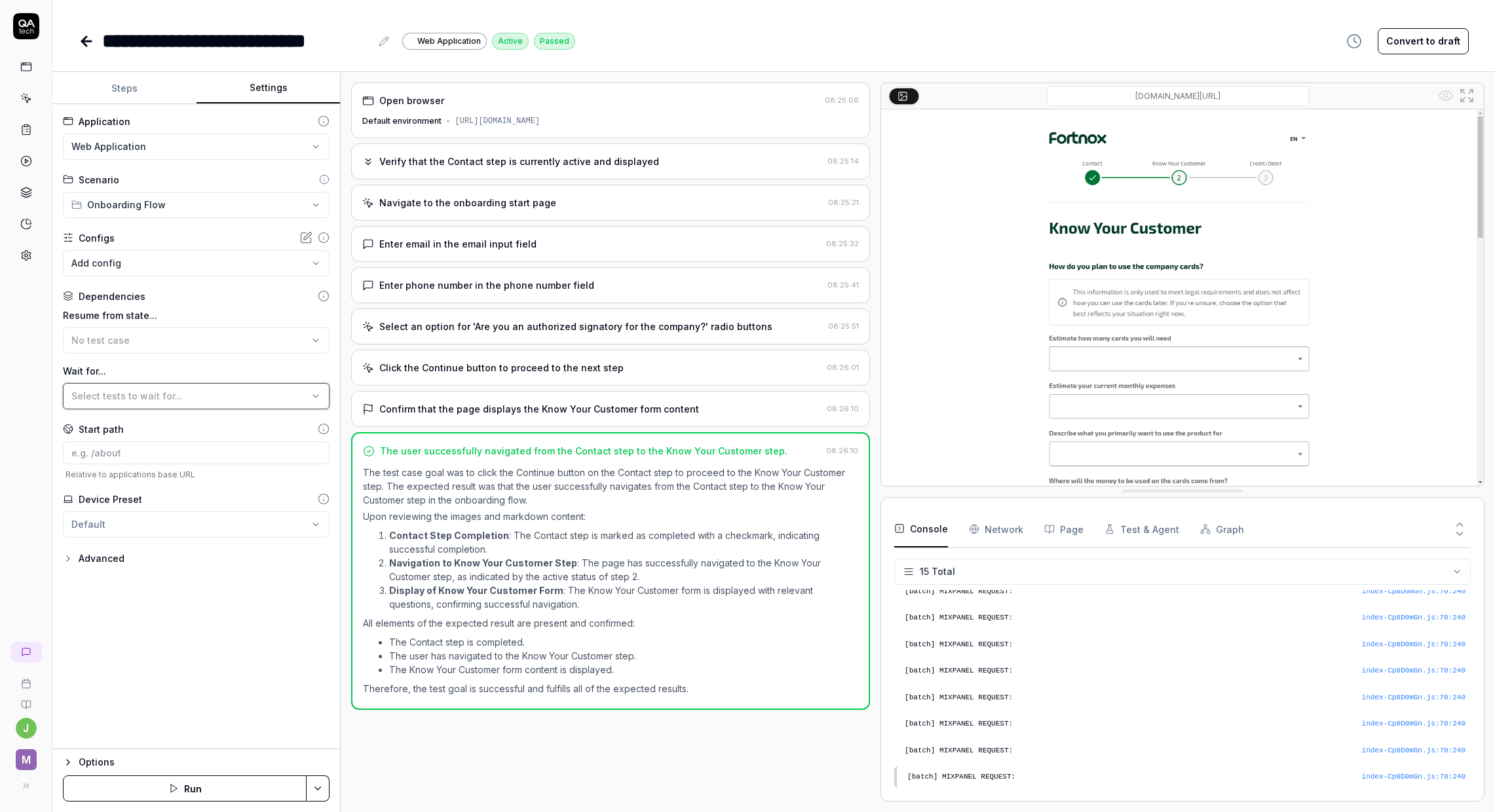
click at [280, 396] on div "Select tests to wait for..." at bounding box center [190, 396] width 237 height 14
click at [265, 372] on label "Wait for..." at bounding box center [196, 371] width 267 height 14
click at [112, 559] on div "Advanced" at bounding box center [101, 559] width 46 height 16
click at [281, 618] on body "**********" at bounding box center [748, 406] width 1495 height 812
click at [236, 570] on html "**********" at bounding box center [748, 406] width 1495 height 812
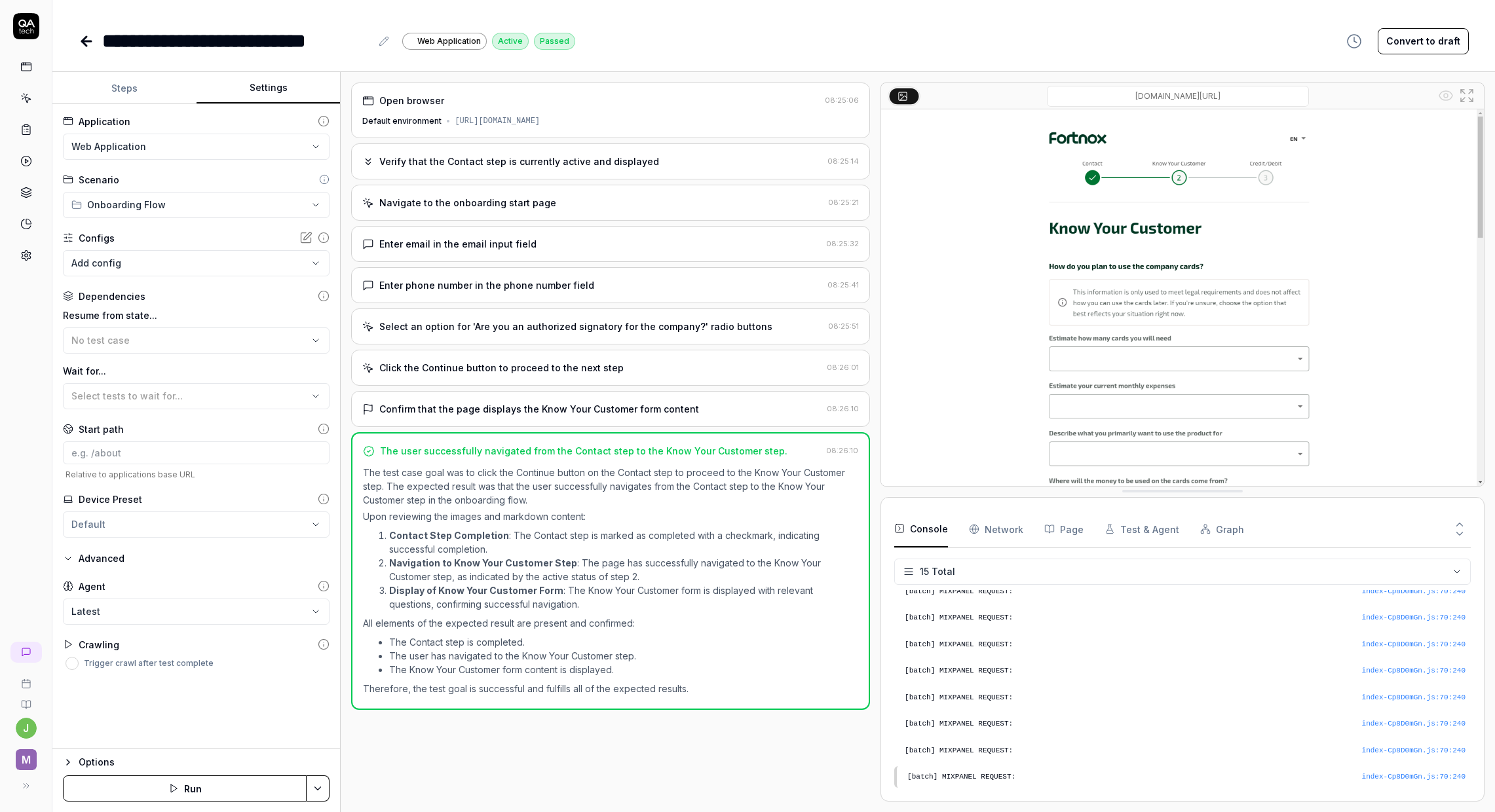
drag, startPoint x: 135, startPoint y: 93, endPoint x: 132, endPoint y: 85, distance: 8.5
click at [135, 92] on button "Steps" at bounding box center [124, 88] width 144 height 32
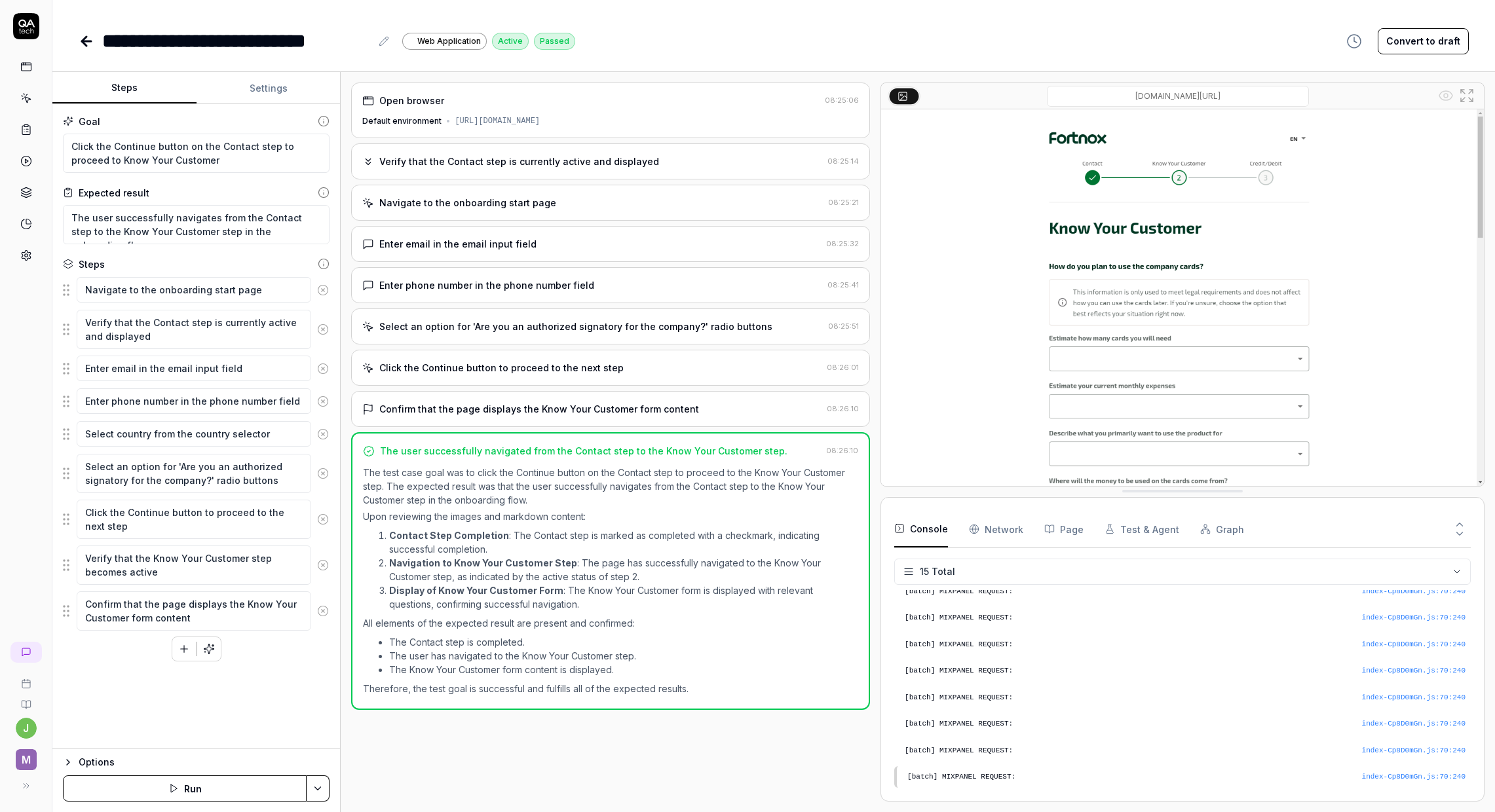
click at [76, 761] on button "Options" at bounding box center [196, 762] width 267 height 16
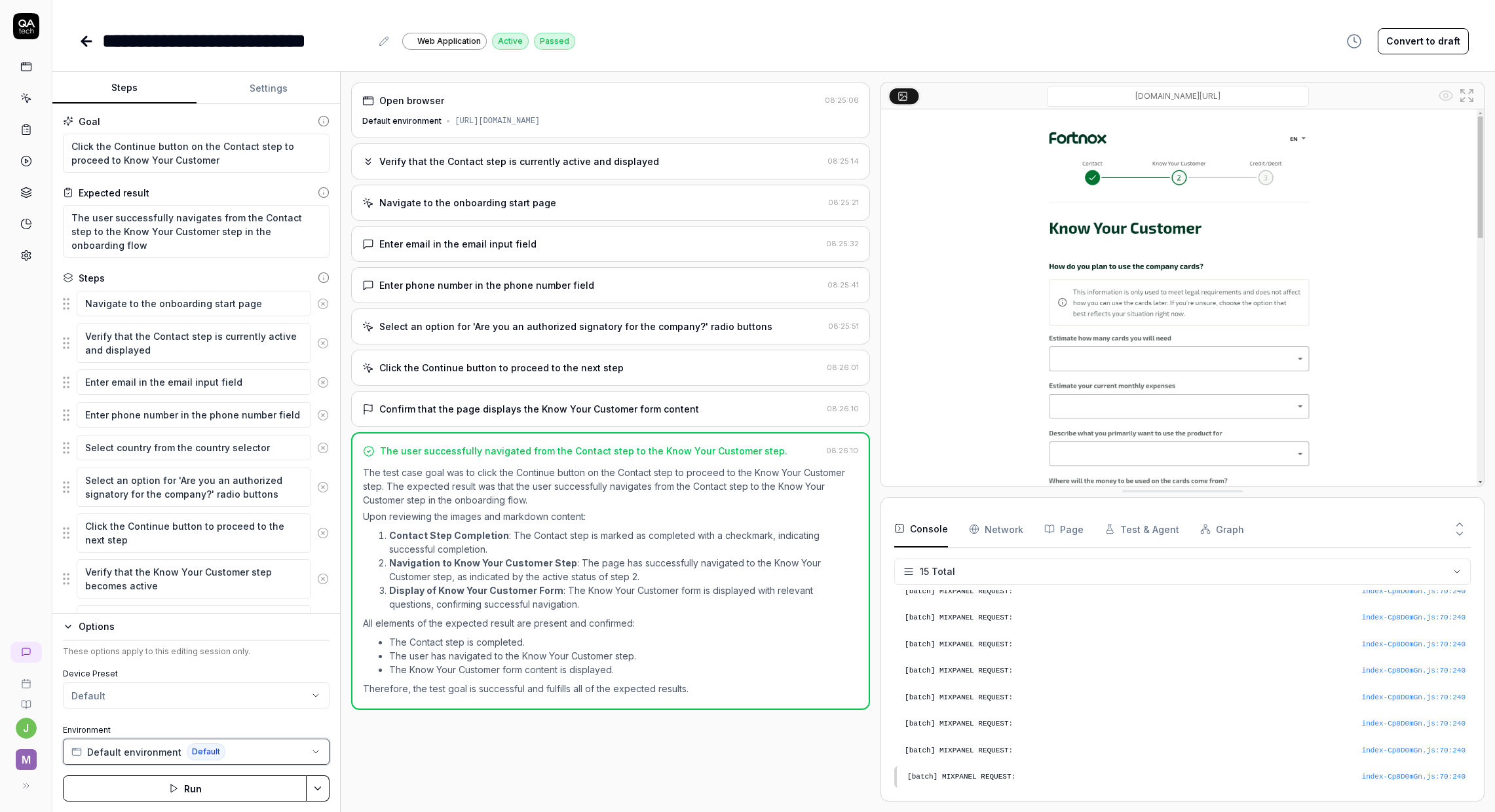
click at [283, 747] on button "Default environment Default" at bounding box center [196, 752] width 267 height 26
click at [395, 744] on div "Open browser 08:25:06 Default environment [URL][DOMAIN_NAME] Verify that the Co…" at bounding box center [611, 442] width 519 height 719
click at [310, 788] on html "**********" at bounding box center [748, 406] width 1495 height 812
click at [391, 770] on html "**********" at bounding box center [748, 406] width 1495 height 812
click at [82, 45] on icon at bounding box center [86, 41] width 16 height 16
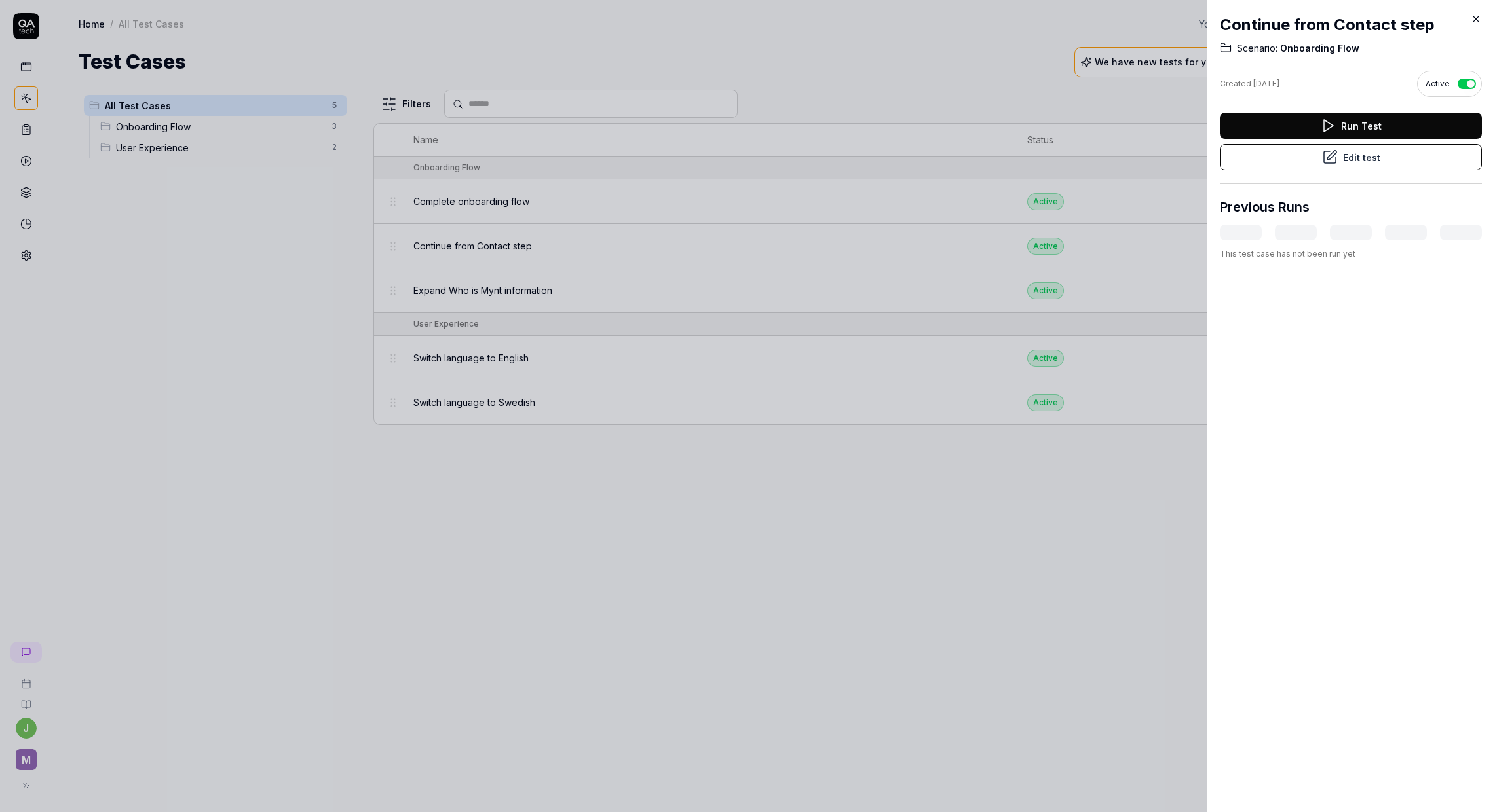
click at [226, 265] on div at bounding box center [748, 406] width 1495 height 812
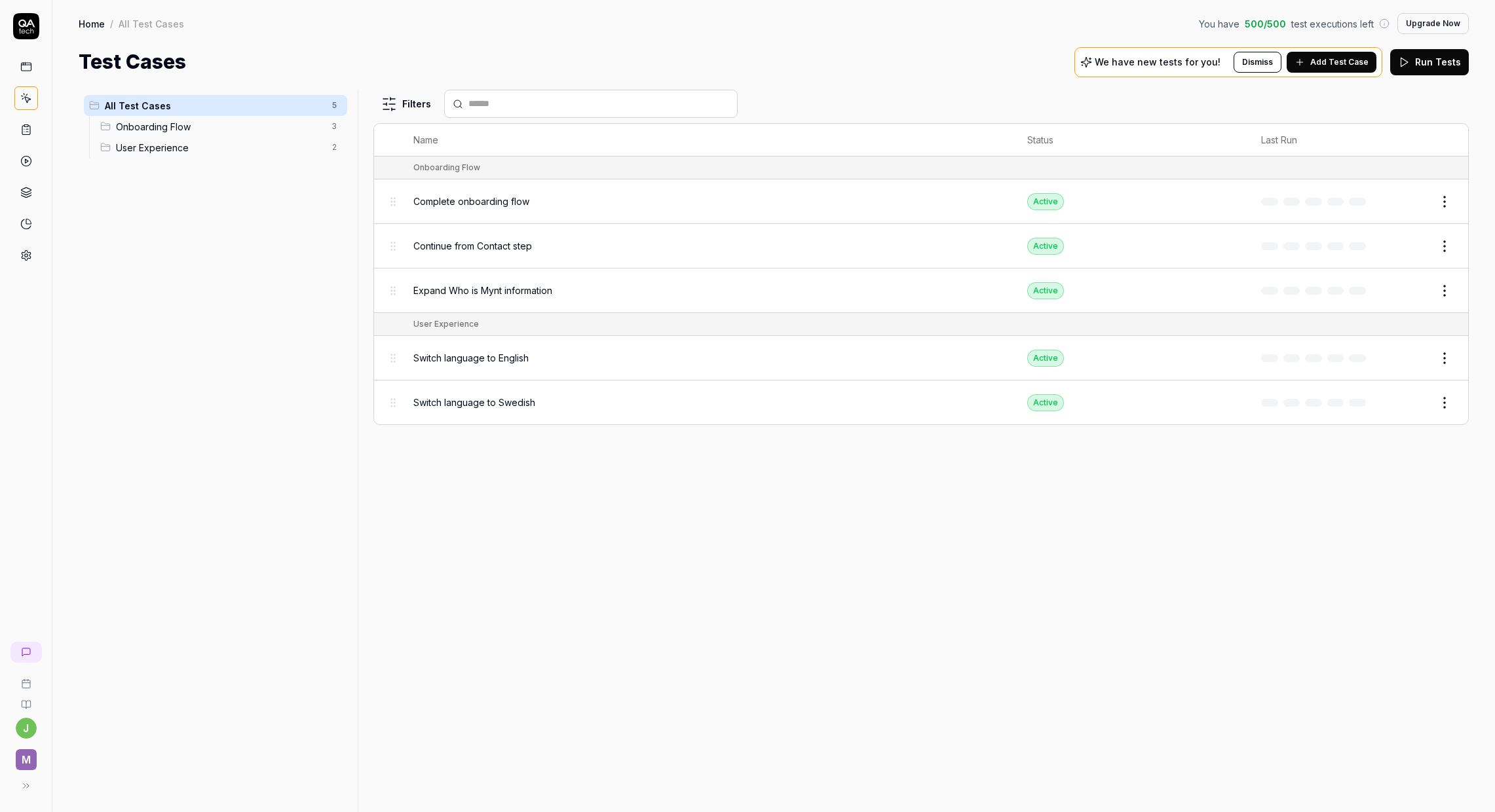
click at [202, 127] on span "Onboarding Flow" at bounding box center [219, 127] width 207 height 14
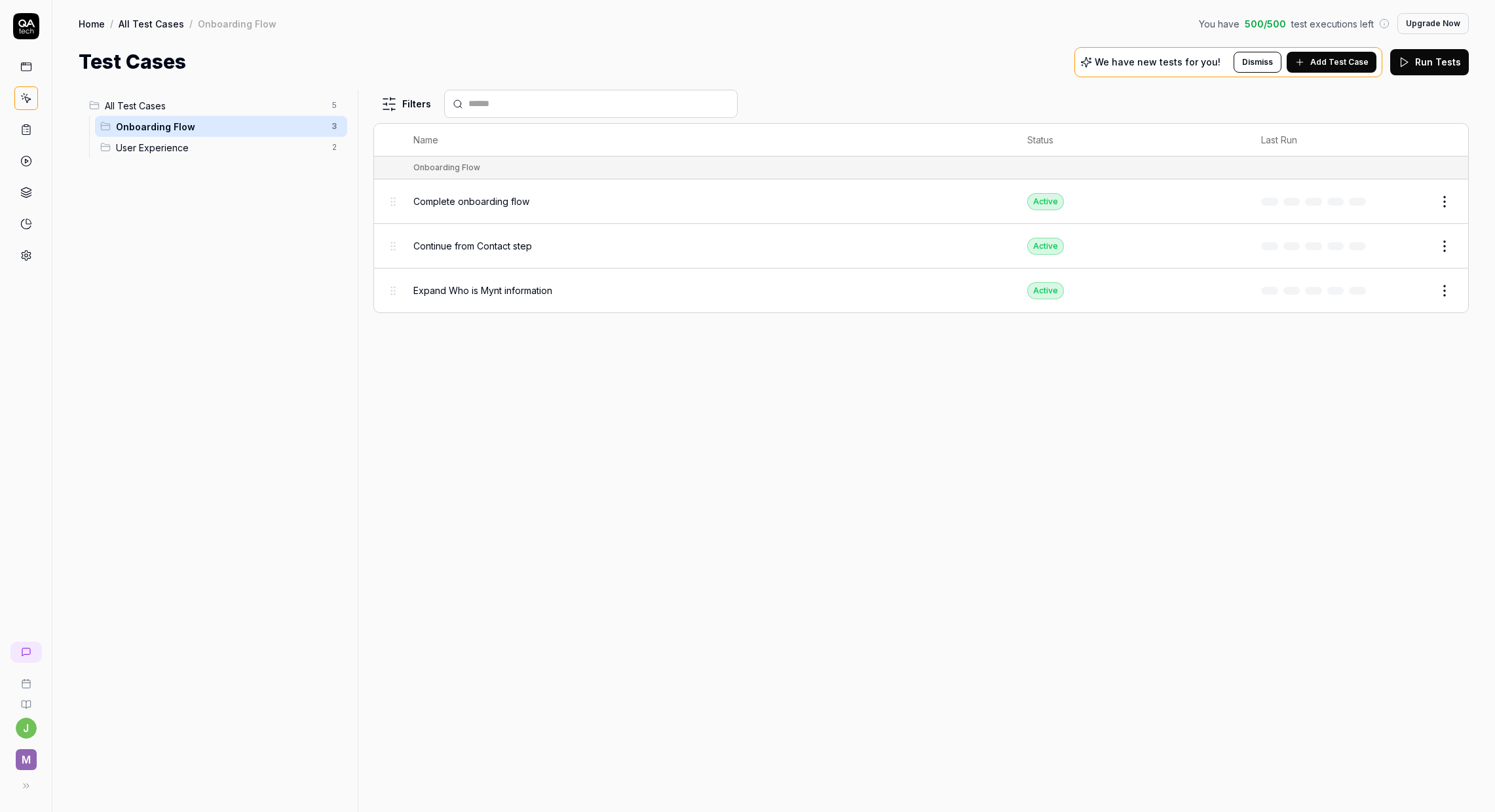
click at [202, 144] on span "User Experience" at bounding box center [219, 148] width 207 height 14
click at [206, 129] on span "Onboarding Flow" at bounding box center [219, 127] width 207 height 14
click at [494, 204] on span "Complete onboarding flow" at bounding box center [471, 201] width 116 height 14
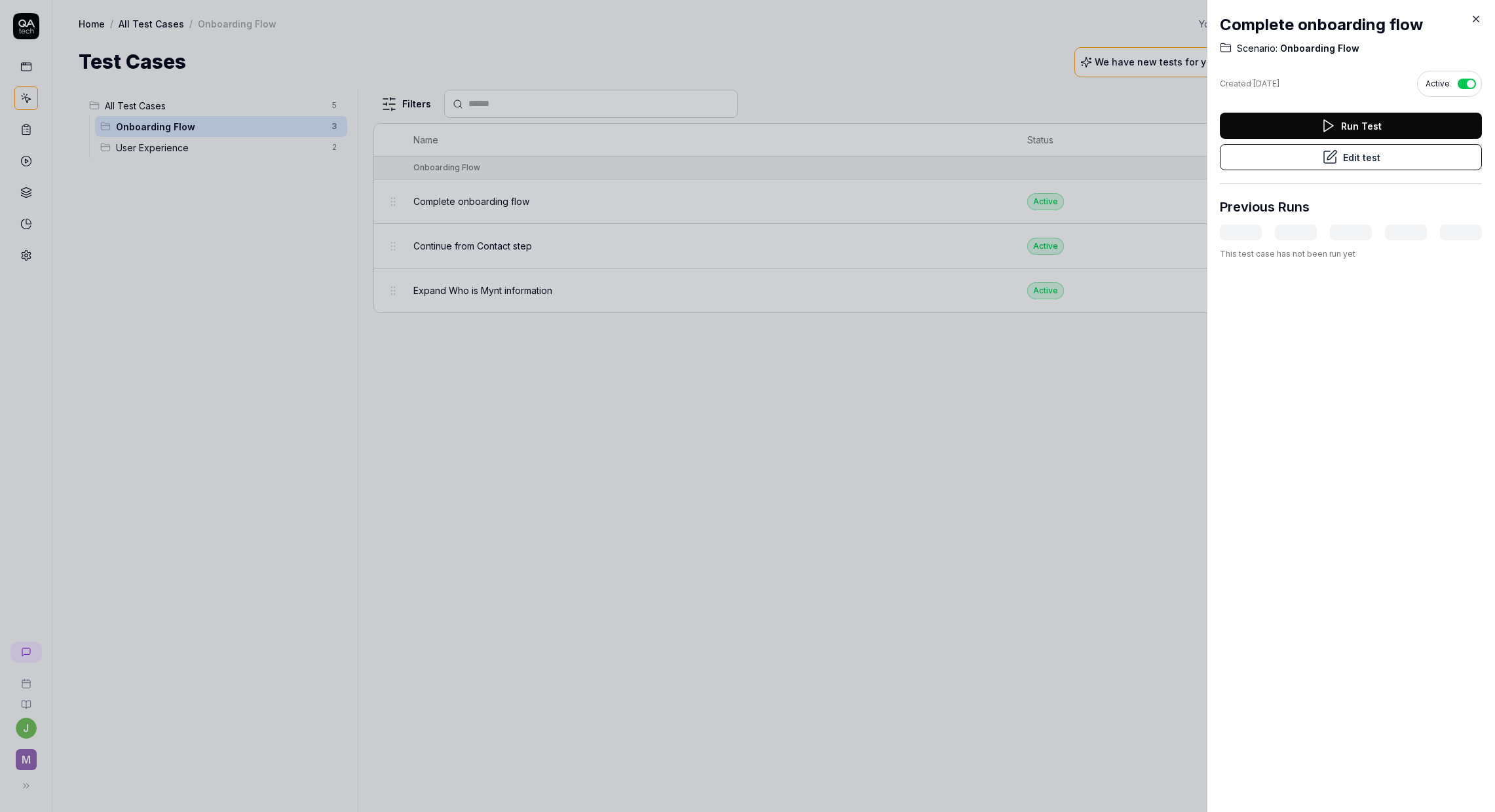
click at [1322, 157] on icon at bounding box center [1330, 157] width 16 height 16
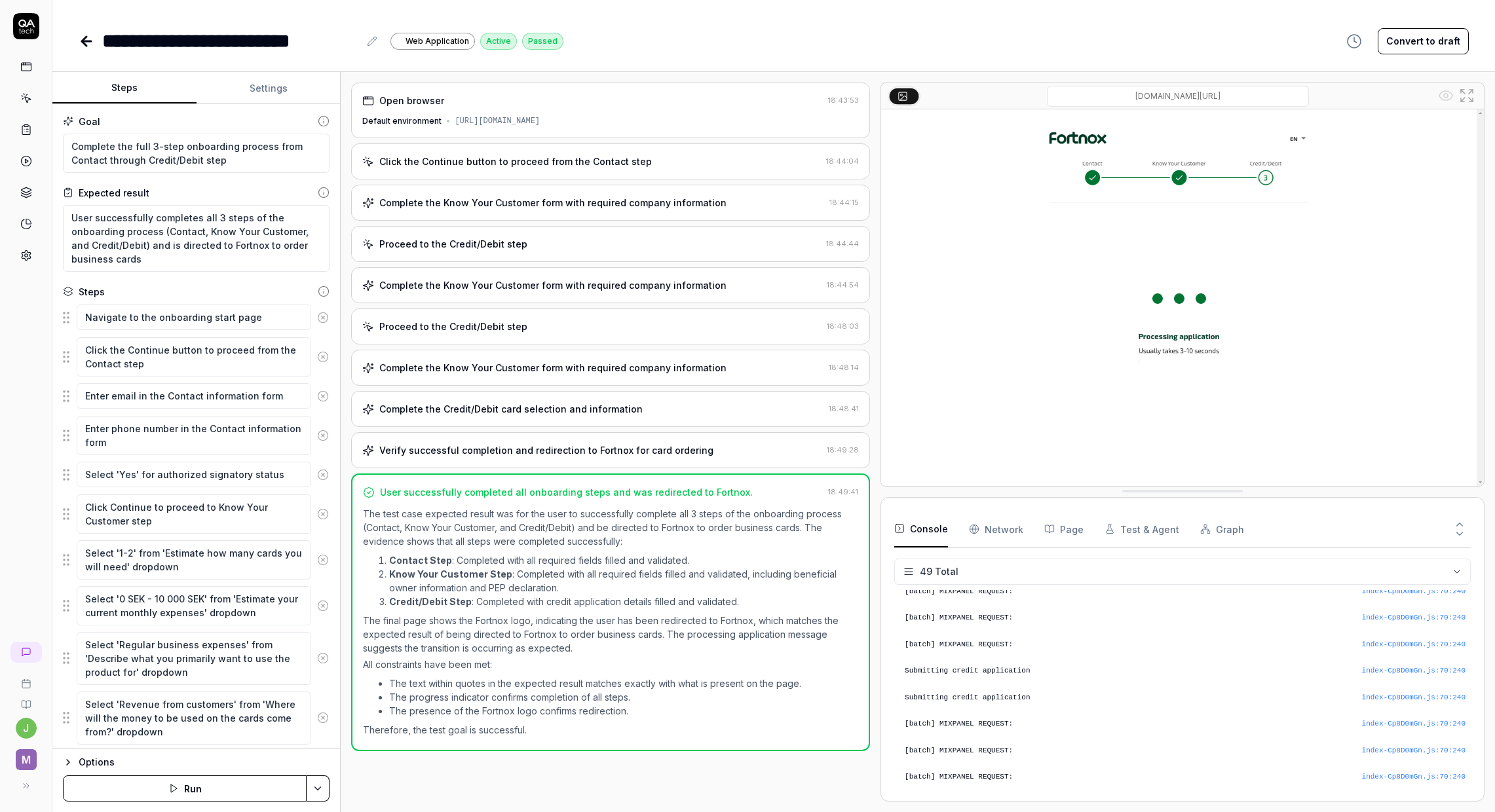
click at [1135, 298] on img at bounding box center [1182, 298] width 603 height 377
click at [1460, 94] on icon at bounding box center [1467, 95] width 16 height 16
click at [986, 532] on Requests "Network" at bounding box center [996, 529] width 54 height 37
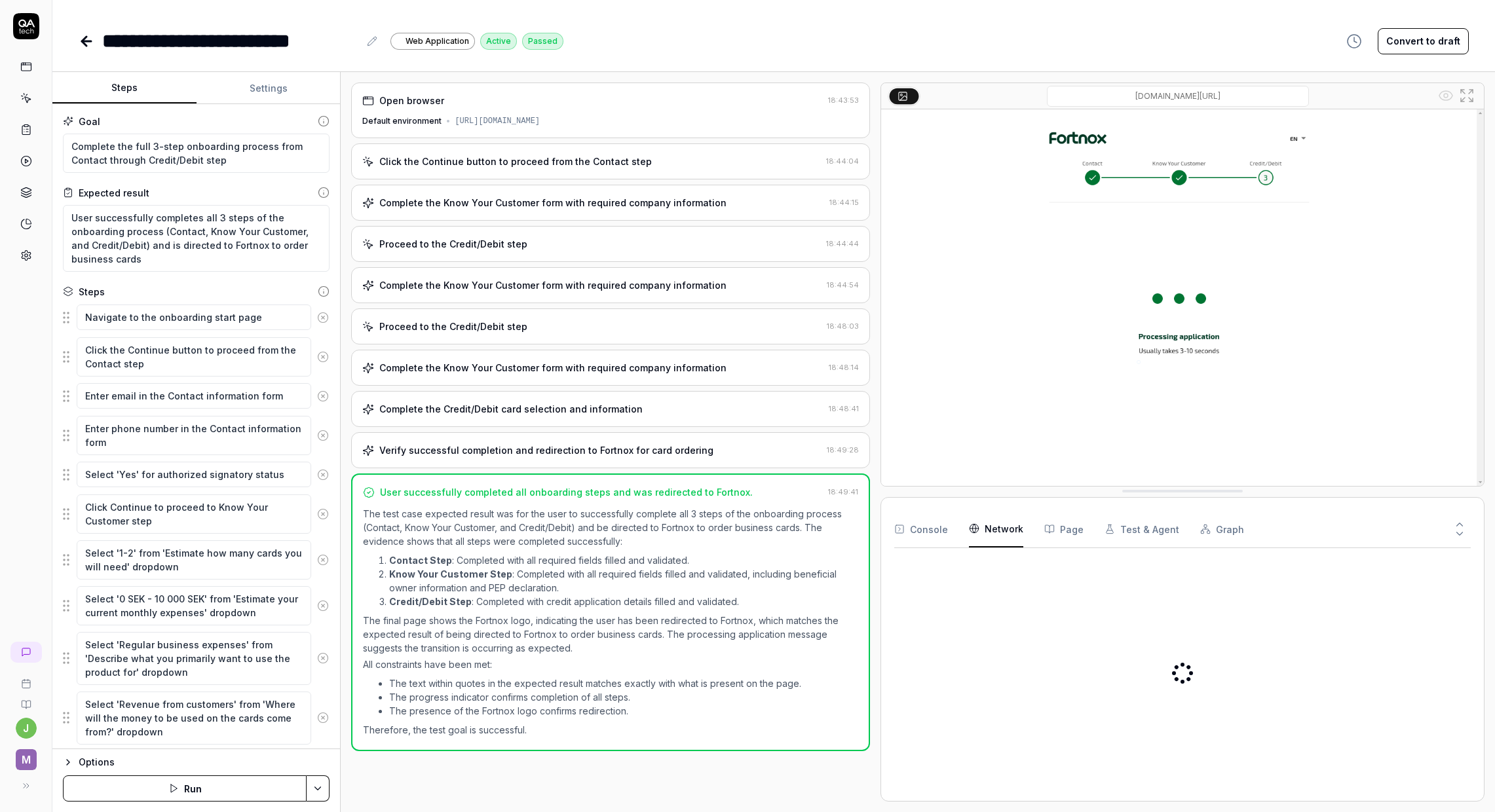
click at [1085, 526] on div "Console Network Page Test & Agent Graph" at bounding box center [1183, 530] width 576 height 38
click at [1135, 525] on button "Test & Agent" at bounding box center [1142, 529] width 75 height 37
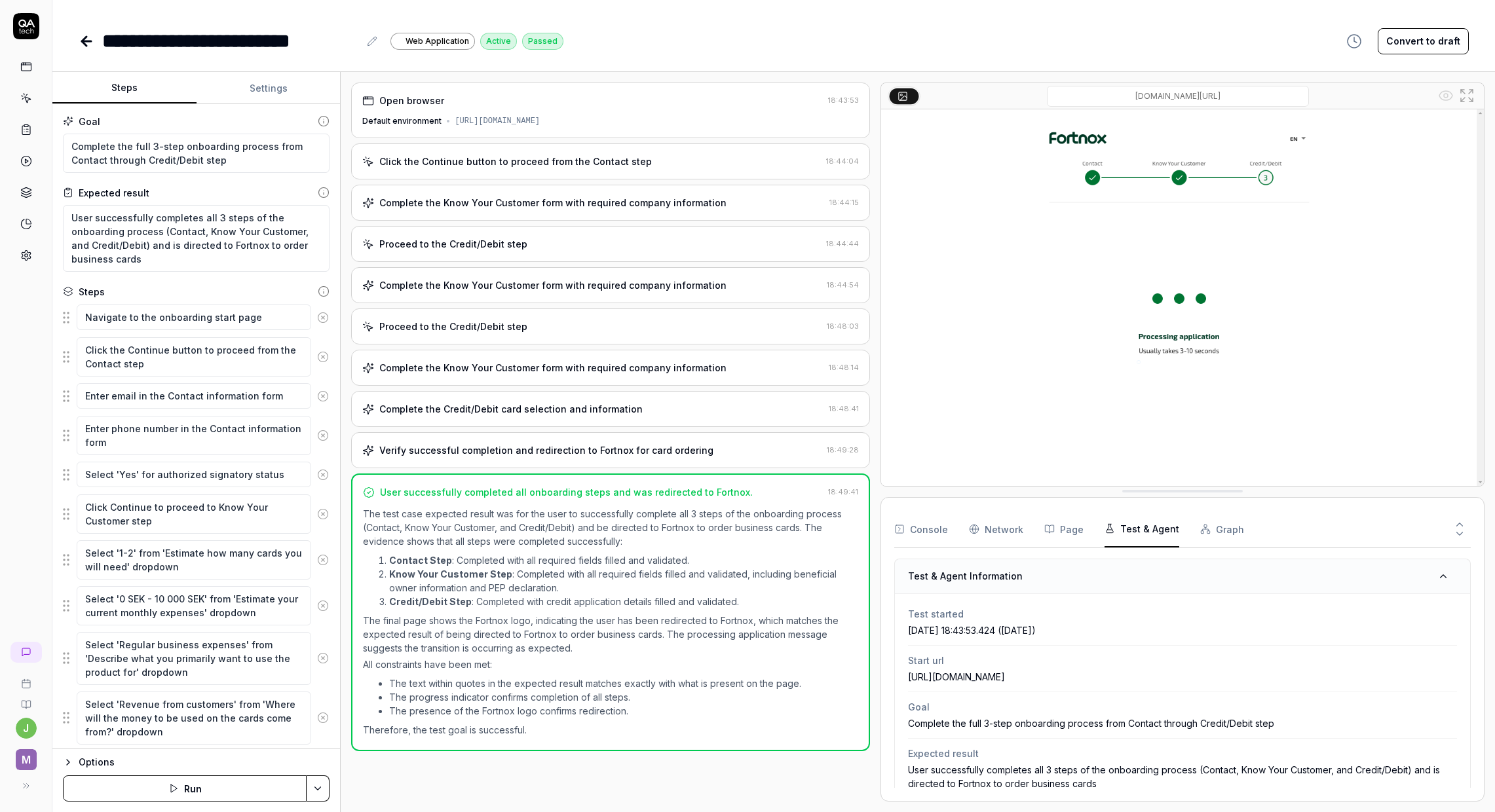
click at [619, 160] on div "Click the Continue button to proceed from the Contact step" at bounding box center [515, 161] width 272 height 14
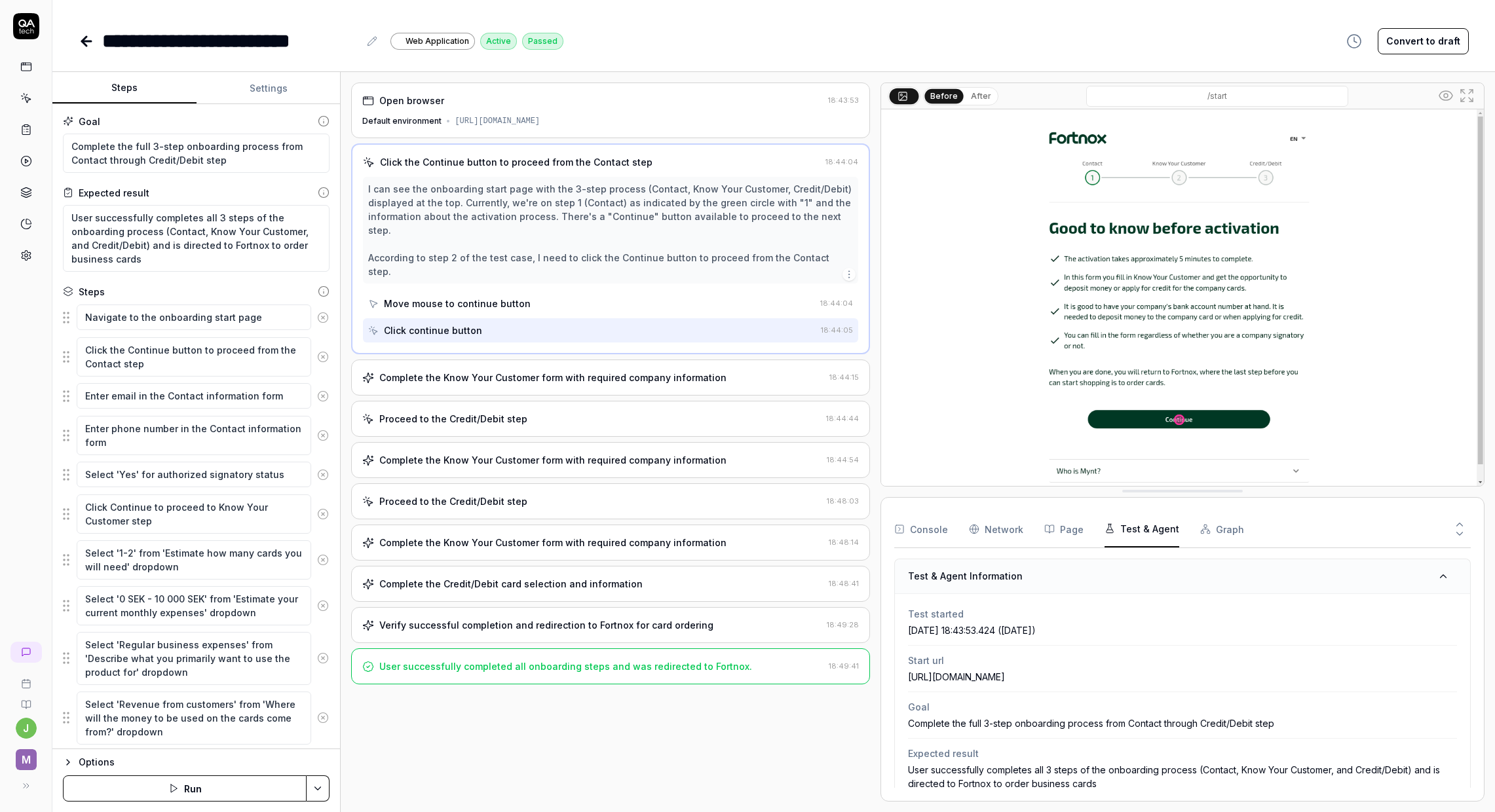
click at [640, 104] on div "Open browser" at bounding box center [592, 100] width 461 height 14
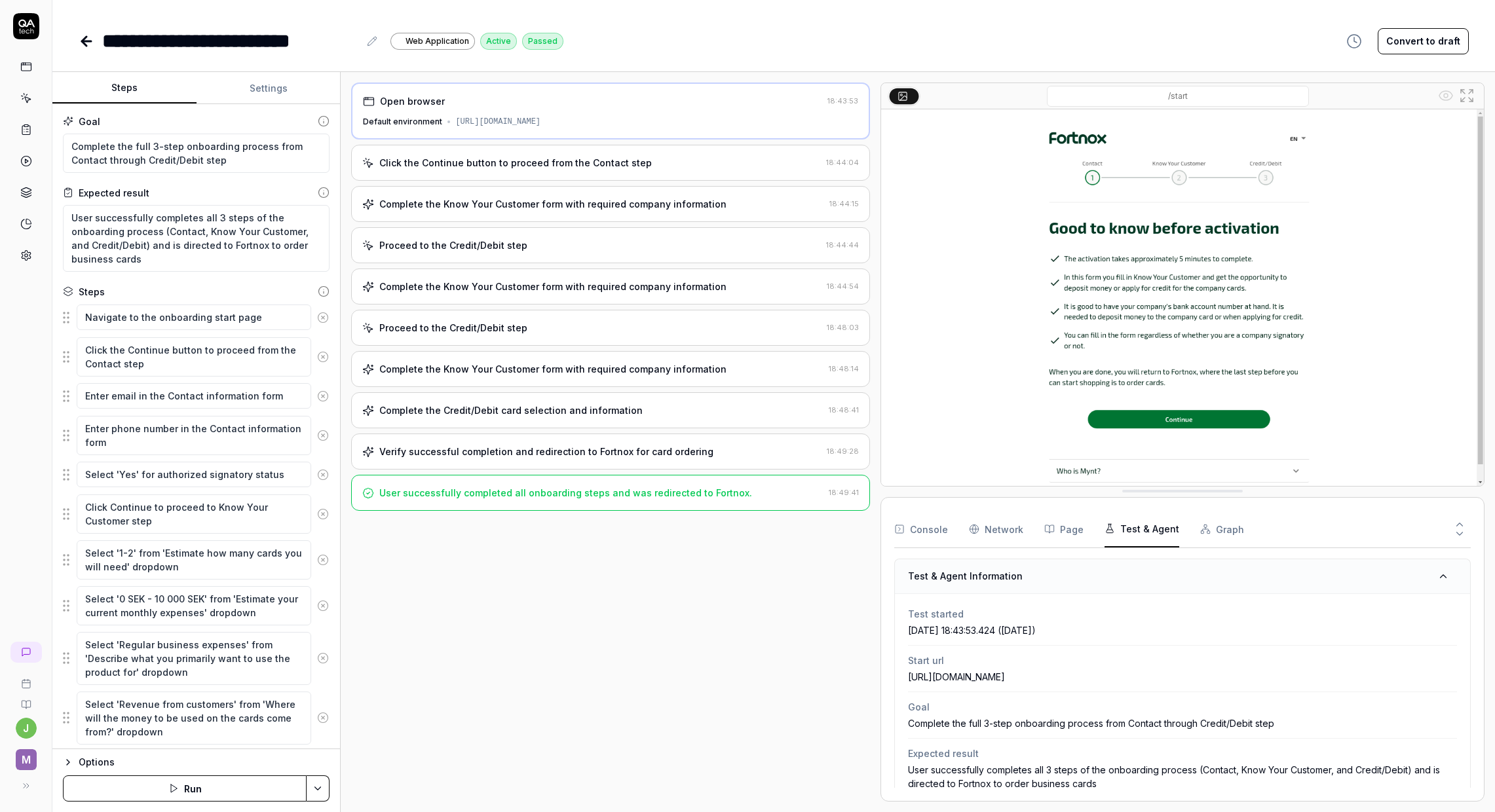
click at [564, 160] on div "Click the Continue button to proceed from the Contact step" at bounding box center [515, 163] width 272 height 14
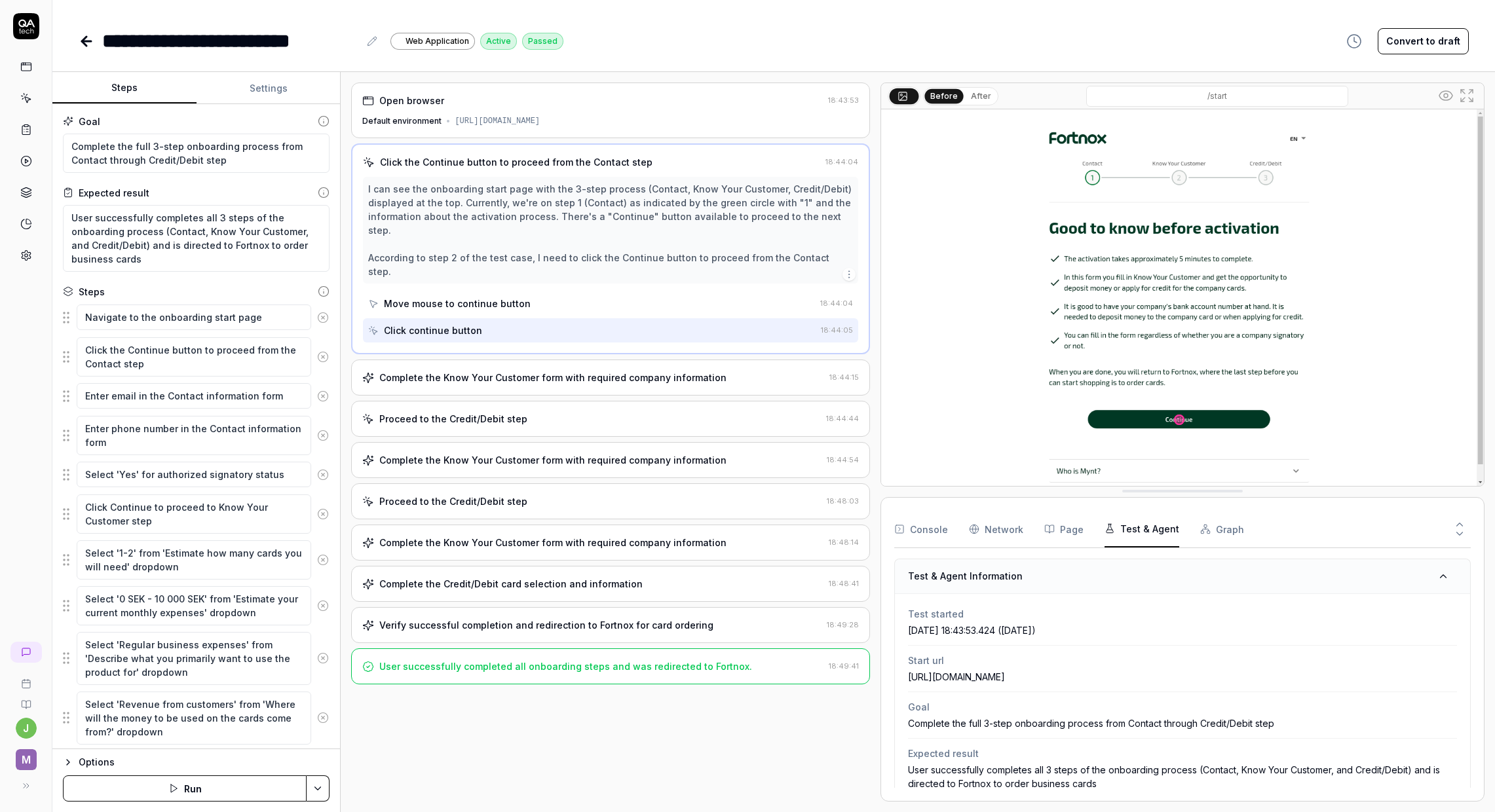
click at [536, 371] on div "Complete the Know Your Customer form with required company information" at bounding box center [553, 378] width 347 height 14
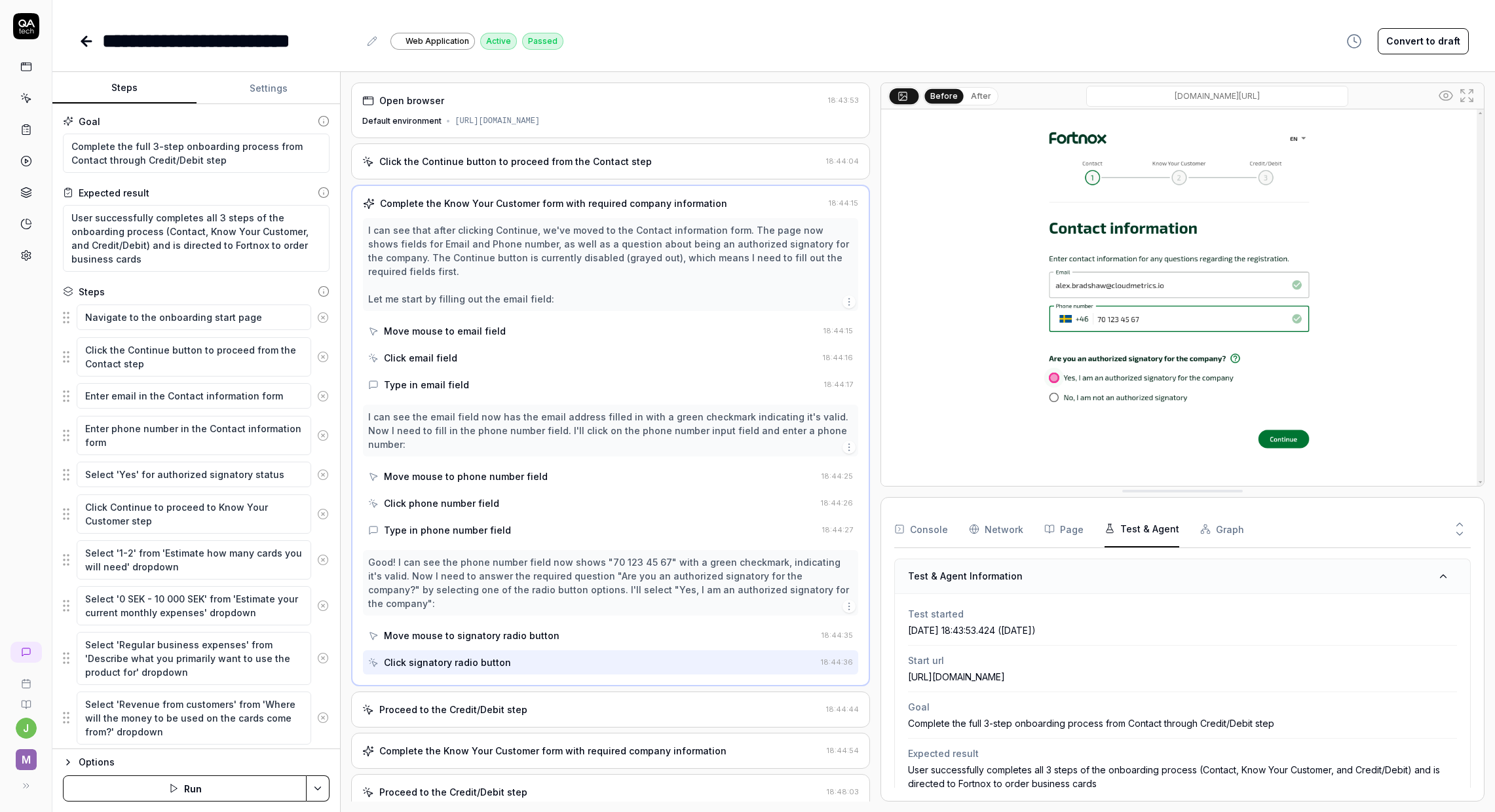
scroll to position [158, 0]
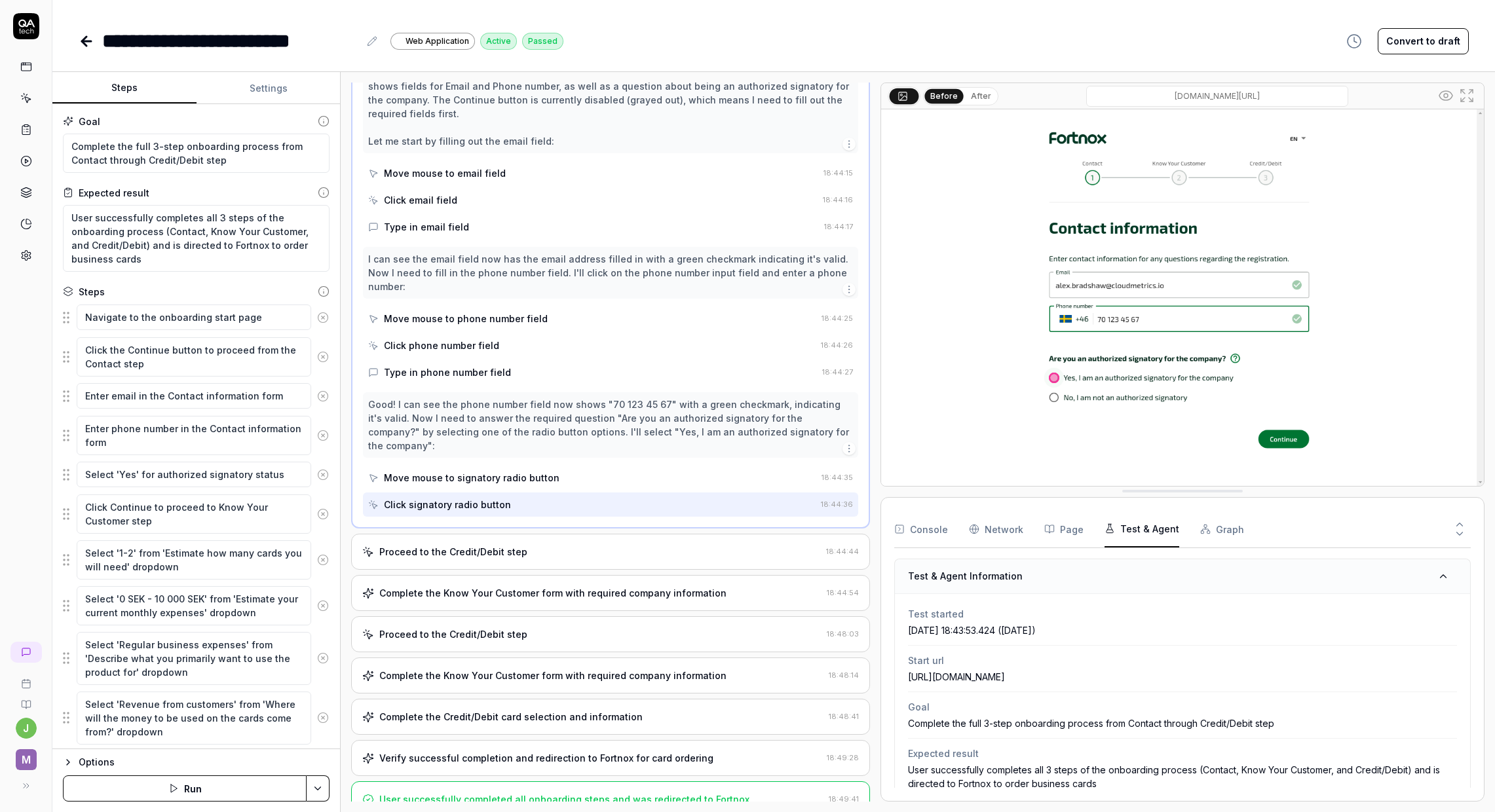
click at [545, 545] on div "Proceed to the Credit/Debit step" at bounding box center [591, 552] width 459 height 14
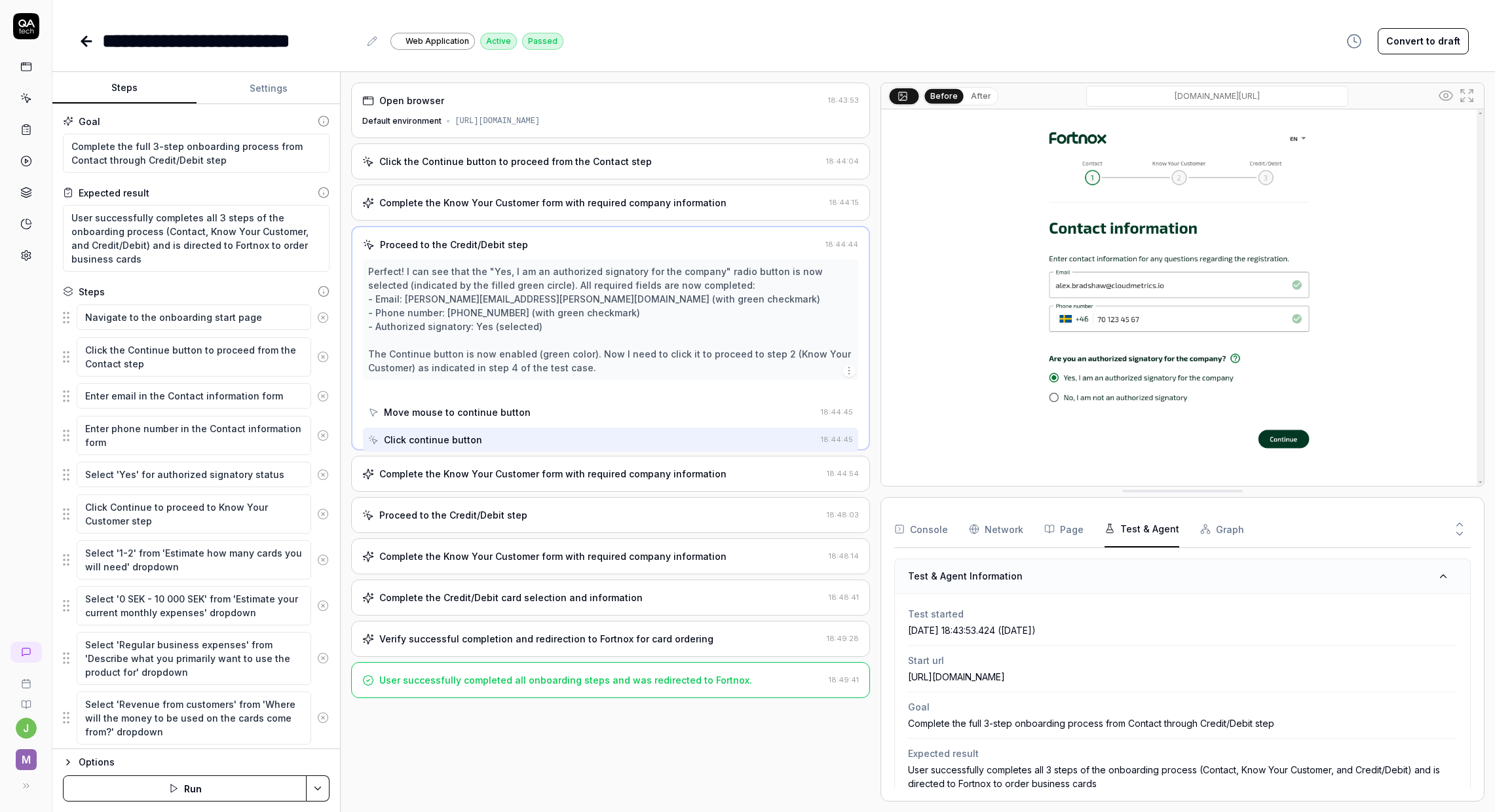
scroll to position [0, 0]
click at [603, 478] on div "Complete the Know Your Customer form with required company information" at bounding box center [553, 473] width 347 height 14
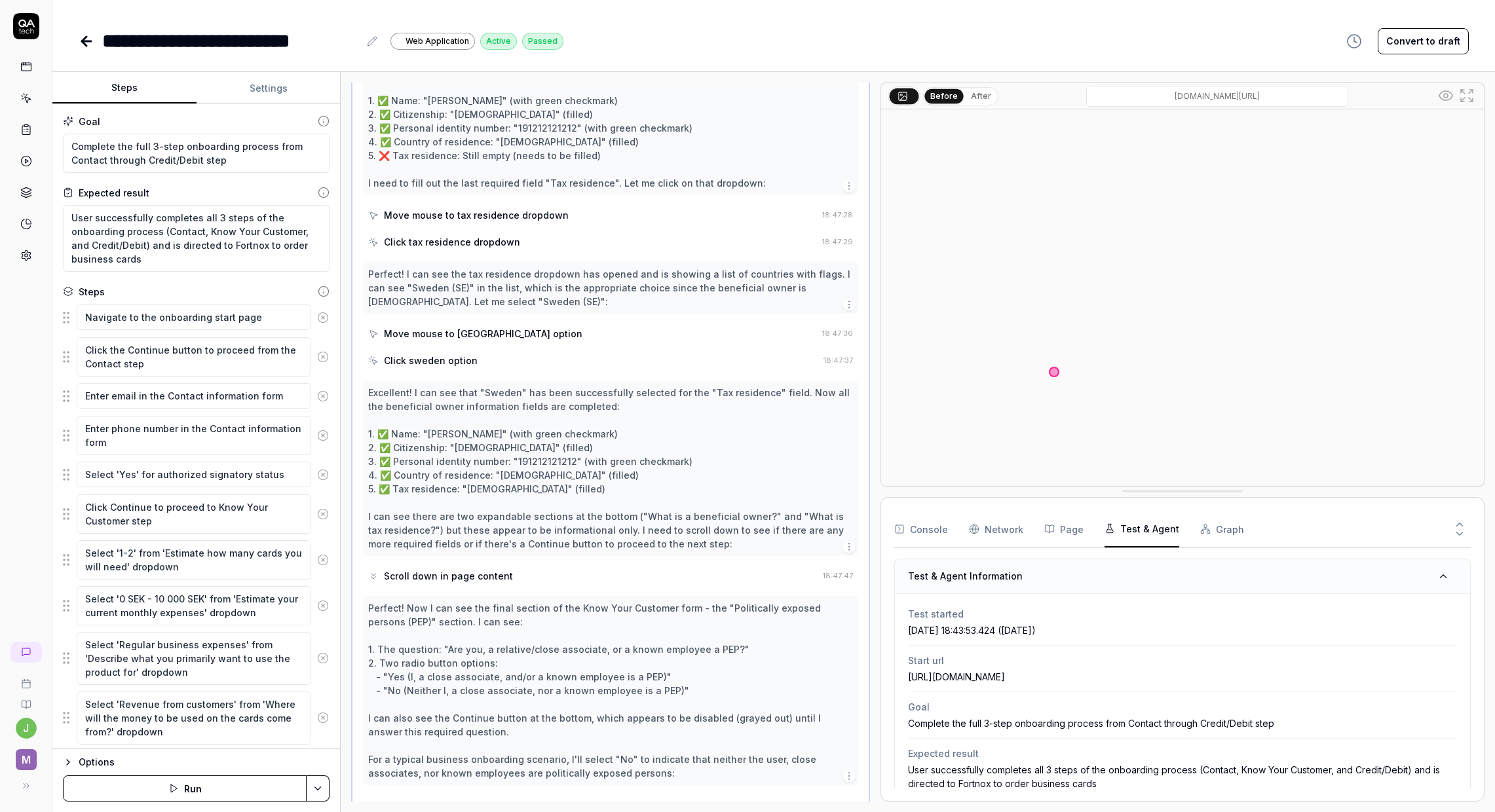
scroll to position [3899, 0]
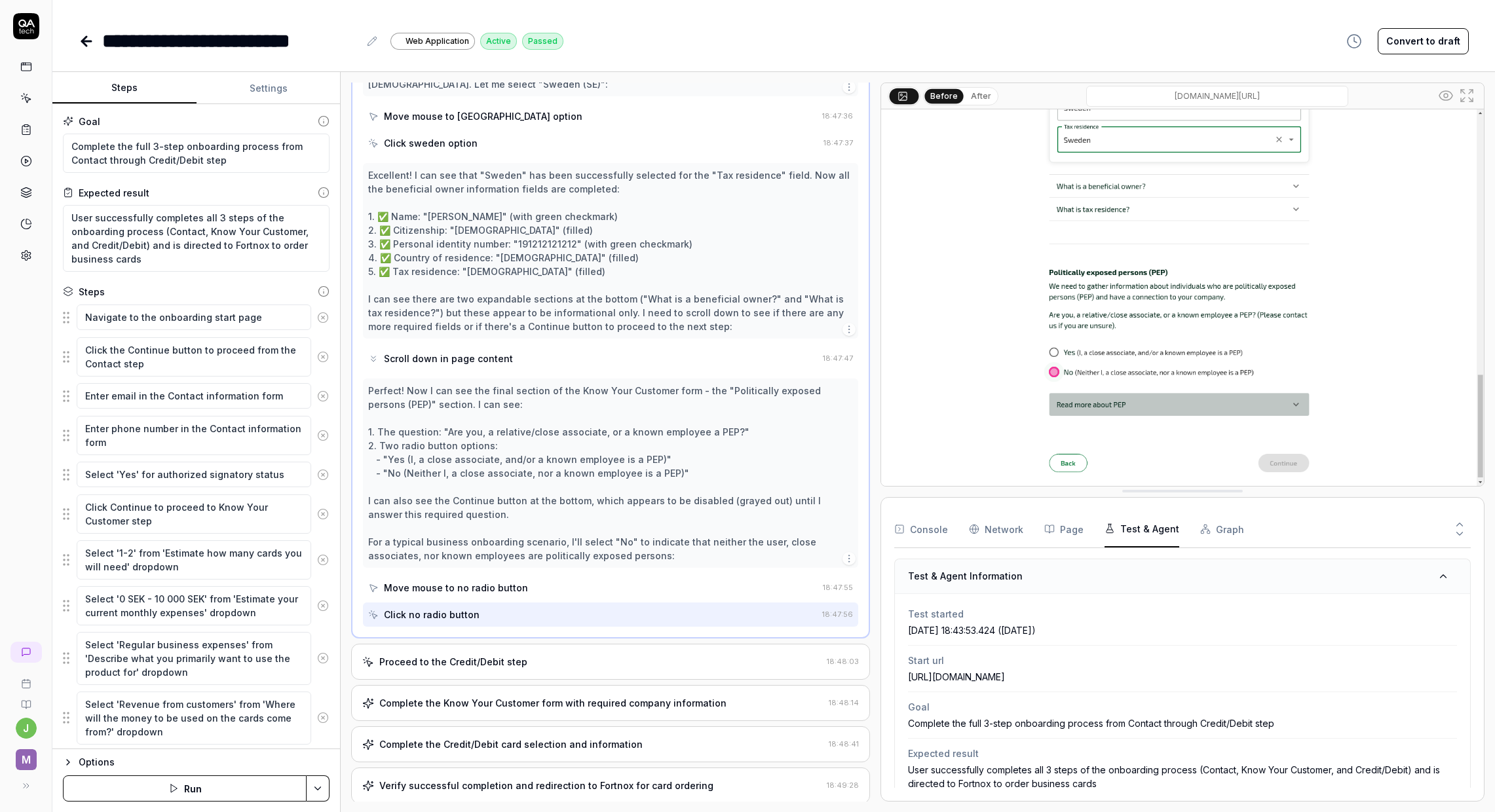
click at [585, 655] on div "Proceed to the Credit/Debit step" at bounding box center [591, 662] width 459 height 14
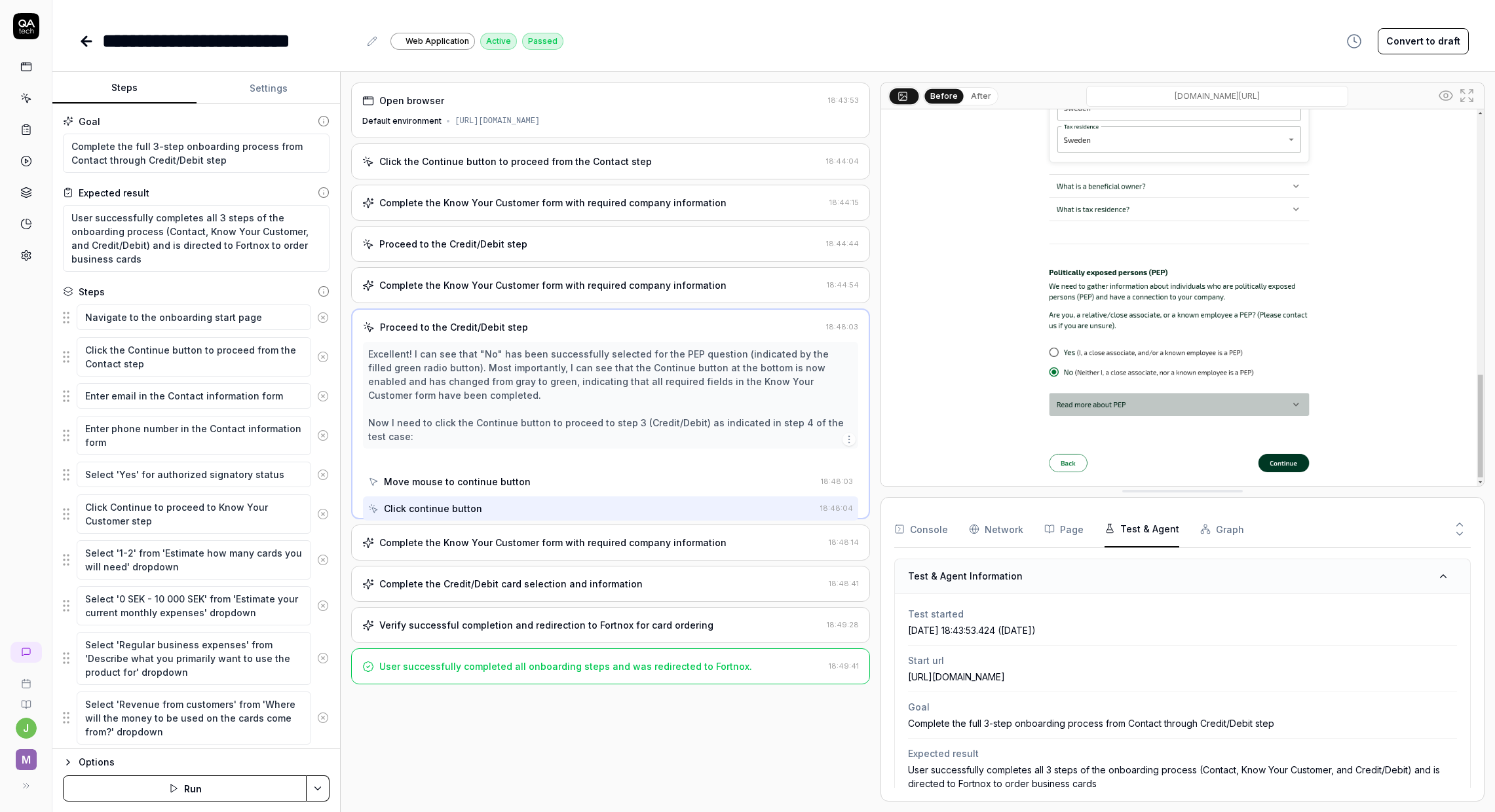
scroll to position [0, 0]
click at [573, 544] on div "Complete the Know Your Customer form with required company information" at bounding box center [553, 543] width 347 height 14
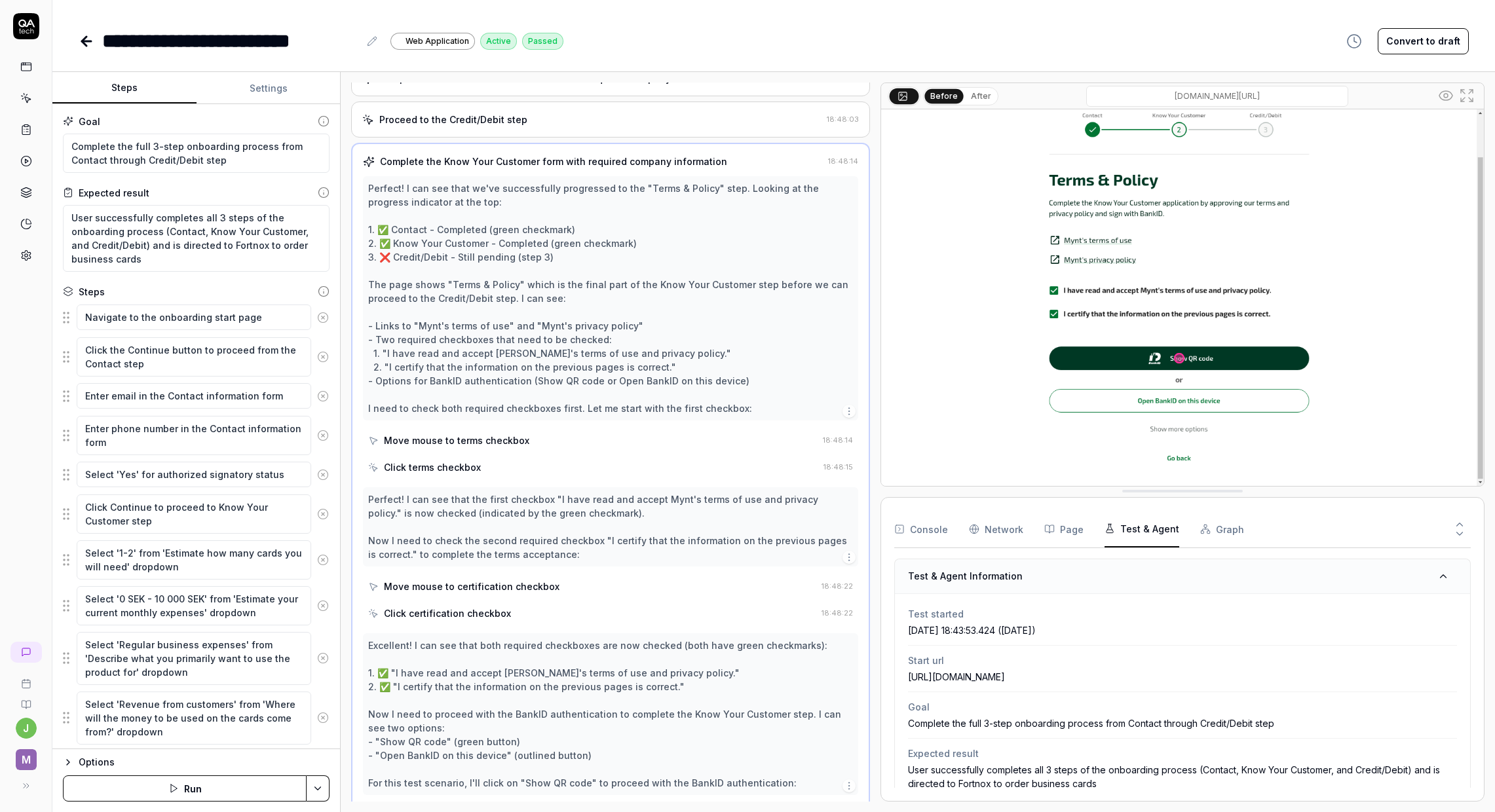
scroll to position [406, 0]
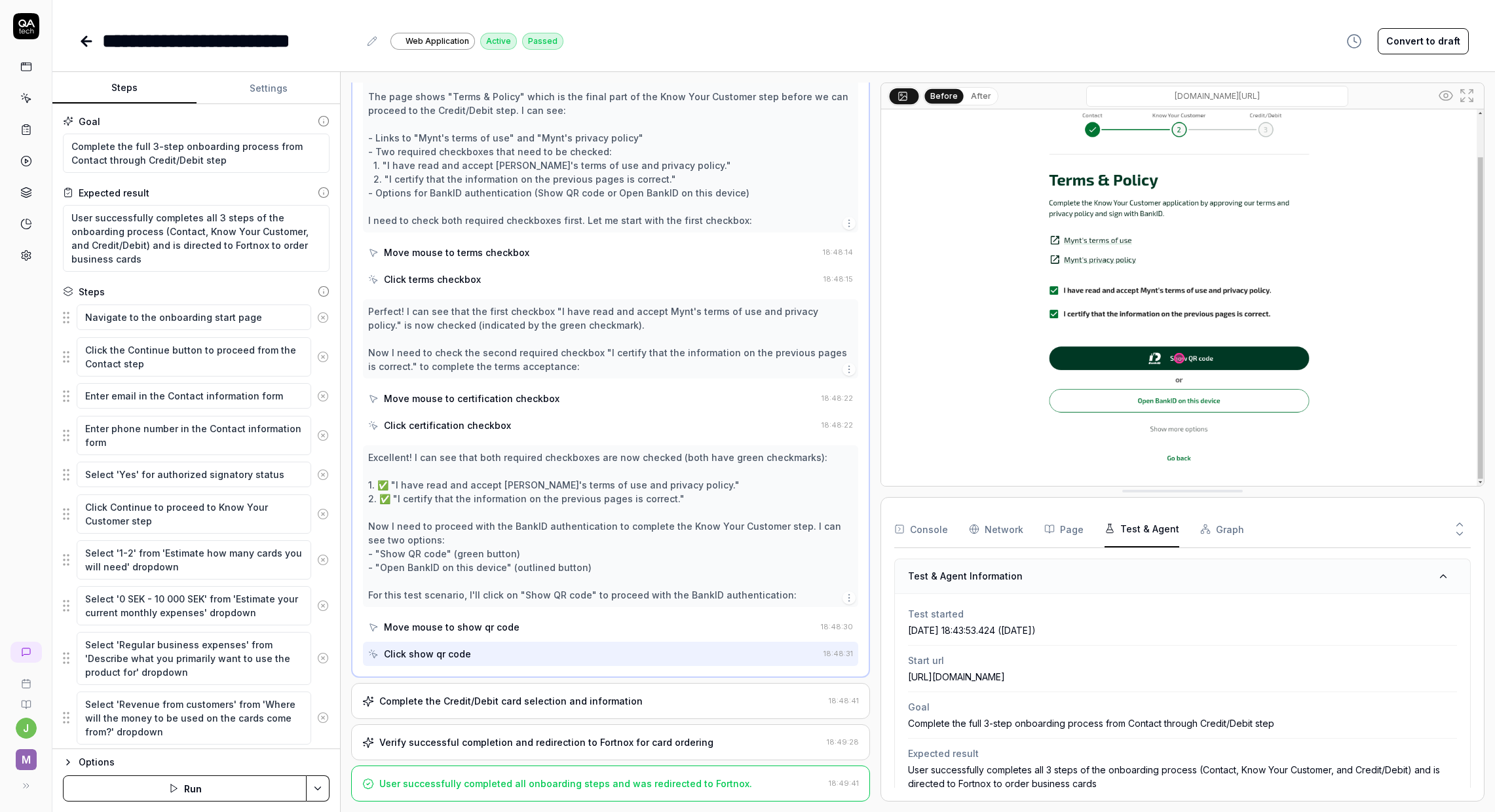
click at [579, 708] on div "Complete the Credit/Debit card selection and information 18:48:41" at bounding box center [611, 701] width 519 height 36
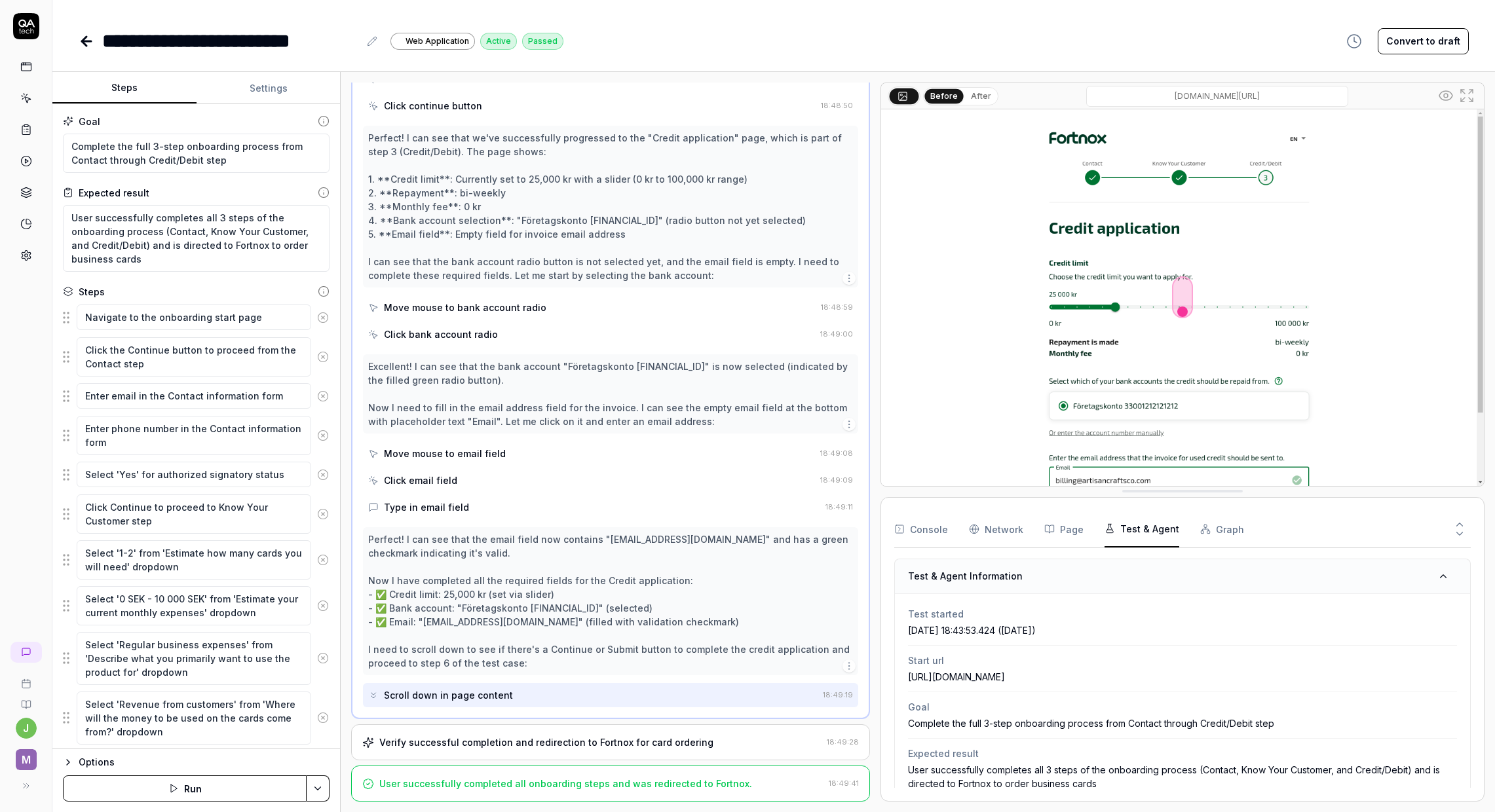
scroll to position [754, 0]
click at [612, 740] on div "Verify successful completion and redirection to Fortnox for card ordering" at bounding box center [546, 743] width 334 height 14
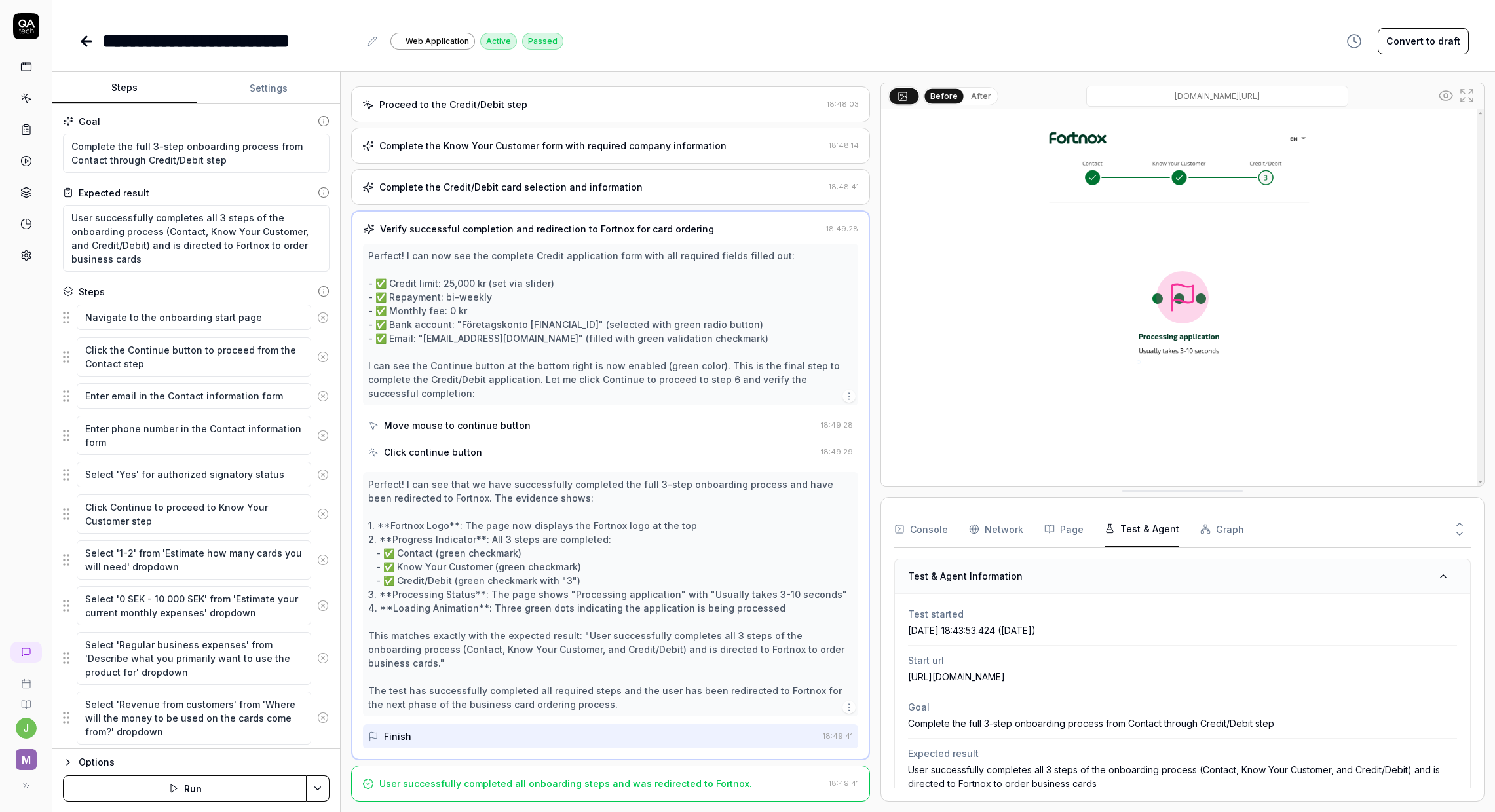
scroll to position [234, 0]
click at [571, 782] on div "User successfully completed all onboarding steps and was redirected to Fortnox." at bounding box center [566, 783] width 373 height 14
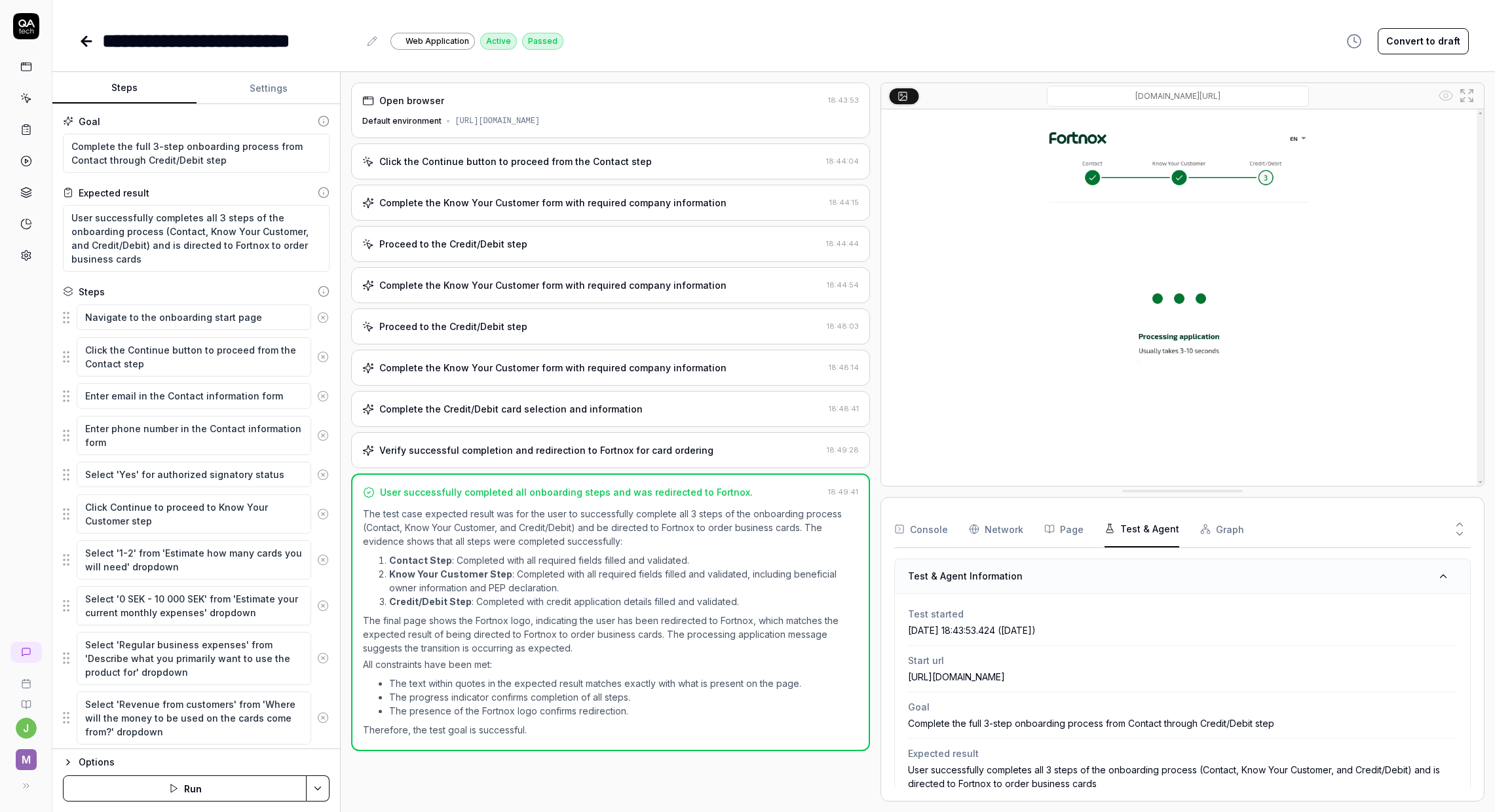
click at [585, 453] on div "Verify successful completion and redirection to Fortnox for card ordering" at bounding box center [546, 450] width 334 height 14
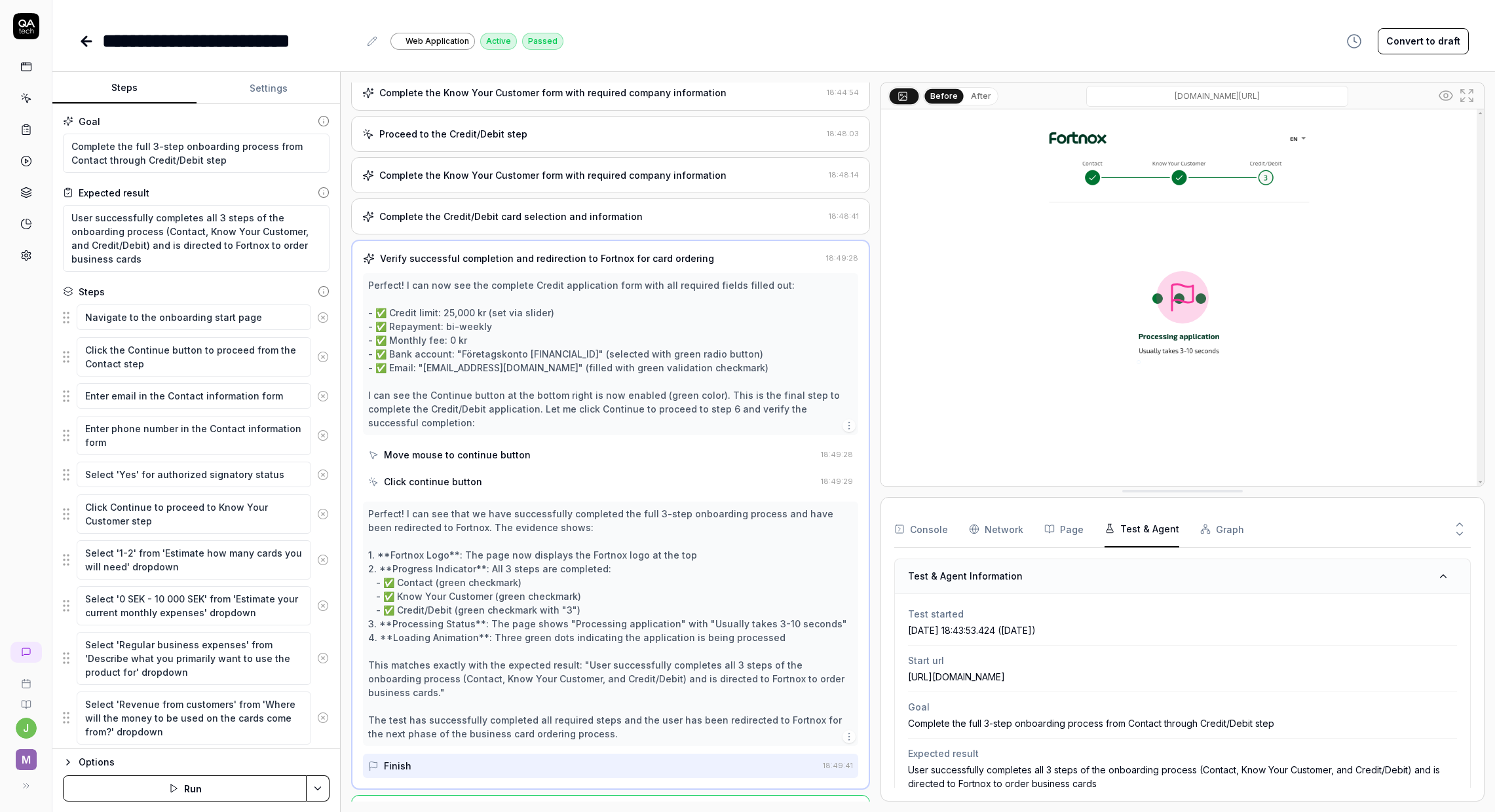
scroll to position [234, 0]
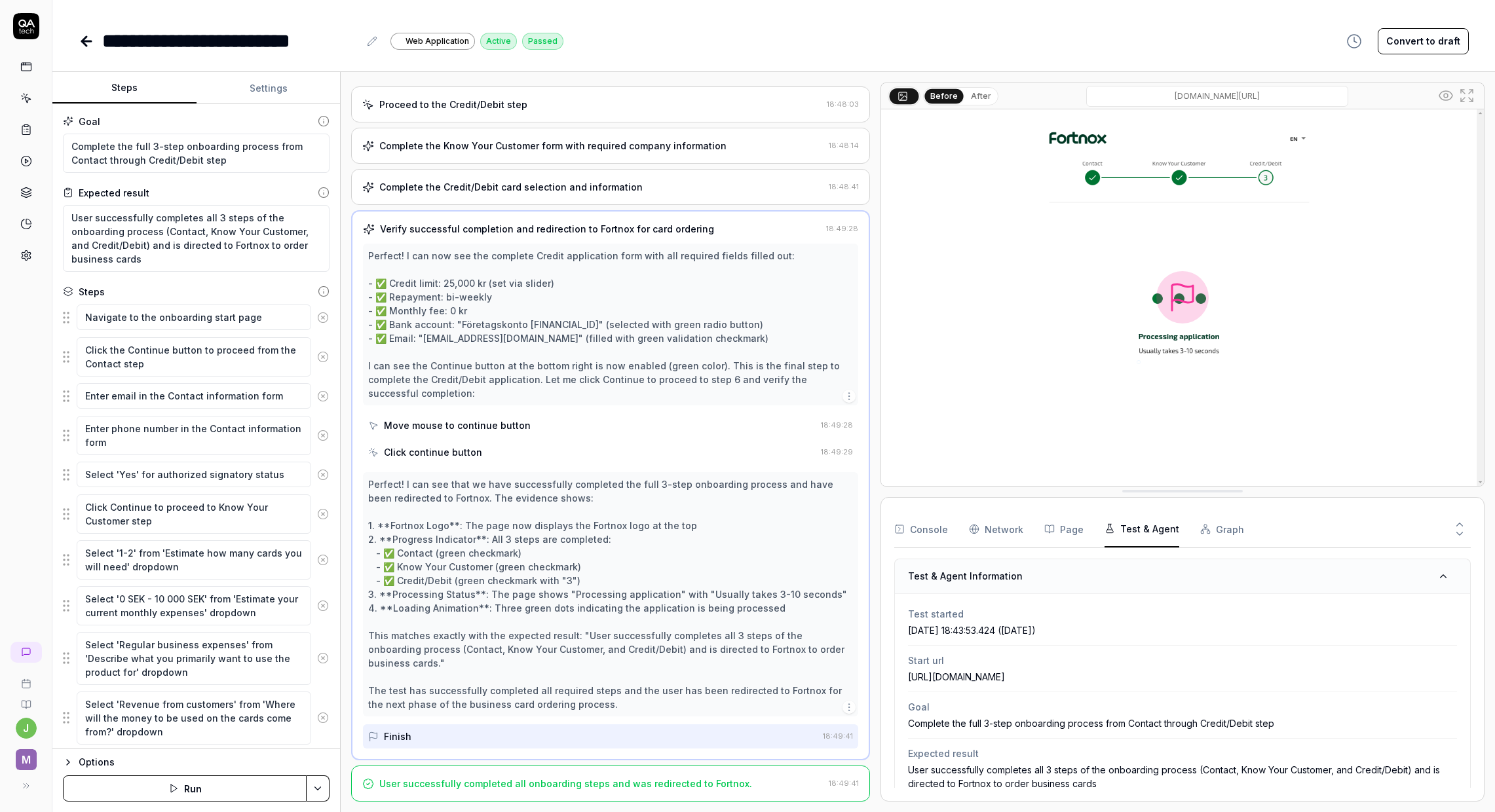
click at [561, 795] on div "User successfully completed all onboarding steps and was redirected to Fortnox.…" at bounding box center [611, 784] width 519 height 36
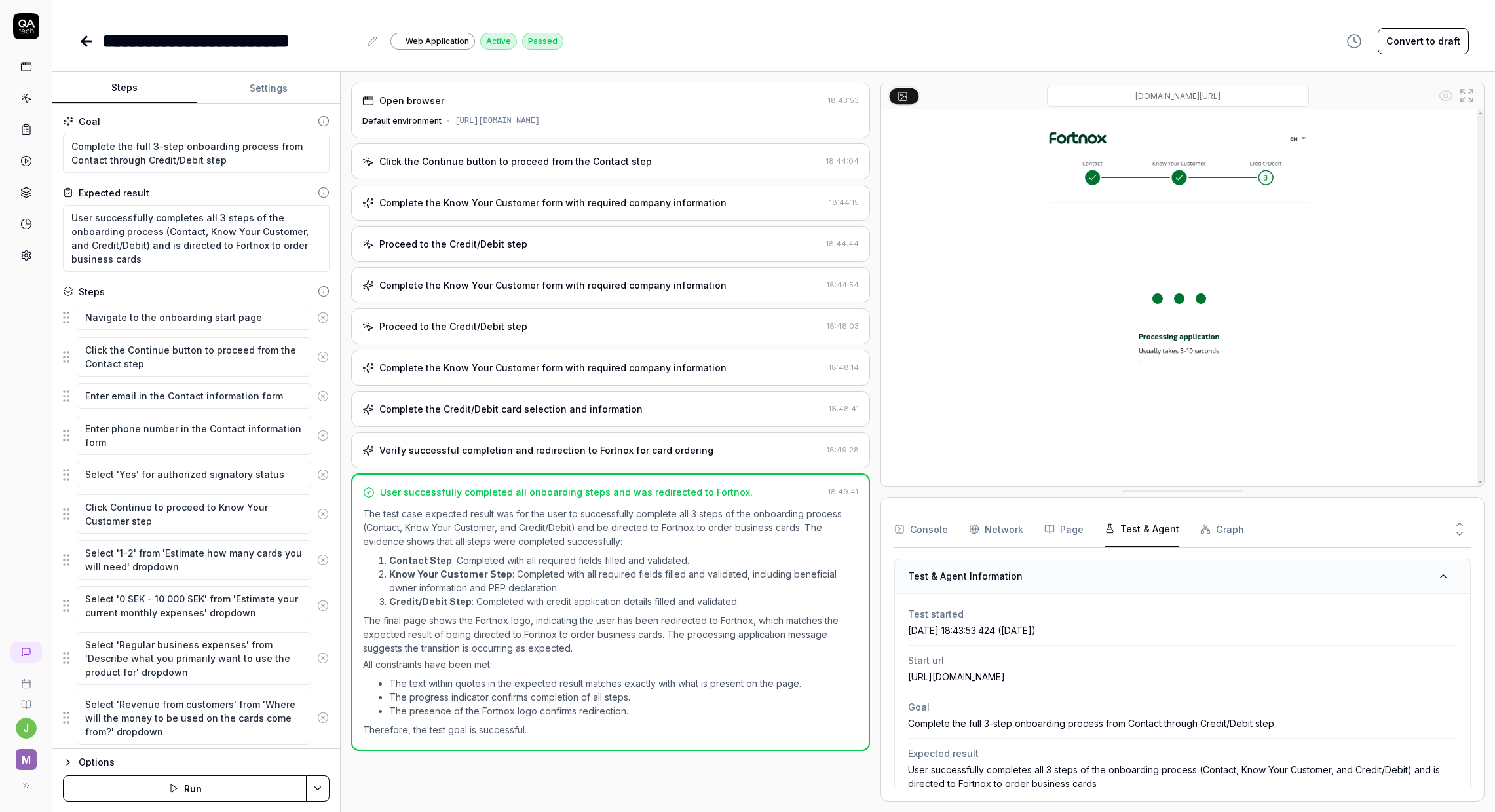
scroll to position [0, 0]
click at [87, 50] on link at bounding box center [87, 41] width 18 height 26
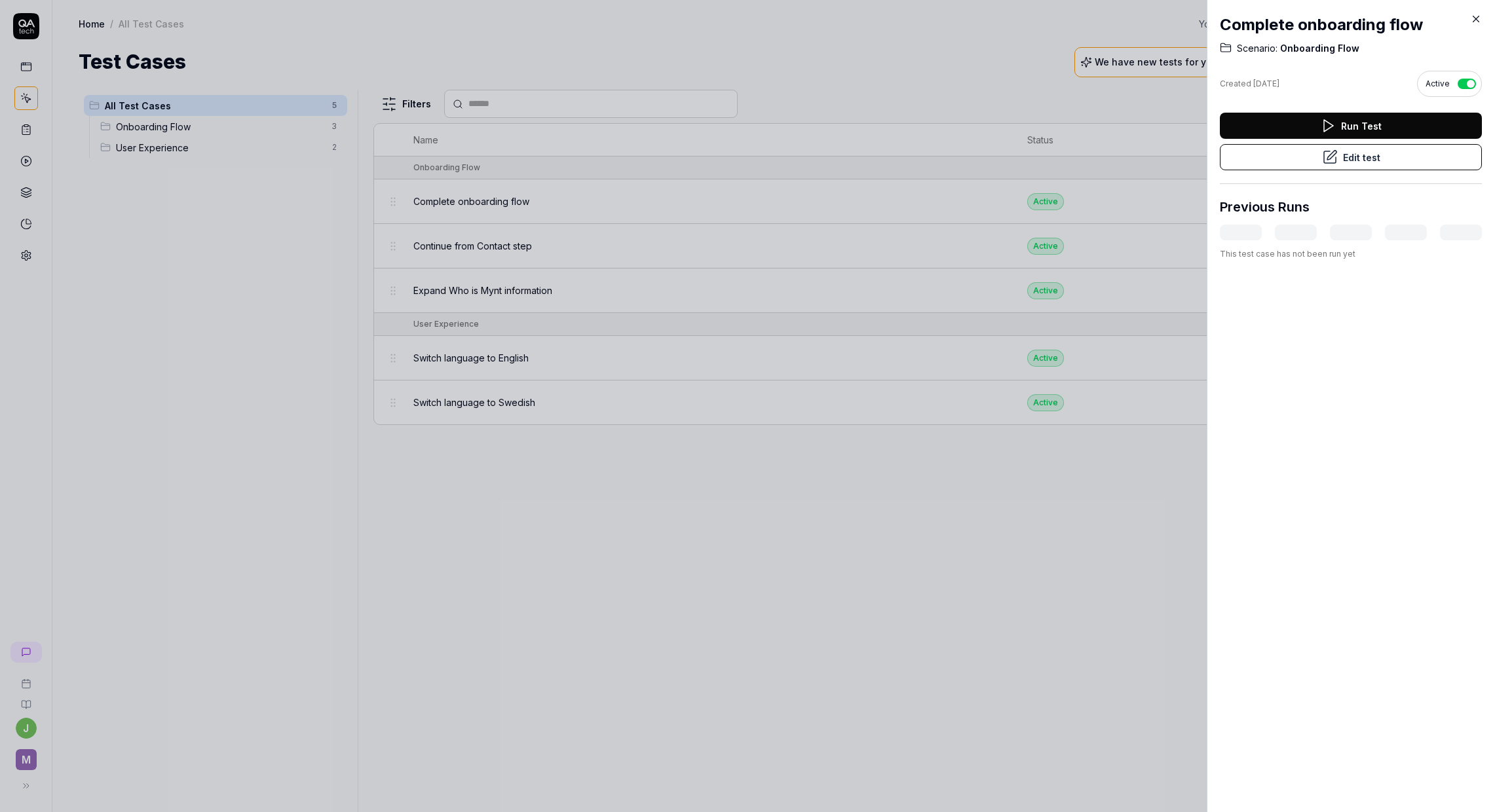
click at [290, 326] on div at bounding box center [748, 406] width 1495 height 812
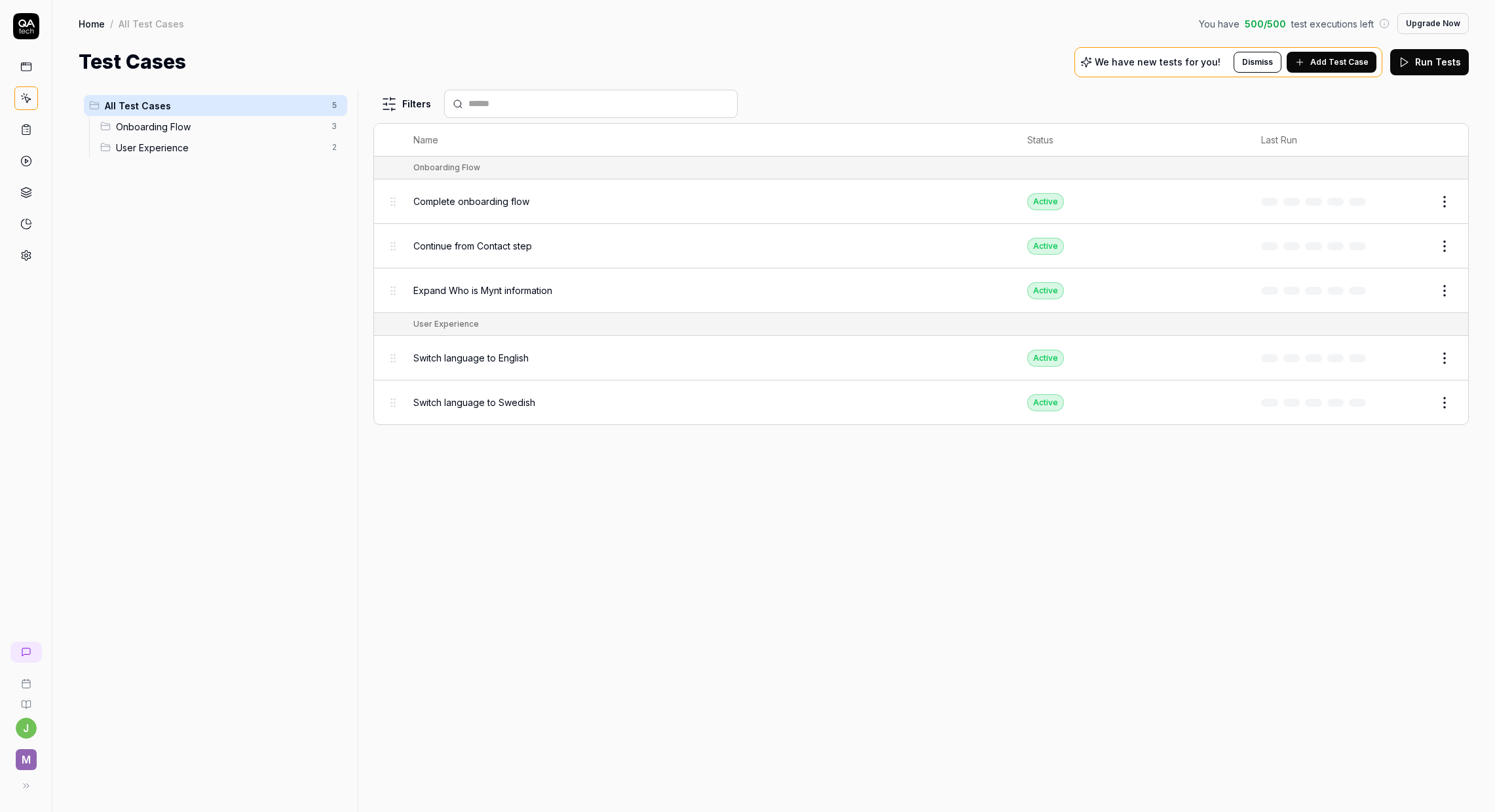
click at [510, 294] on span "Expand Who is Mynt information" at bounding box center [483, 290] width 139 height 14
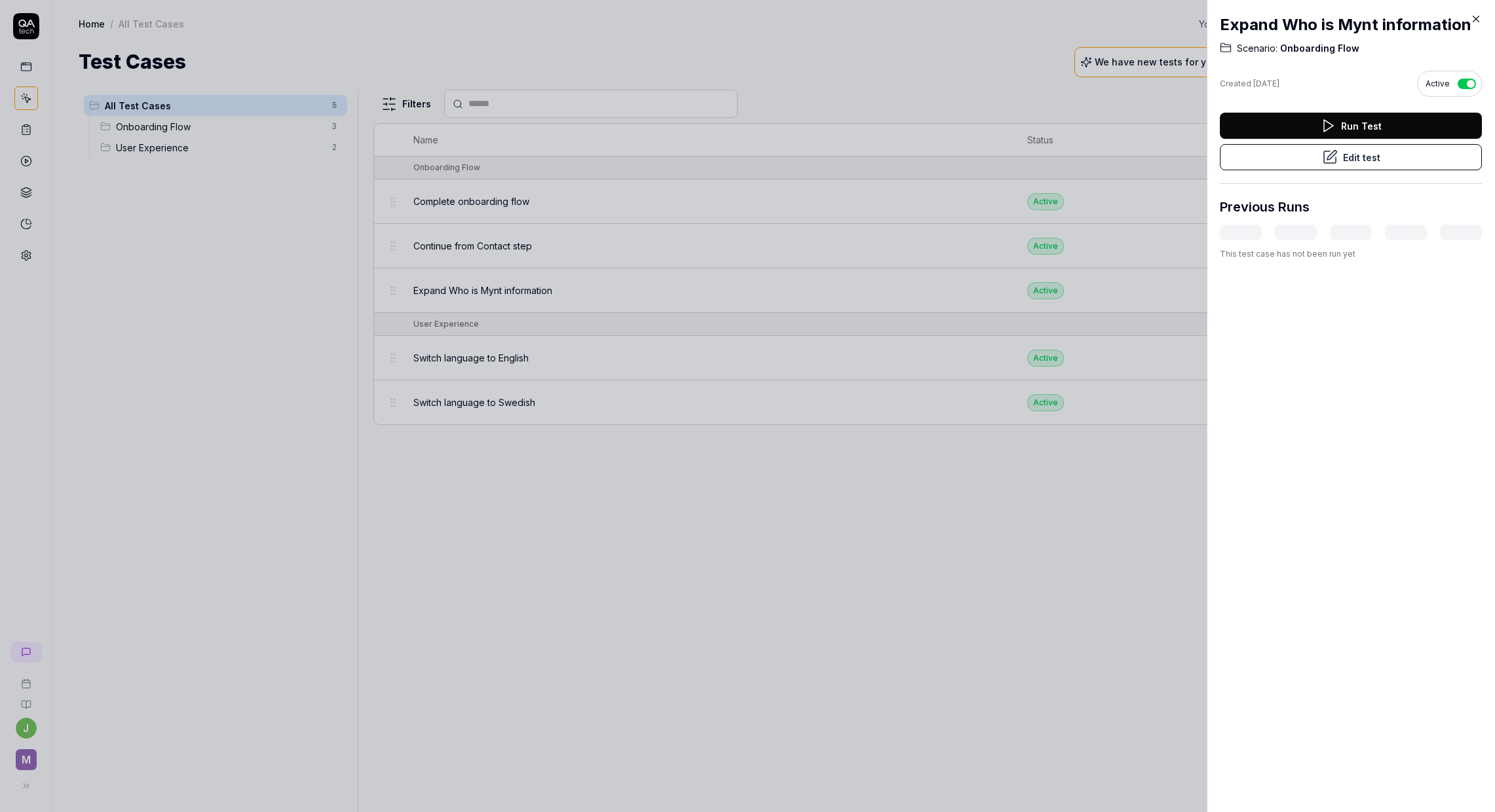
click at [1362, 161] on button "Edit test" at bounding box center [1351, 157] width 262 height 26
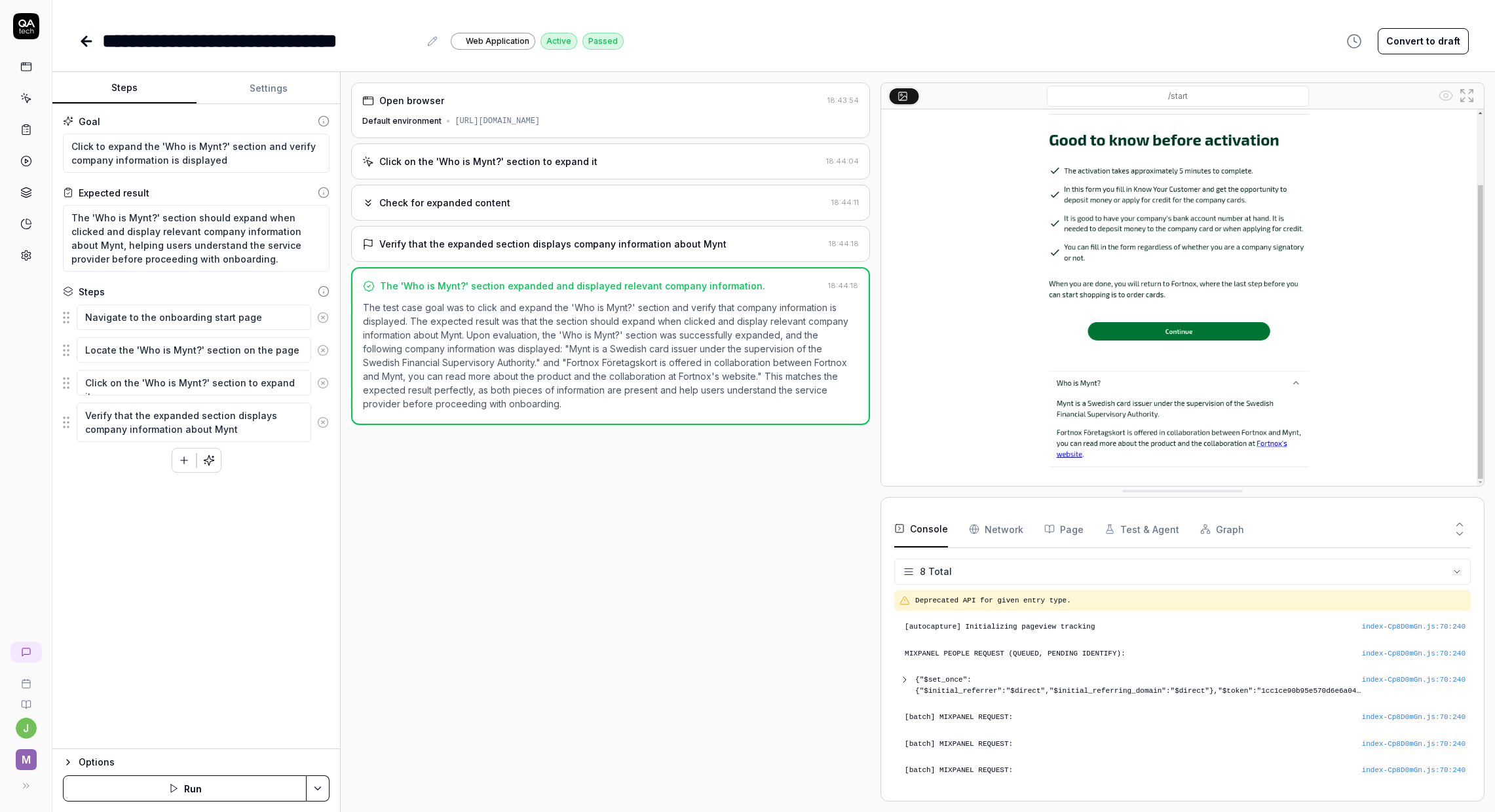
scroll to position [20, 0]
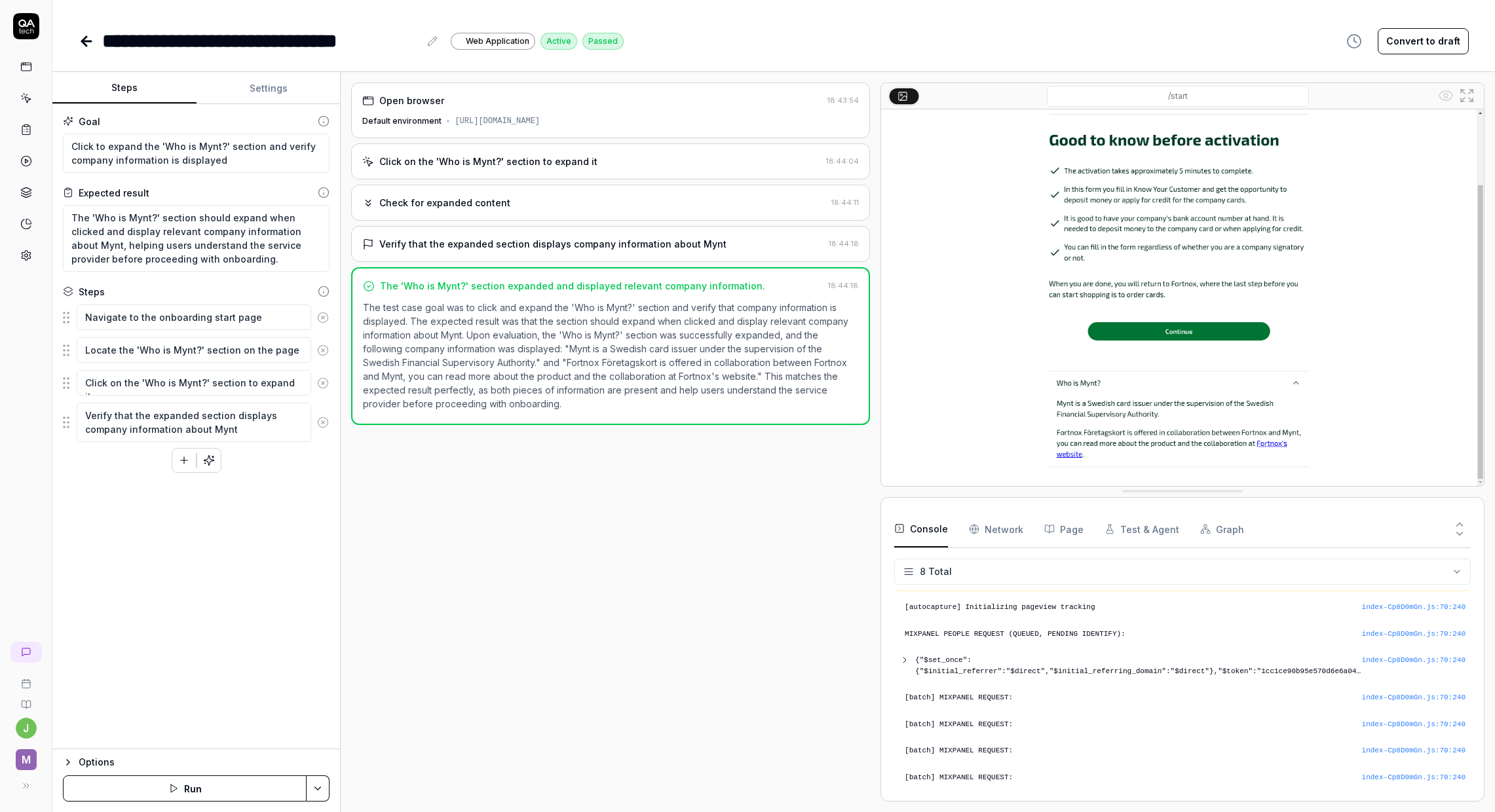
click at [23, 103] on icon at bounding box center [26, 98] width 12 height 12
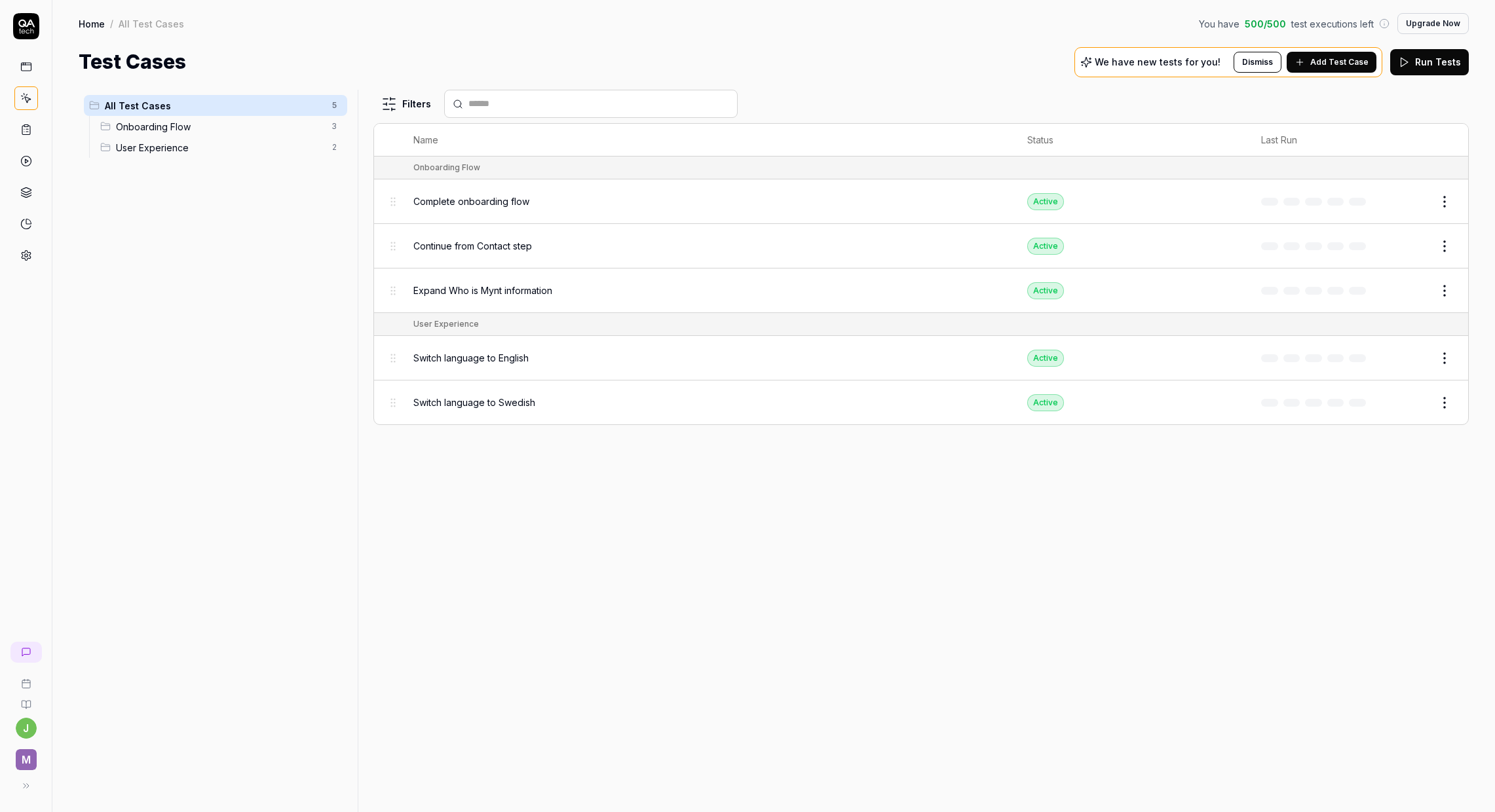
click at [28, 130] on icon at bounding box center [26, 130] width 12 height 12
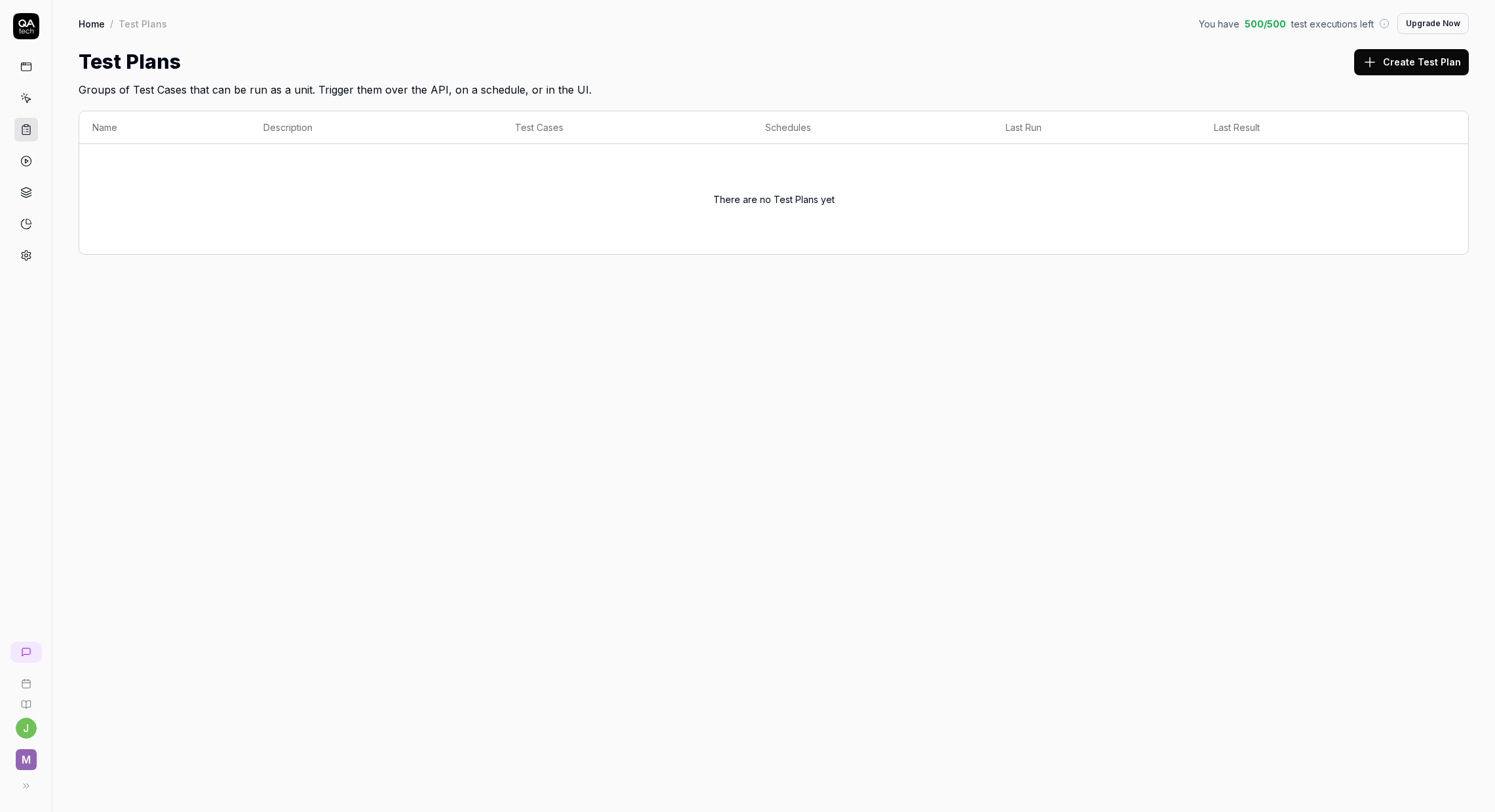
click at [1408, 70] on button "Create Test Plan" at bounding box center [1412, 62] width 115 height 26
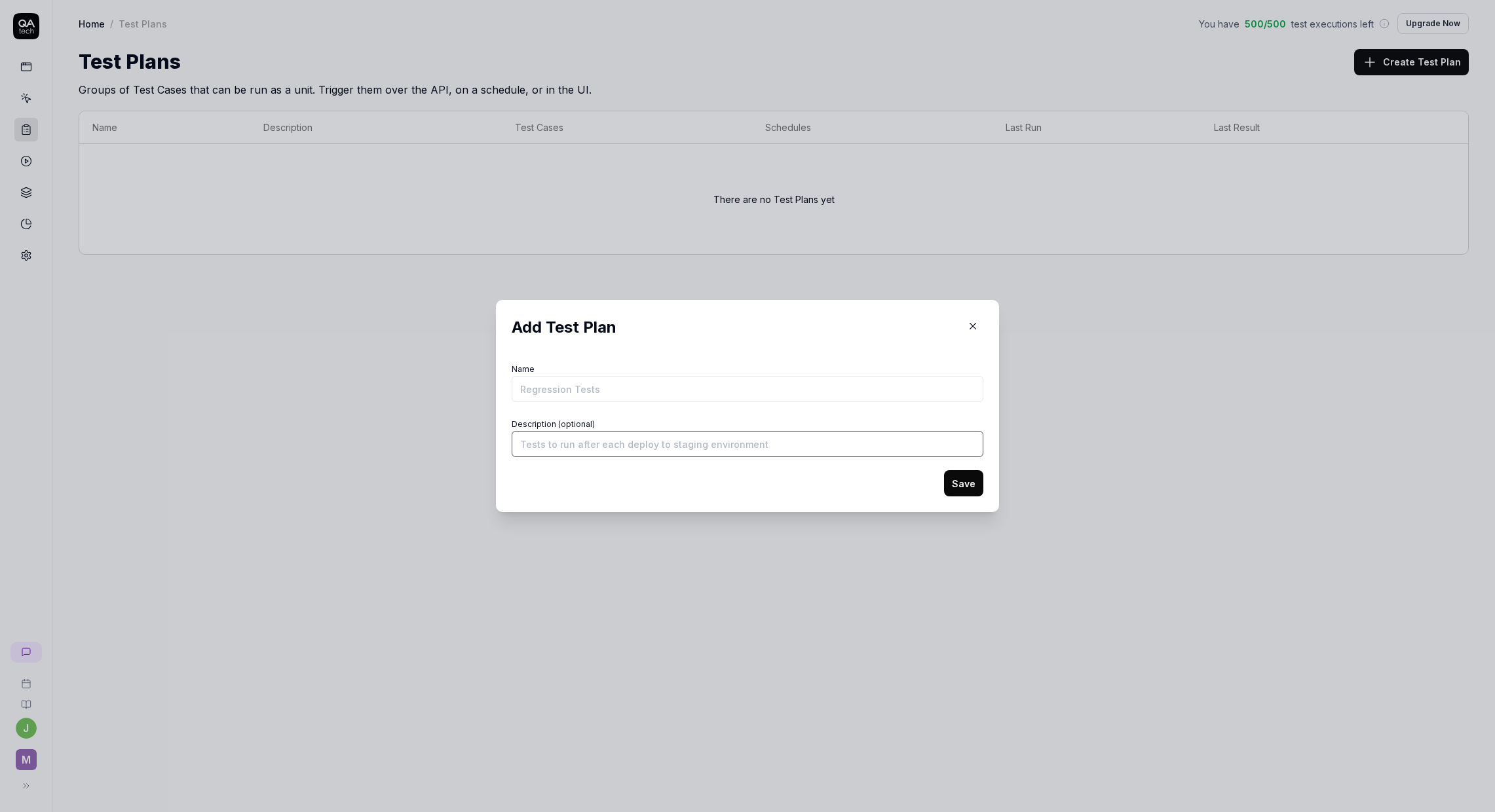
click at [771, 451] on input "Description (optional)" at bounding box center [747, 444] width 471 height 26
click at [785, 504] on div "Add Test Plan Name Description (optional) Save" at bounding box center [748, 406] width 503 height 212
click at [968, 328] on icon "button" at bounding box center [973, 326] width 12 height 12
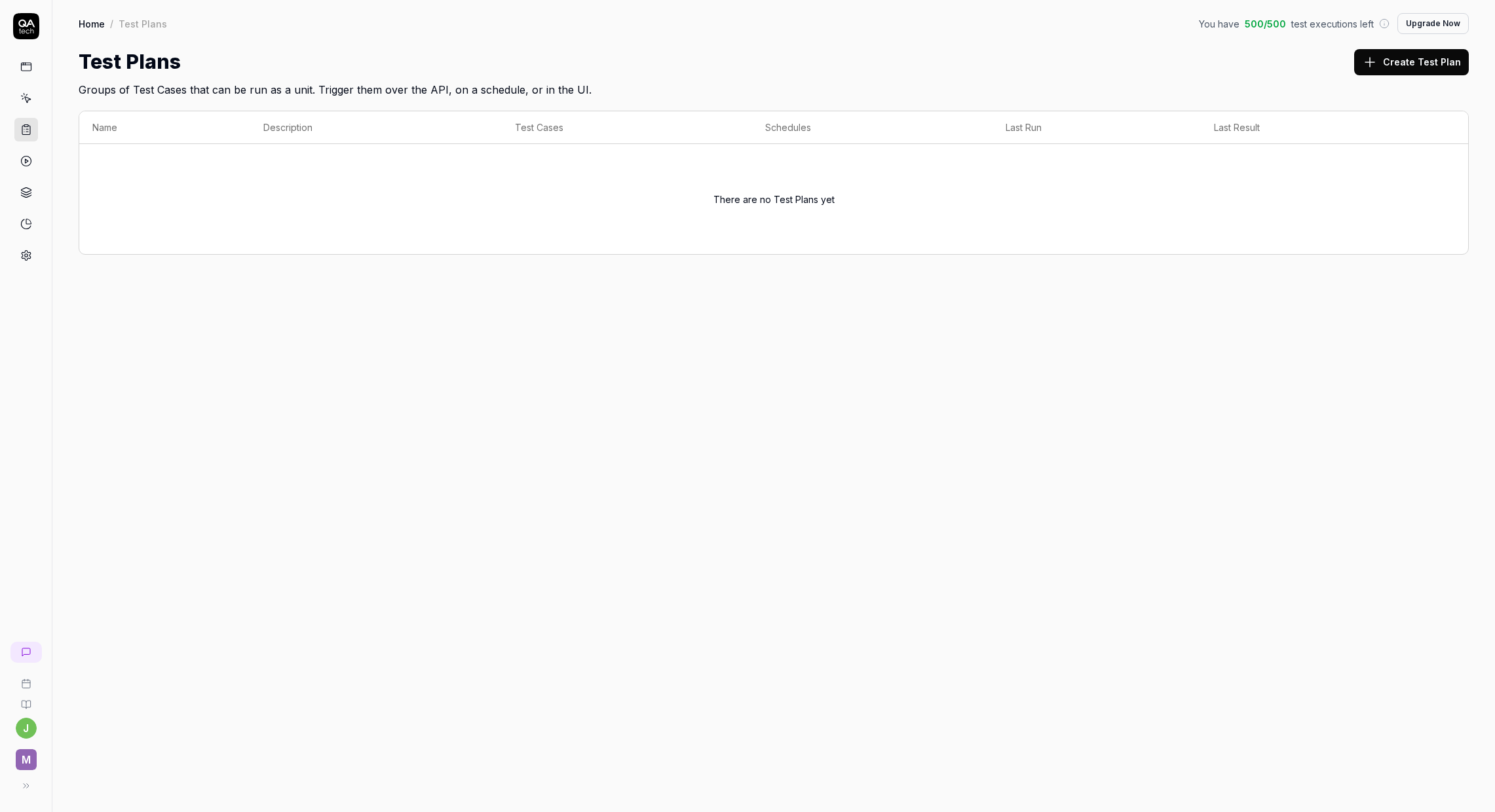
click at [29, 167] on link at bounding box center [26, 161] width 23 height 23
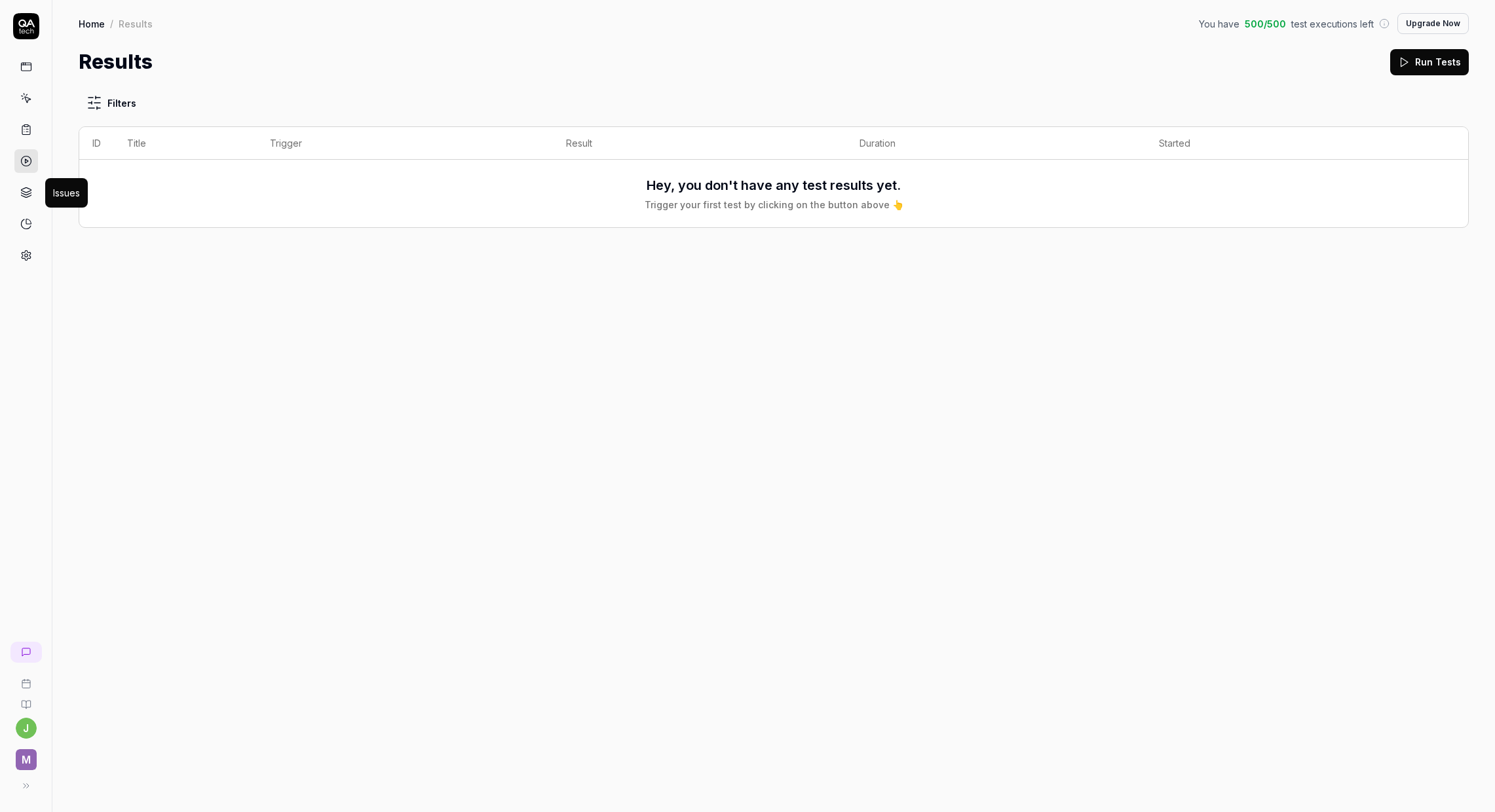
click at [24, 196] on icon at bounding box center [26, 193] width 12 height 12
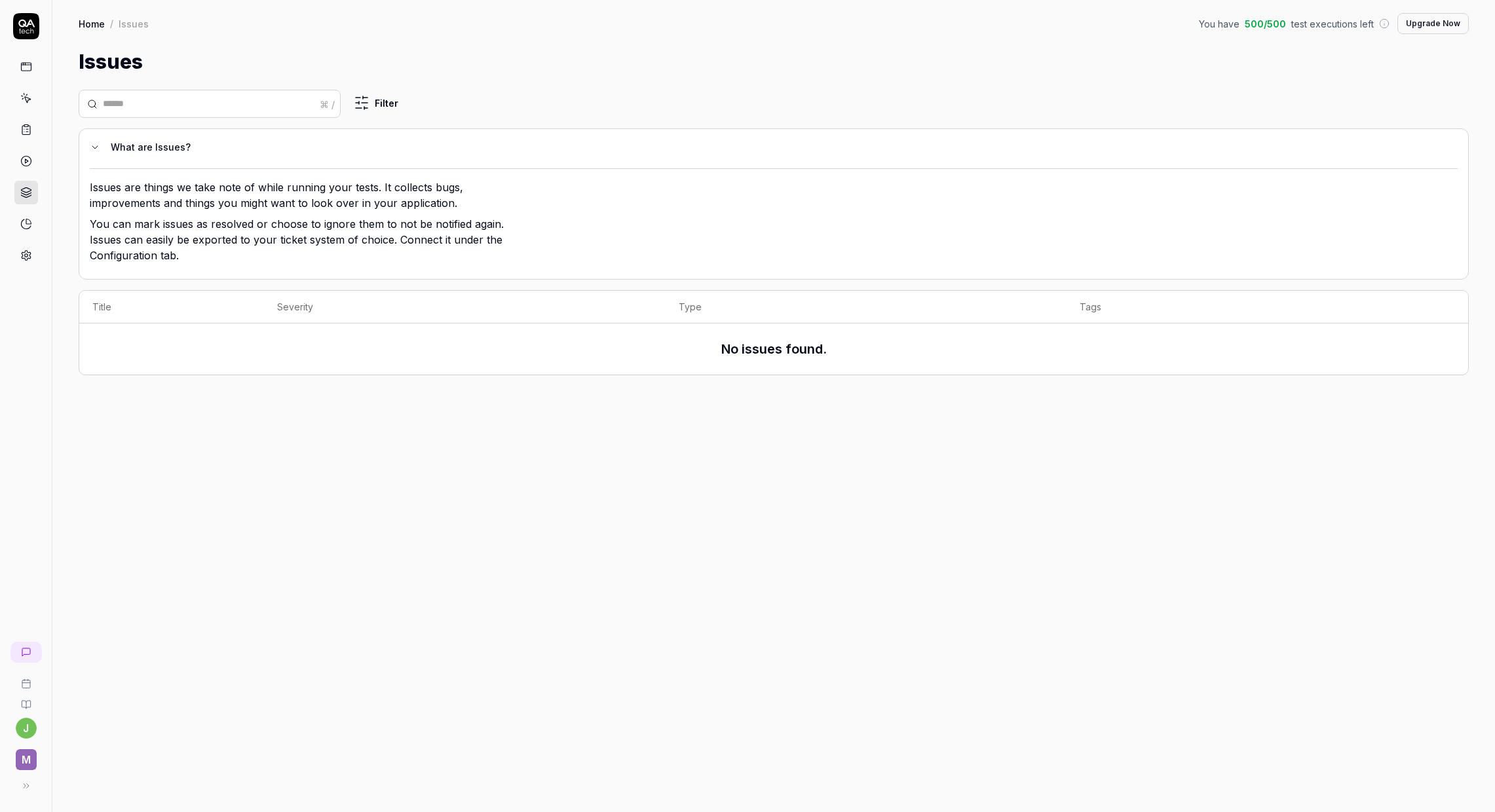
click at [28, 222] on icon at bounding box center [26, 224] width 12 height 12
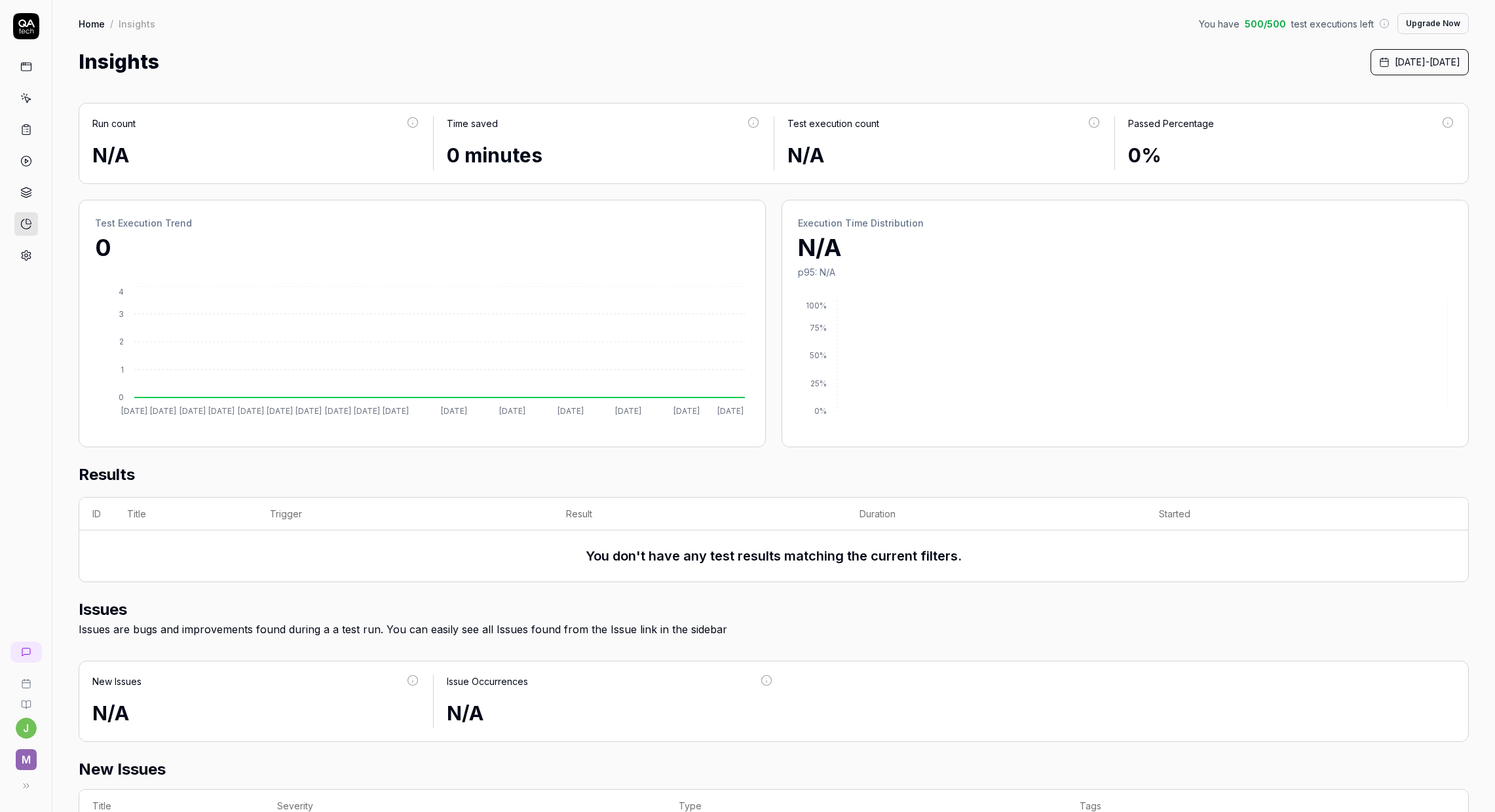
click at [26, 256] on icon at bounding box center [26, 256] width 12 height 12
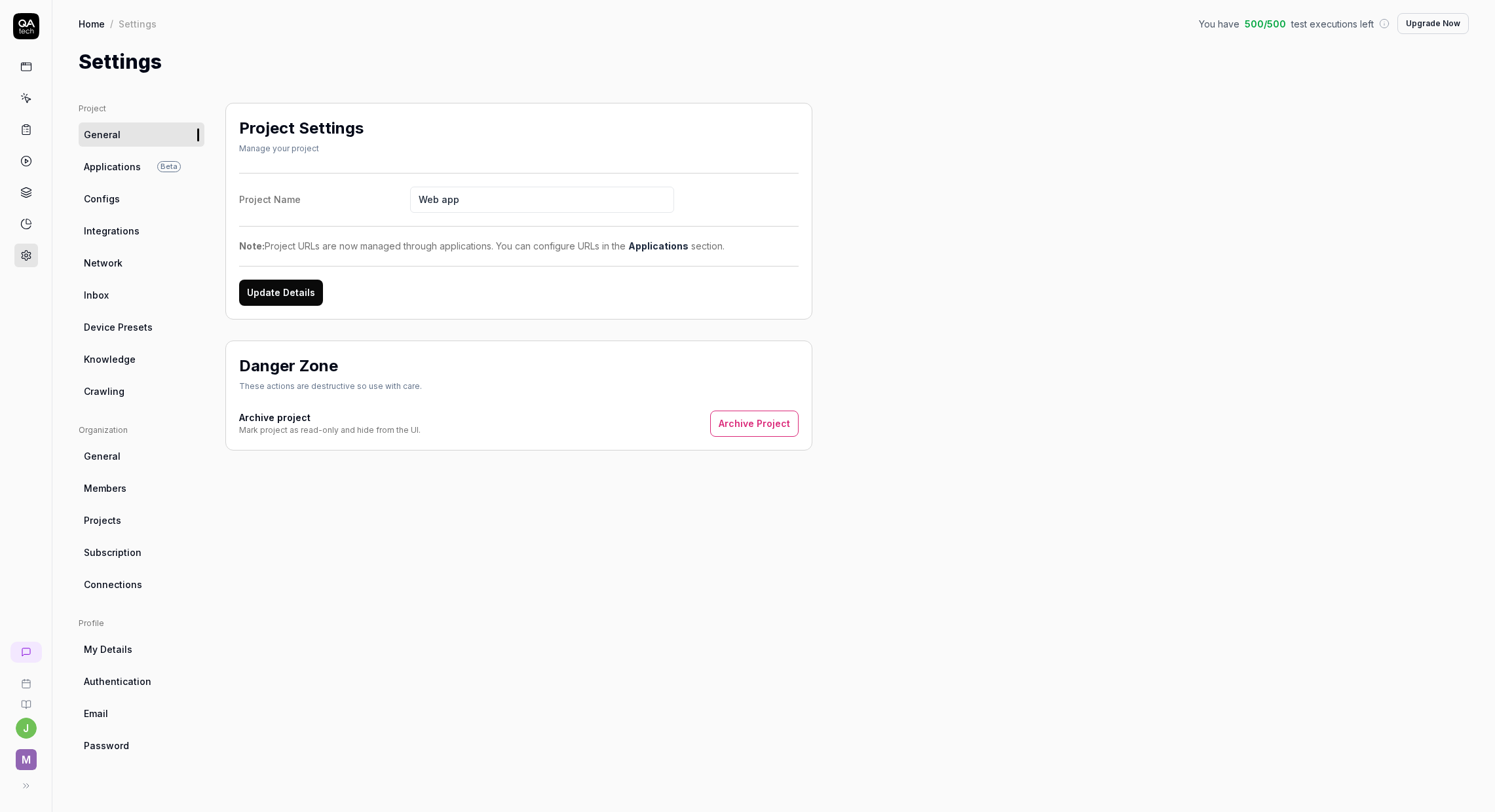
click at [158, 169] on span "Beta" at bounding box center [168, 167] width 23 height 11
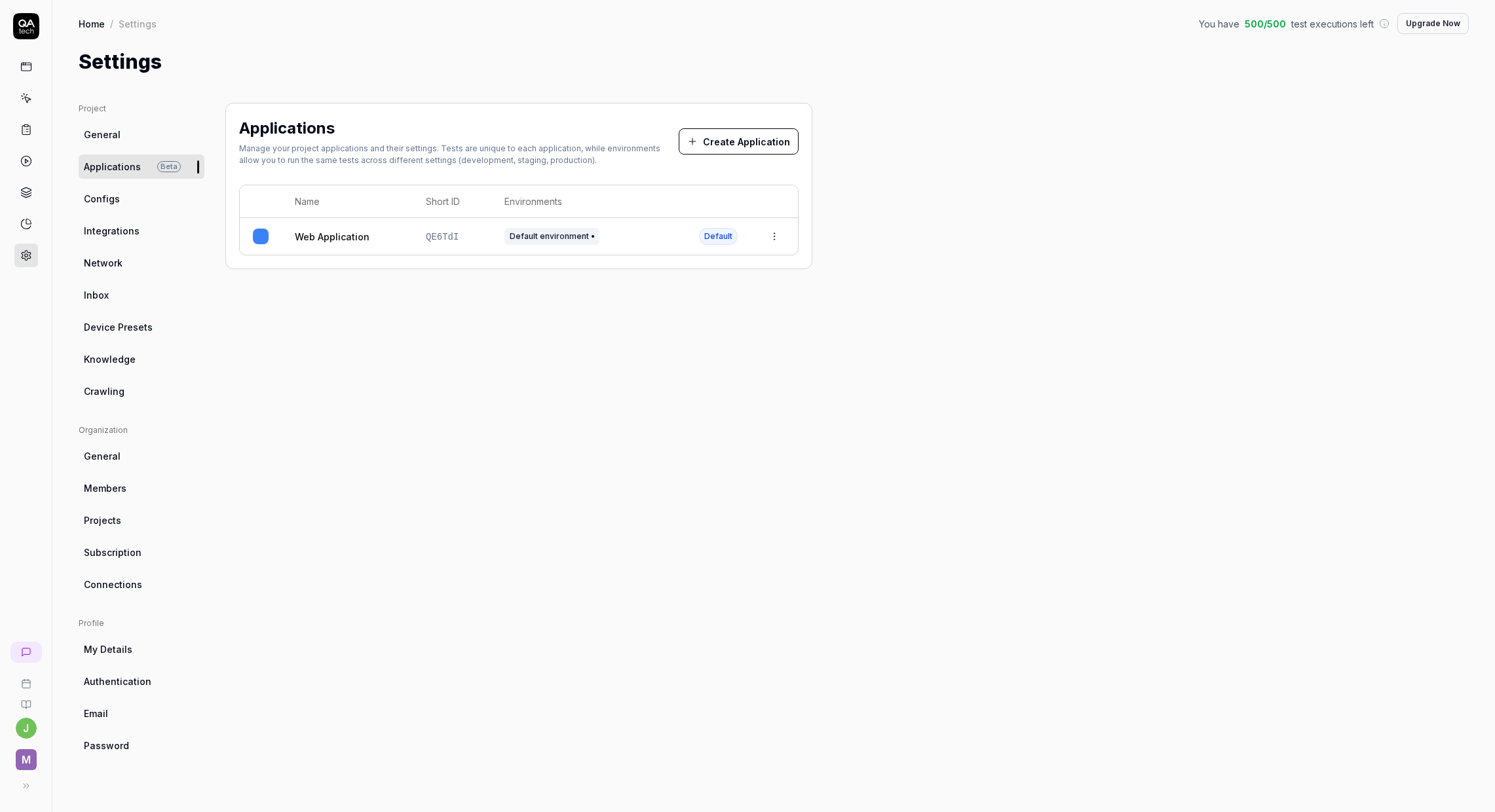
click at [311, 289] on div "Applications Manage your project applications and their settings. Tests are uni…" at bounding box center [519, 444] width 587 height 683
click at [304, 299] on div "Applications Manage your project applications and their settings. Tests are uni…" at bounding box center [519, 444] width 587 height 683
click at [24, 66] on icon at bounding box center [26, 67] width 12 height 12
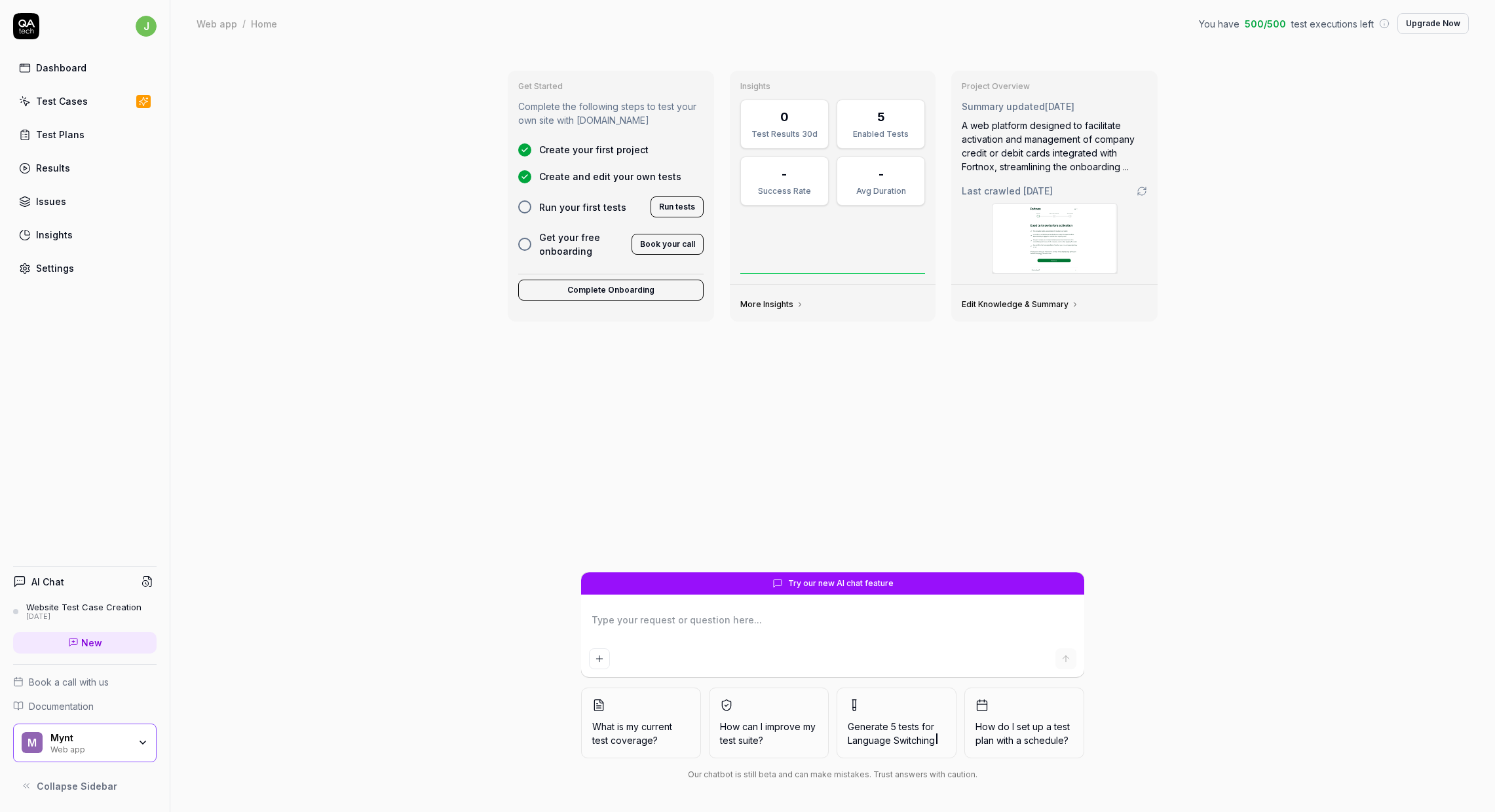
click at [1423, 21] on button "Upgrade Now" at bounding box center [1433, 23] width 72 height 21
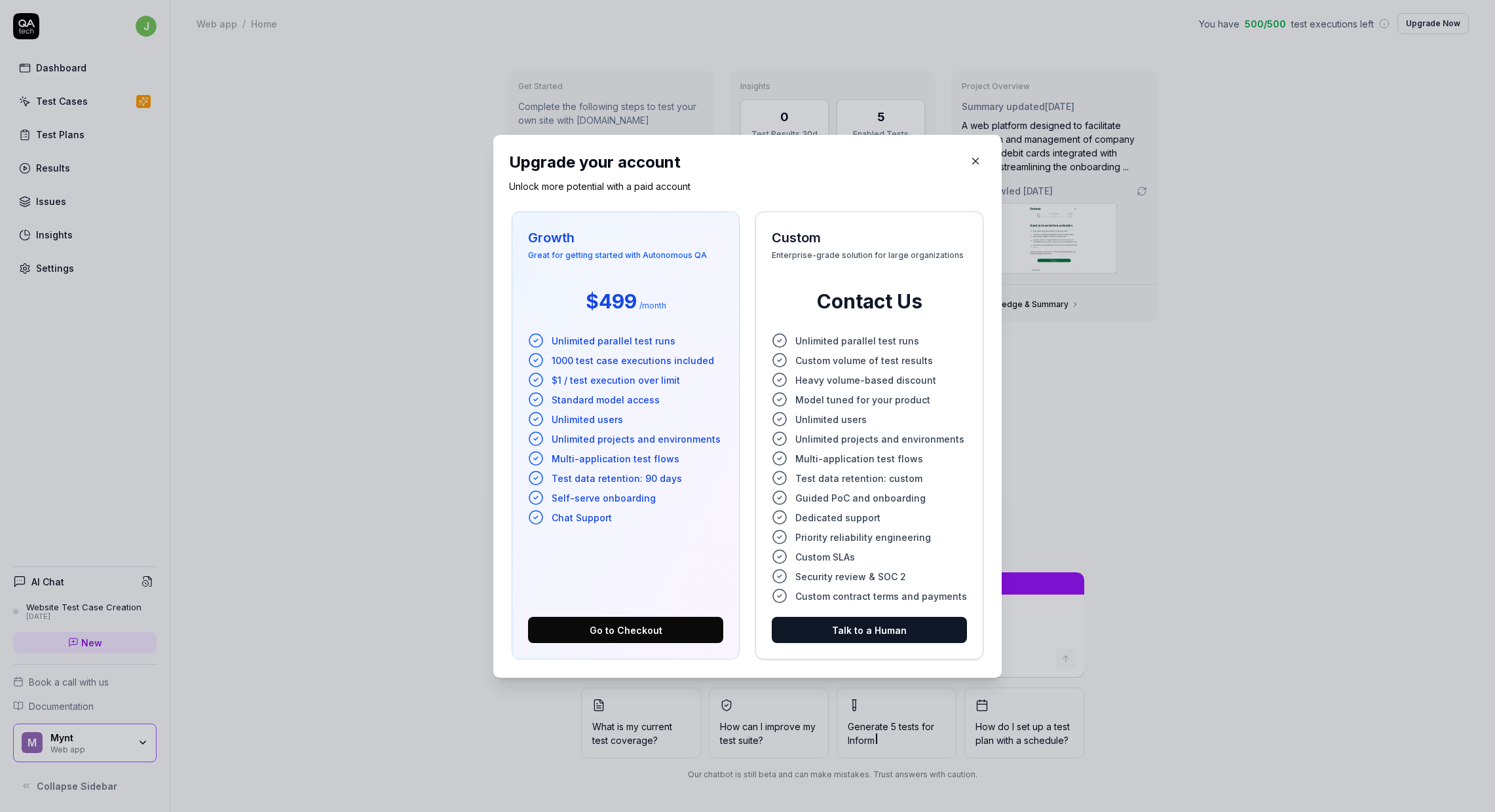
type textarea "*"
click at [970, 165] on icon "button" at bounding box center [976, 161] width 12 height 12
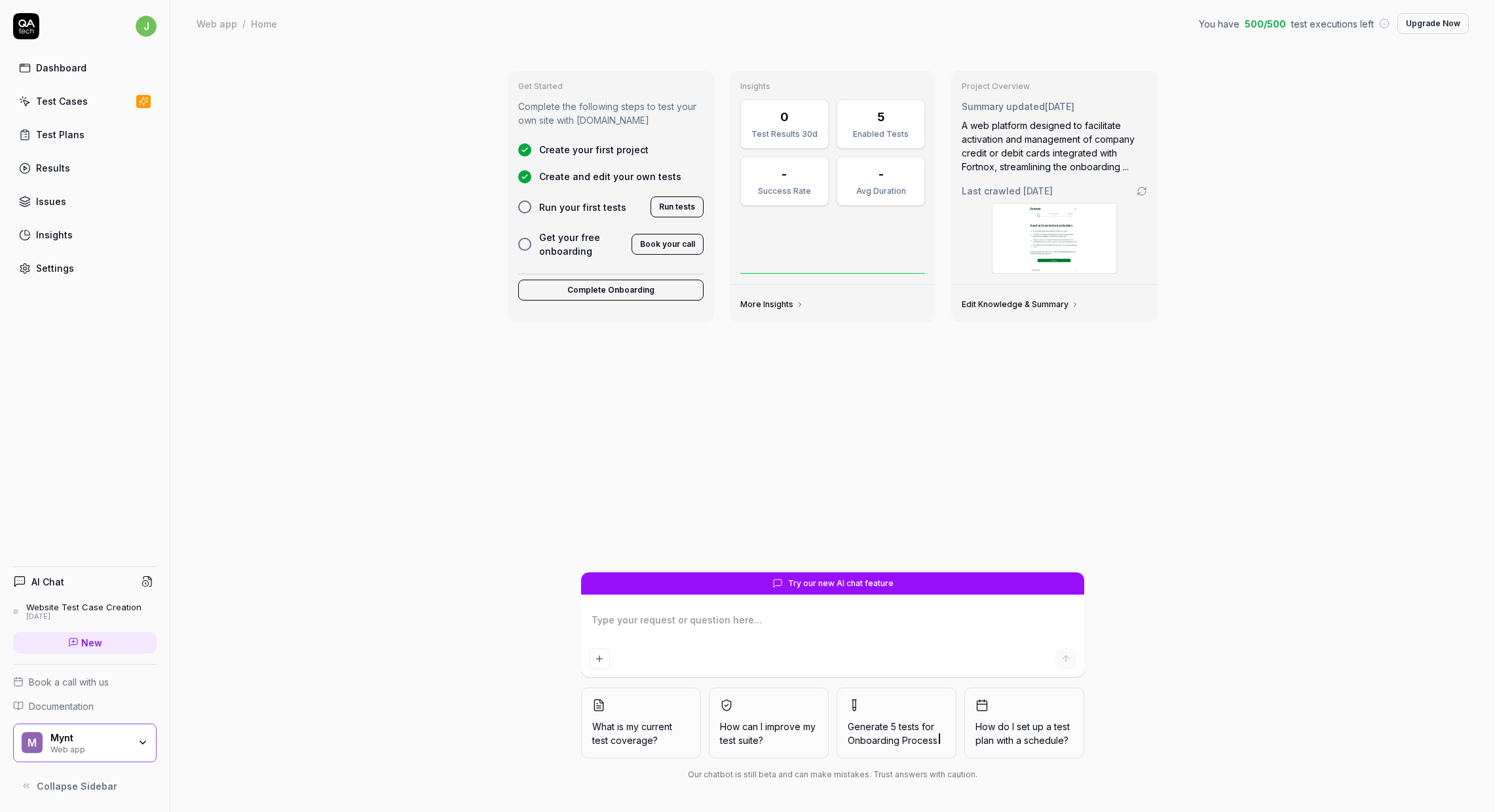
click at [97, 103] on link "Test Cases" at bounding box center [84, 101] width 143 height 26
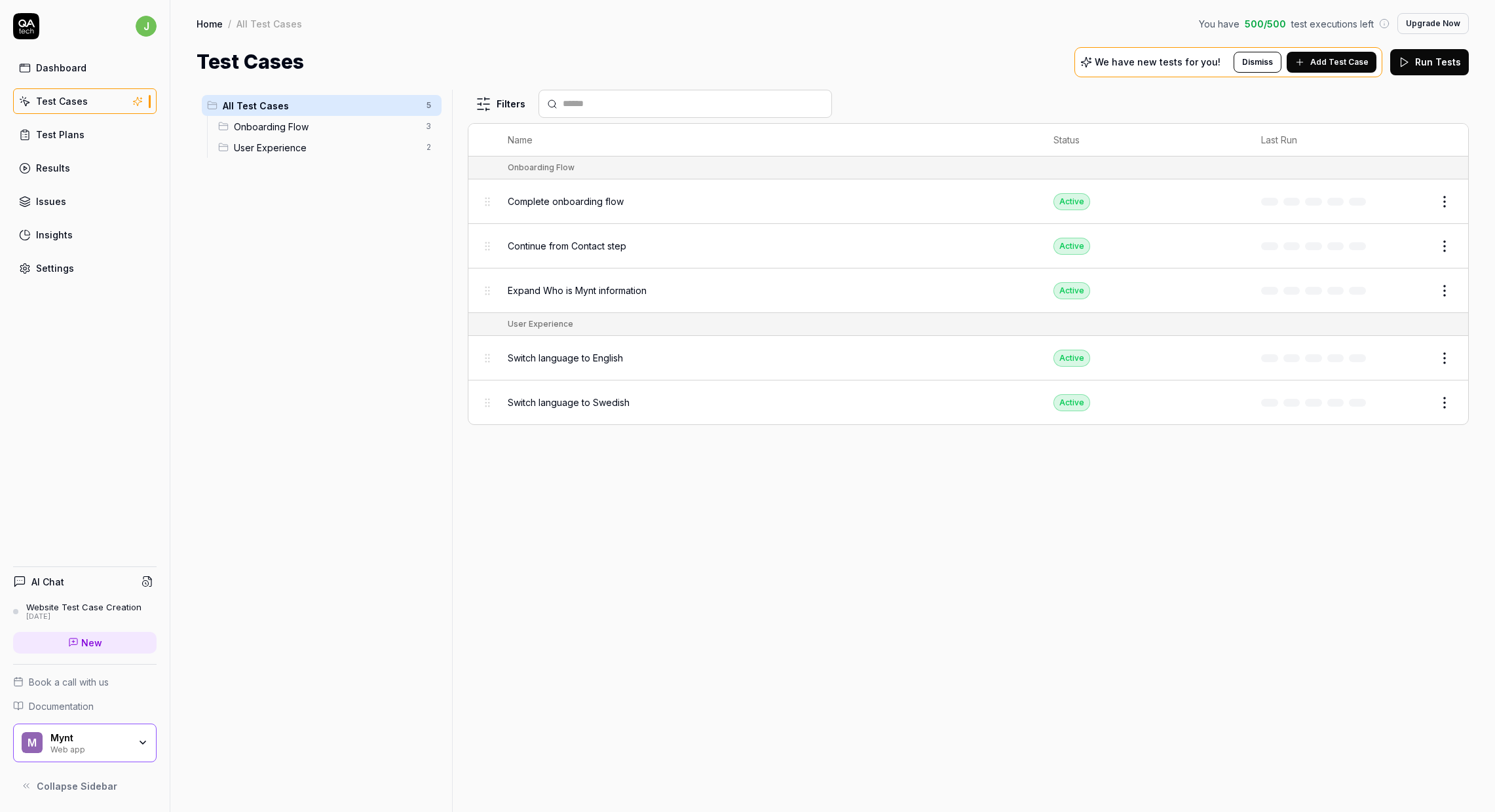
click at [1146, 57] on p "We have new tests for you!" at bounding box center [1158, 62] width 126 height 9
click at [1091, 65] on div "We have new tests for you! Dismiss Add Test Case" at bounding box center [1229, 63] width 308 height 30
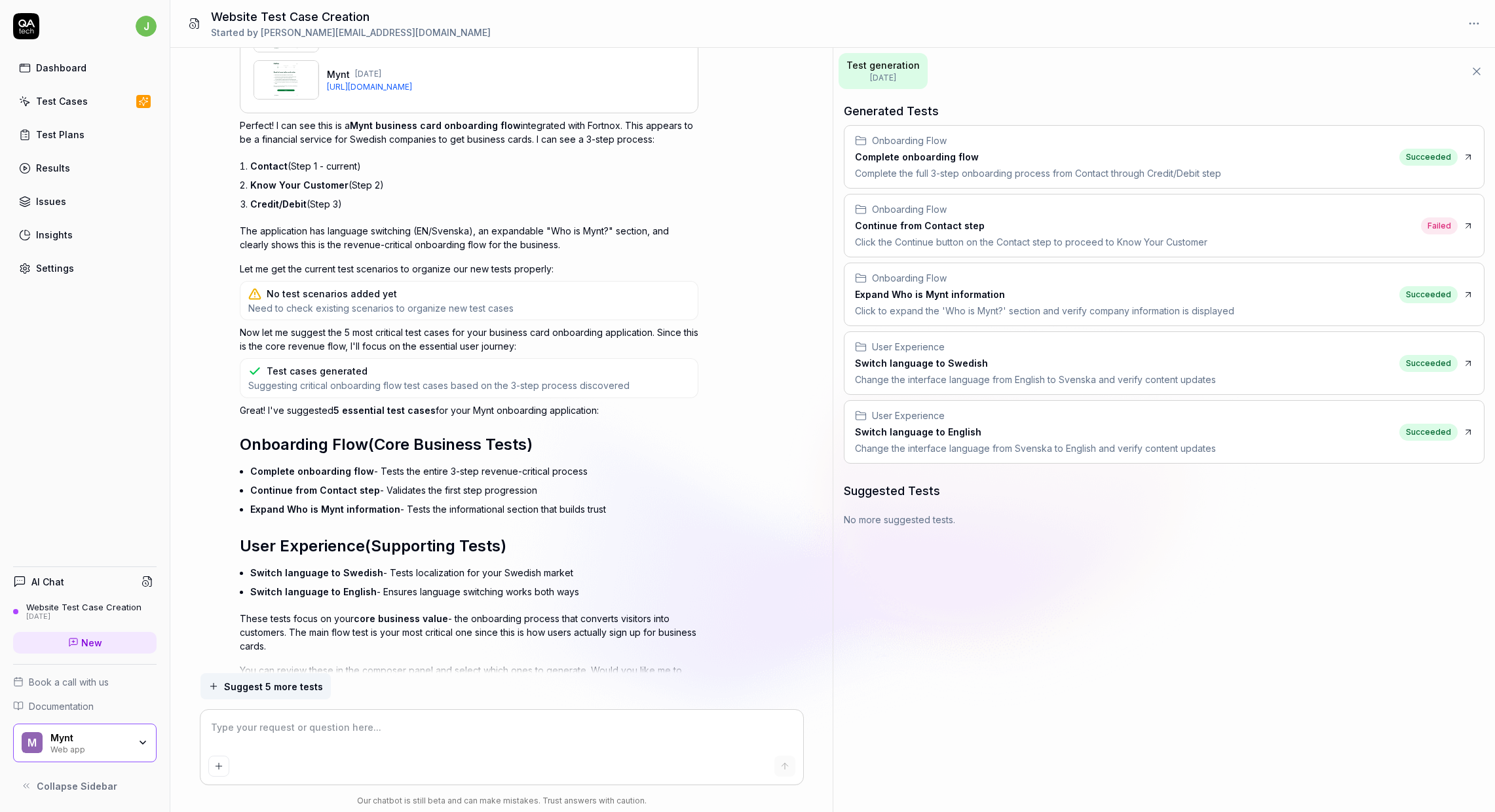
scroll to position [390, 0]
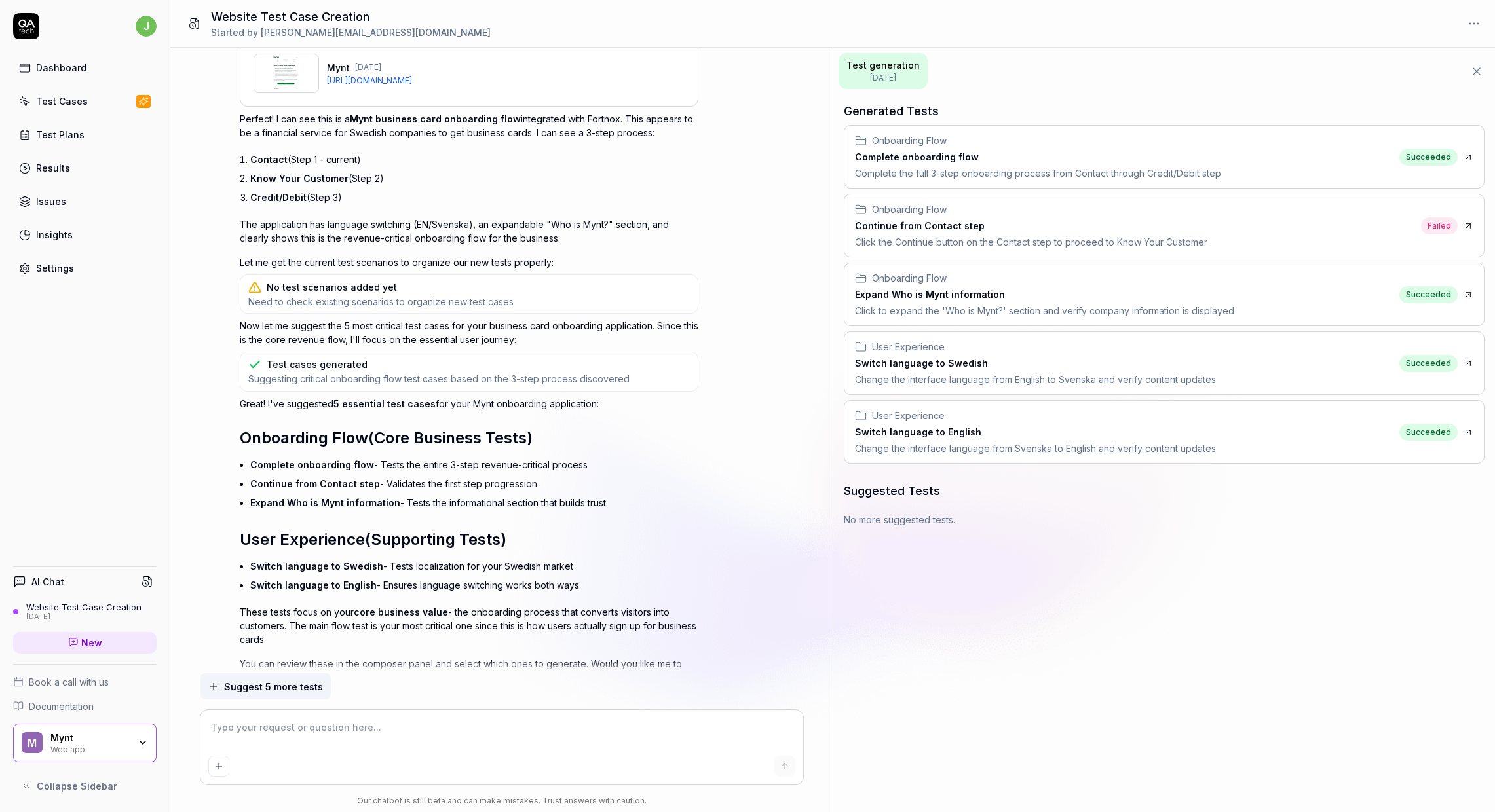
type textarea "*"
